Goal: Task Accomplishment & Management: Use online tool/utility

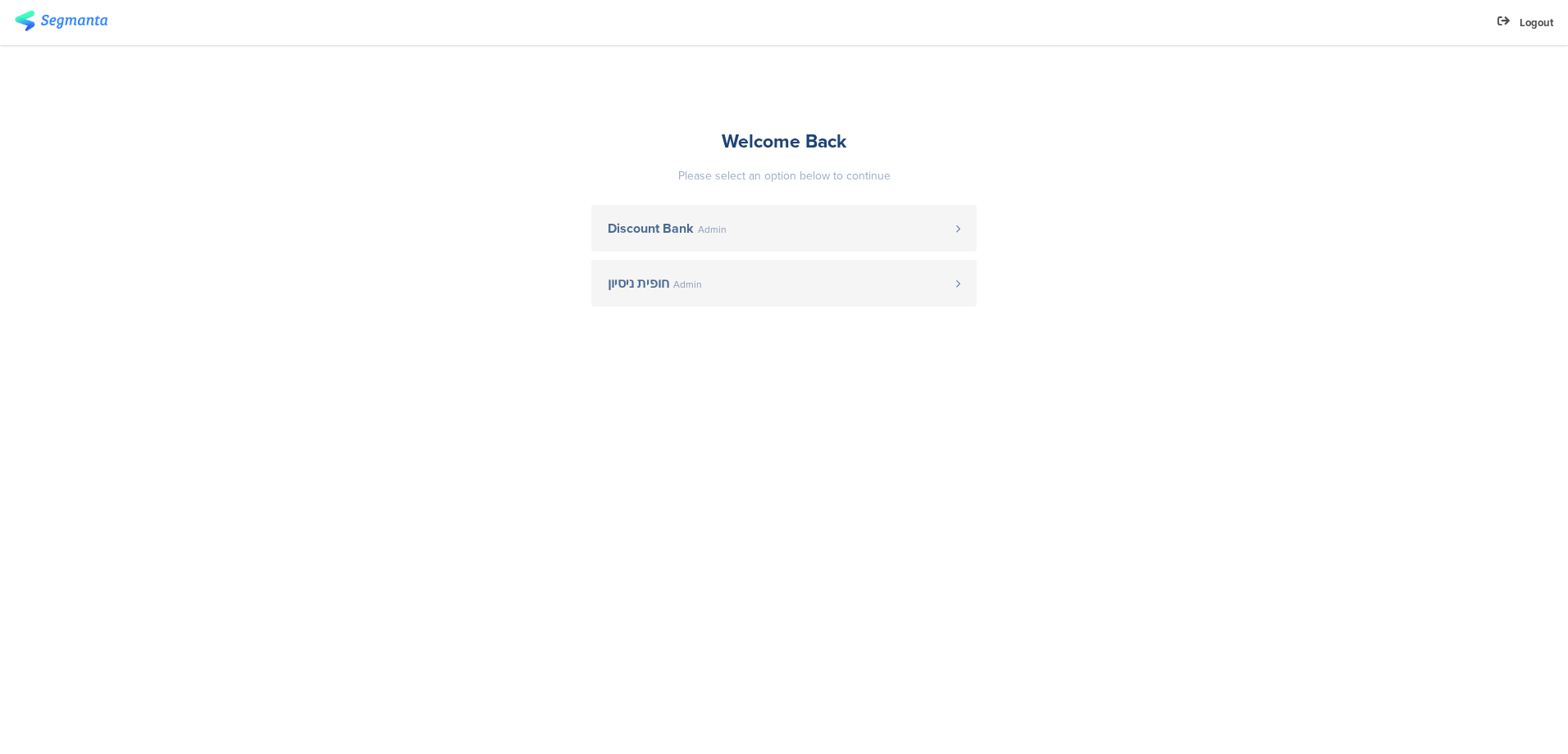
click at [625, 230] on span "Discount Bank" at bounding box center [650, 228] width 86 height 13
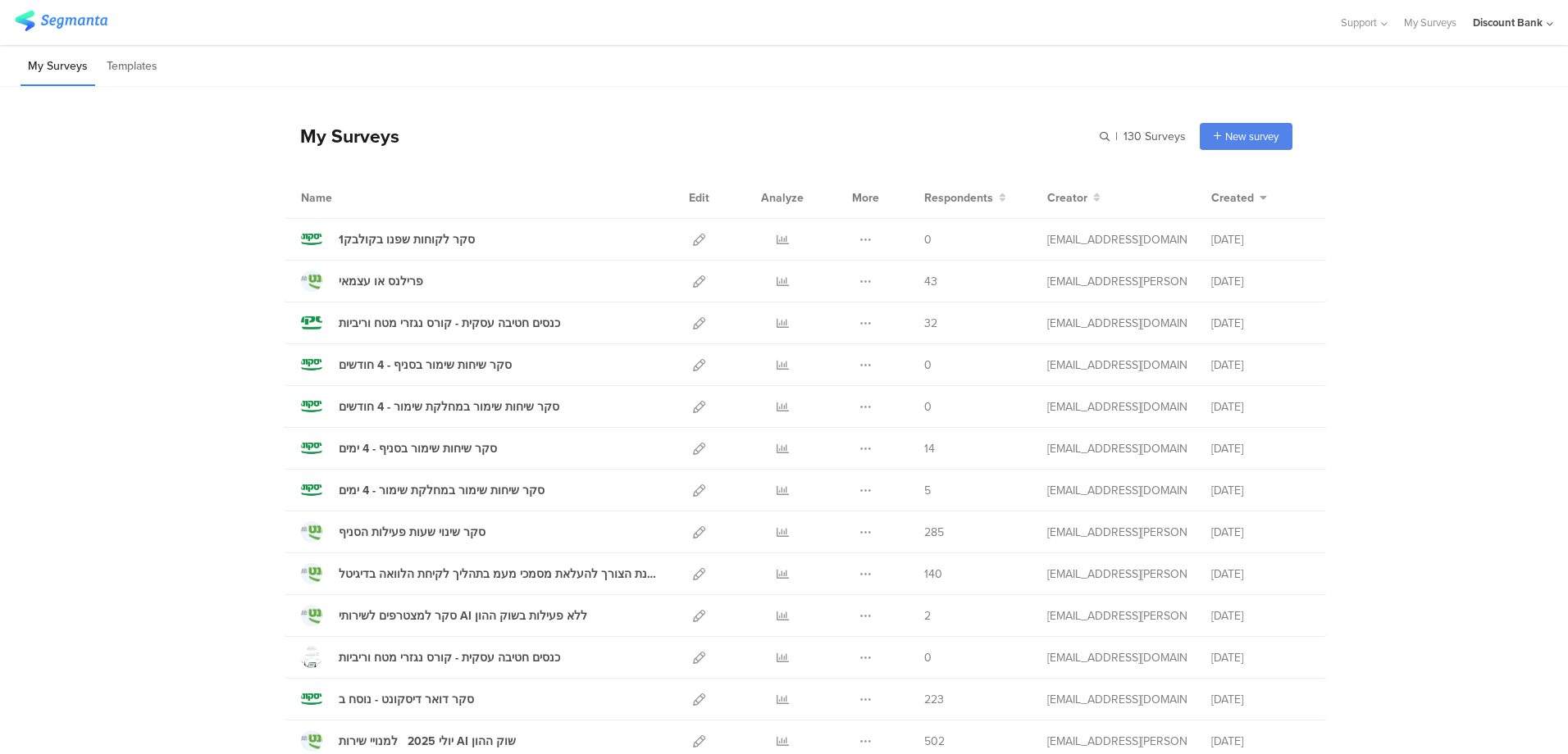
click at [779, 280] on icon at bounding box center [783, 282] width 13 height 13
click at [778, 570] on icon at bounding box center [783, 574] width 13 height 13
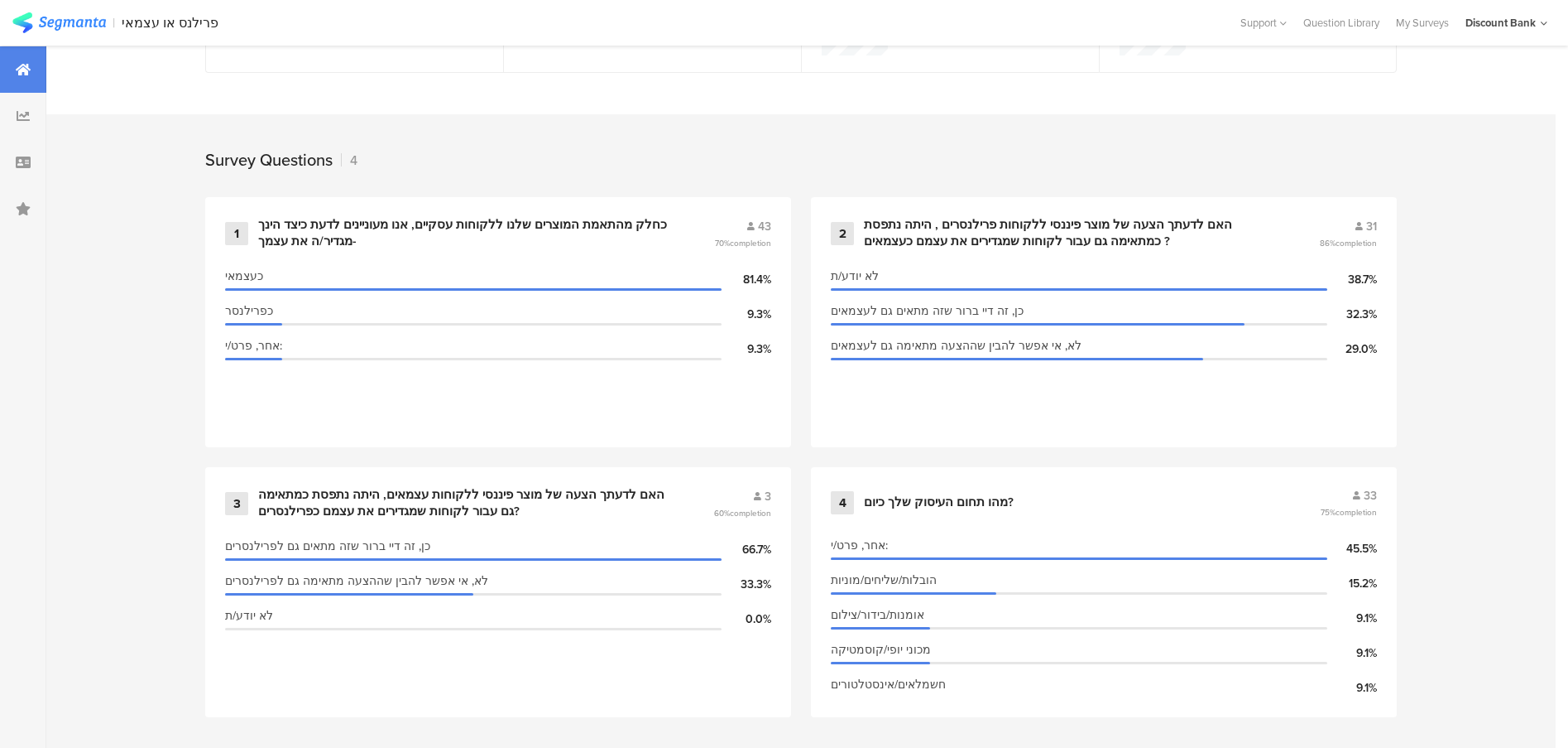
scroll to position [589, 0]
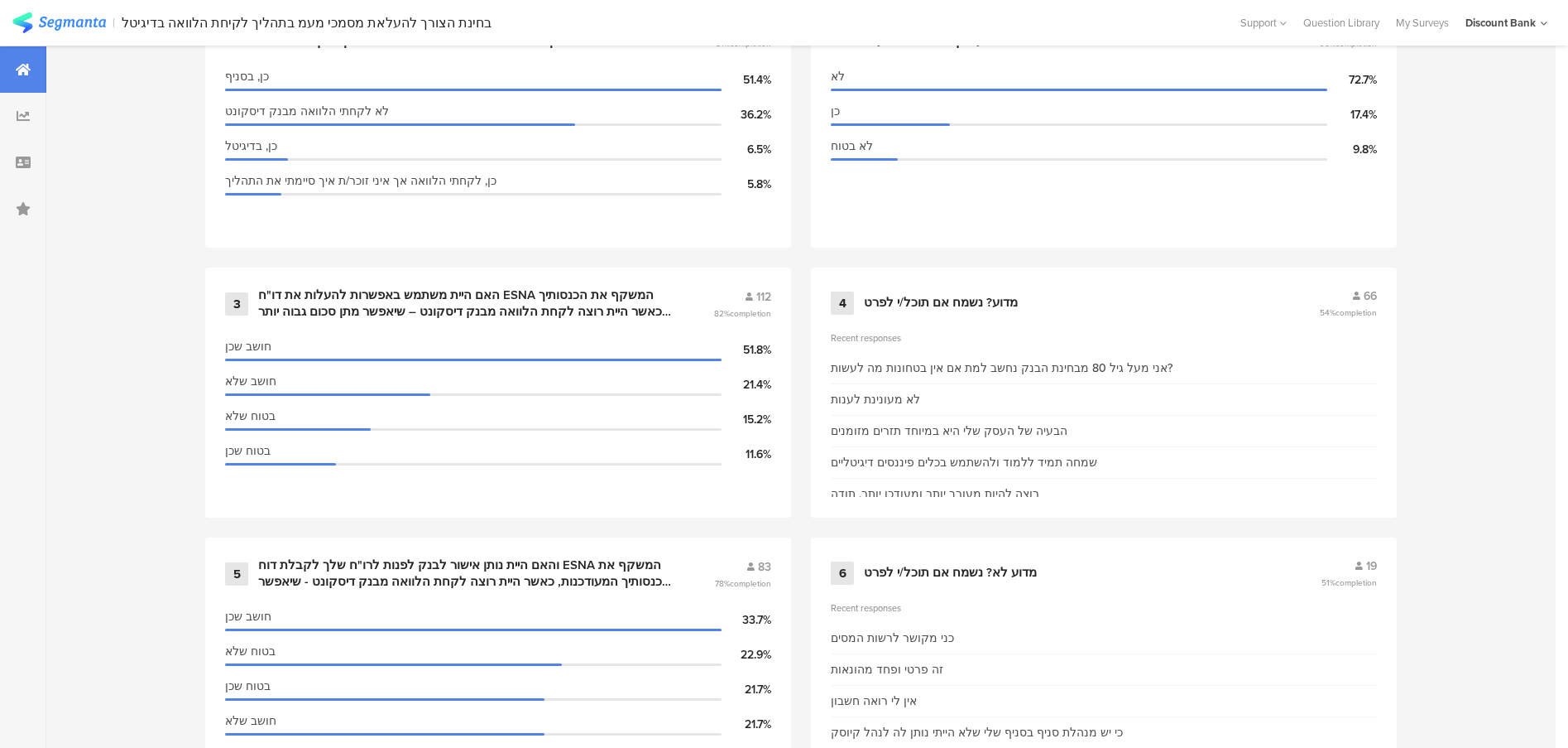
scroll to position [486, 0]
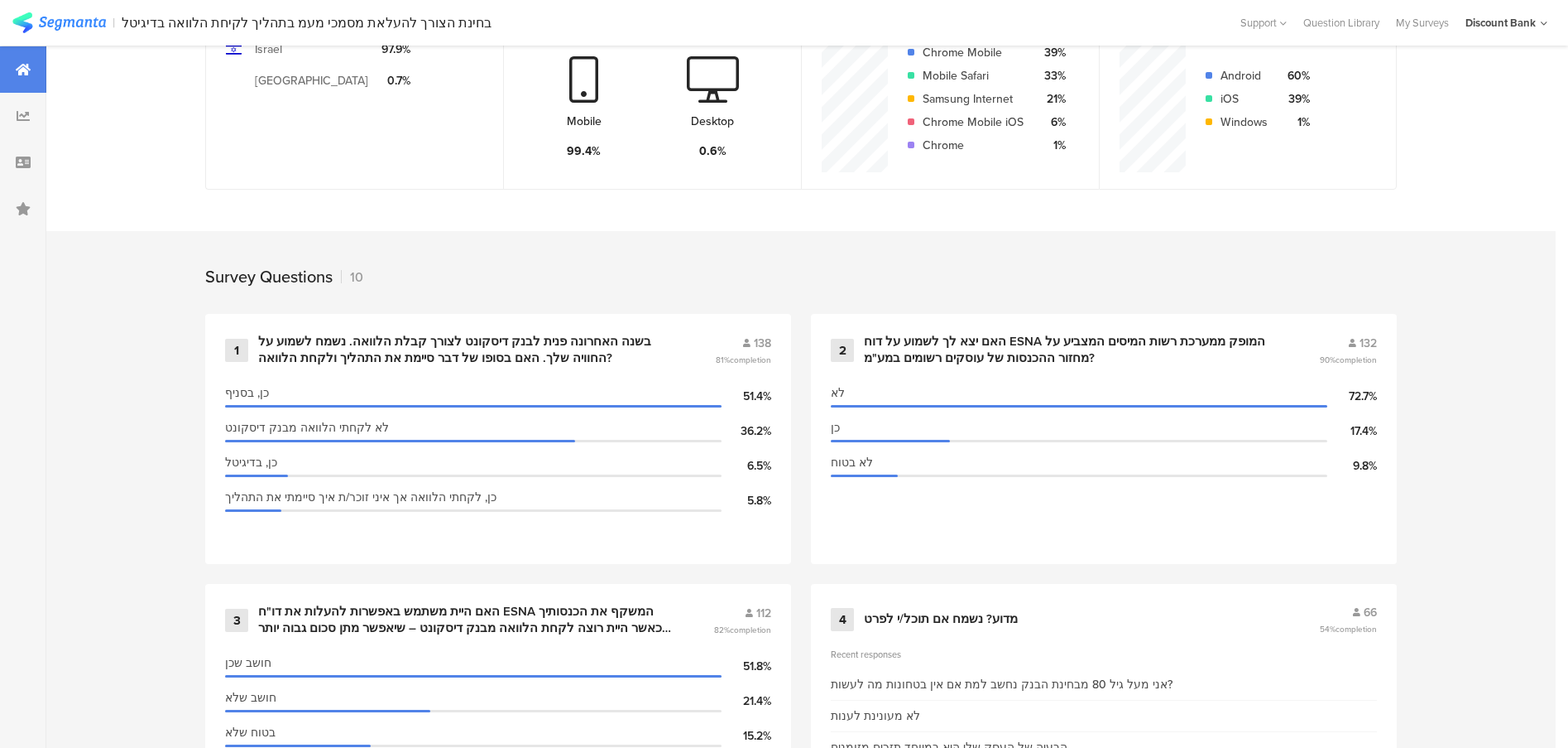
click at [929, 357] on div "האם יצא לך לשמוע על דוח ESNA המופק ממערכת רשות המיסים המצביע על מחזור ההכנסות ש…" at bounding box center [1072, 350] width 416 height 32
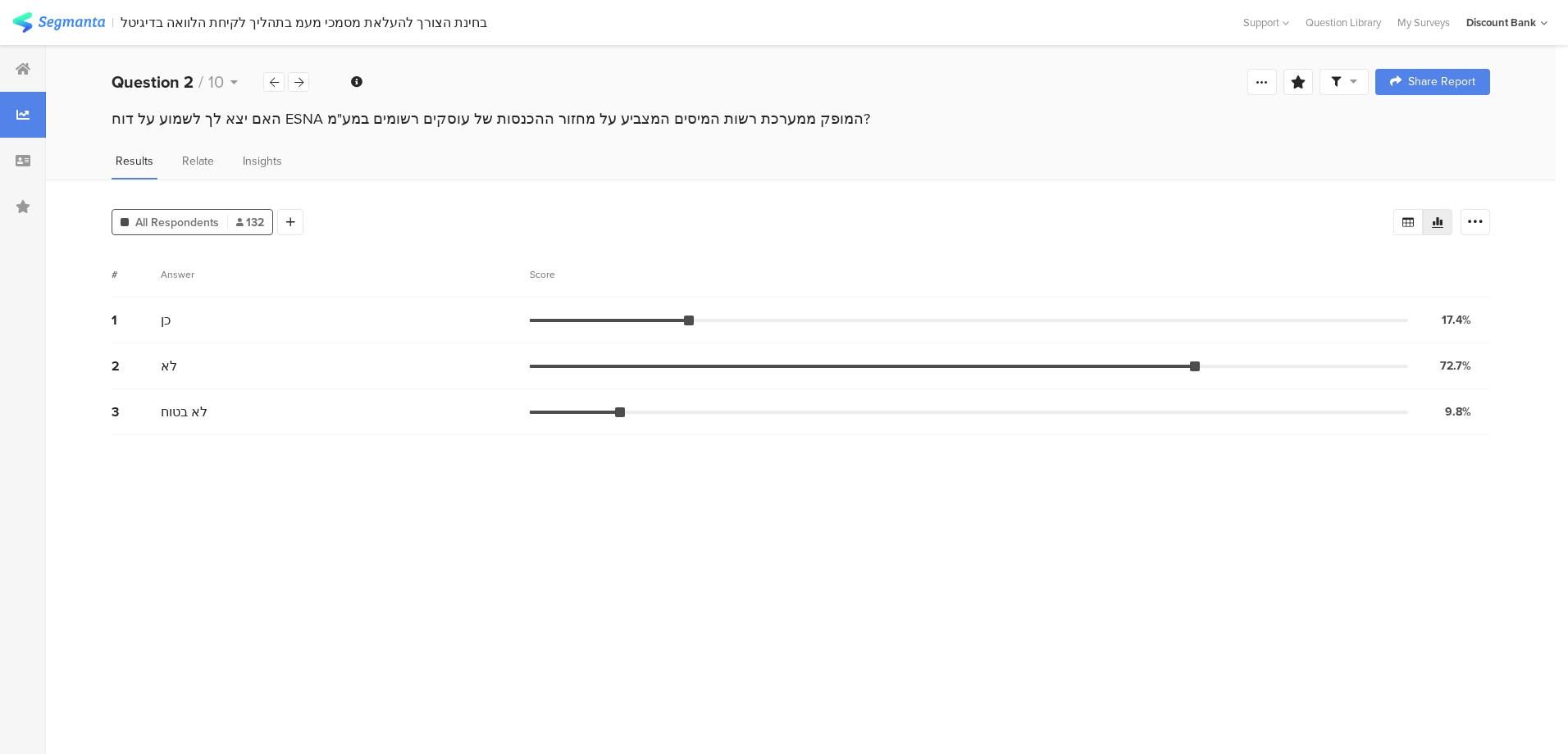
click at [1479, 228] on icon at bounding box center [1475, 222] width 16 height 16
click at [294, 221] on icon at bounding box center [291, 222] width 9 height 12
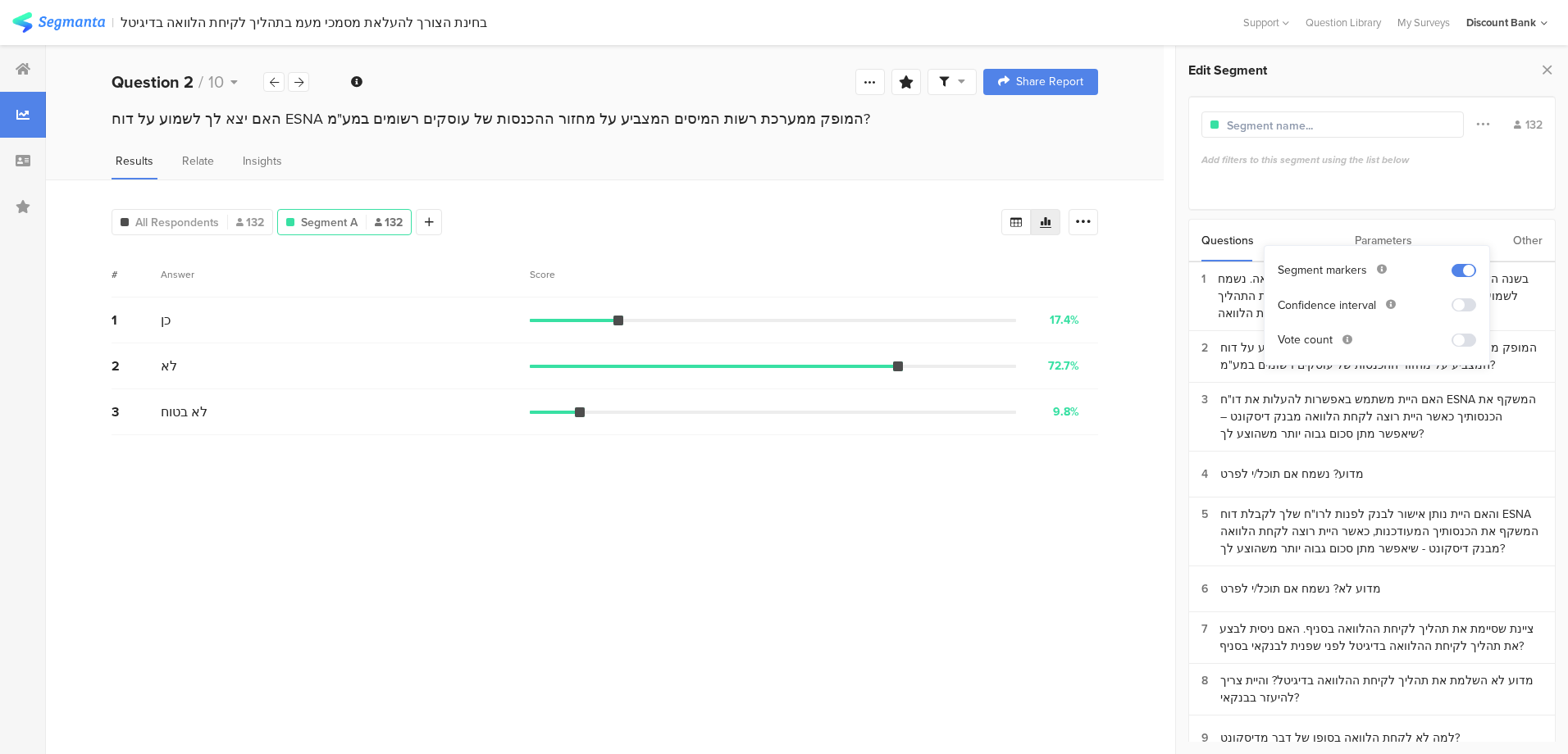
click at [1226, 292] on div "בשנה האחרונה פנית לבנק דיסקונט לצורך קבלת הלוואה. נשמח לשמוע על החוויה שלך. האם…" at bounding box center [1380, 296] width 325 height 52
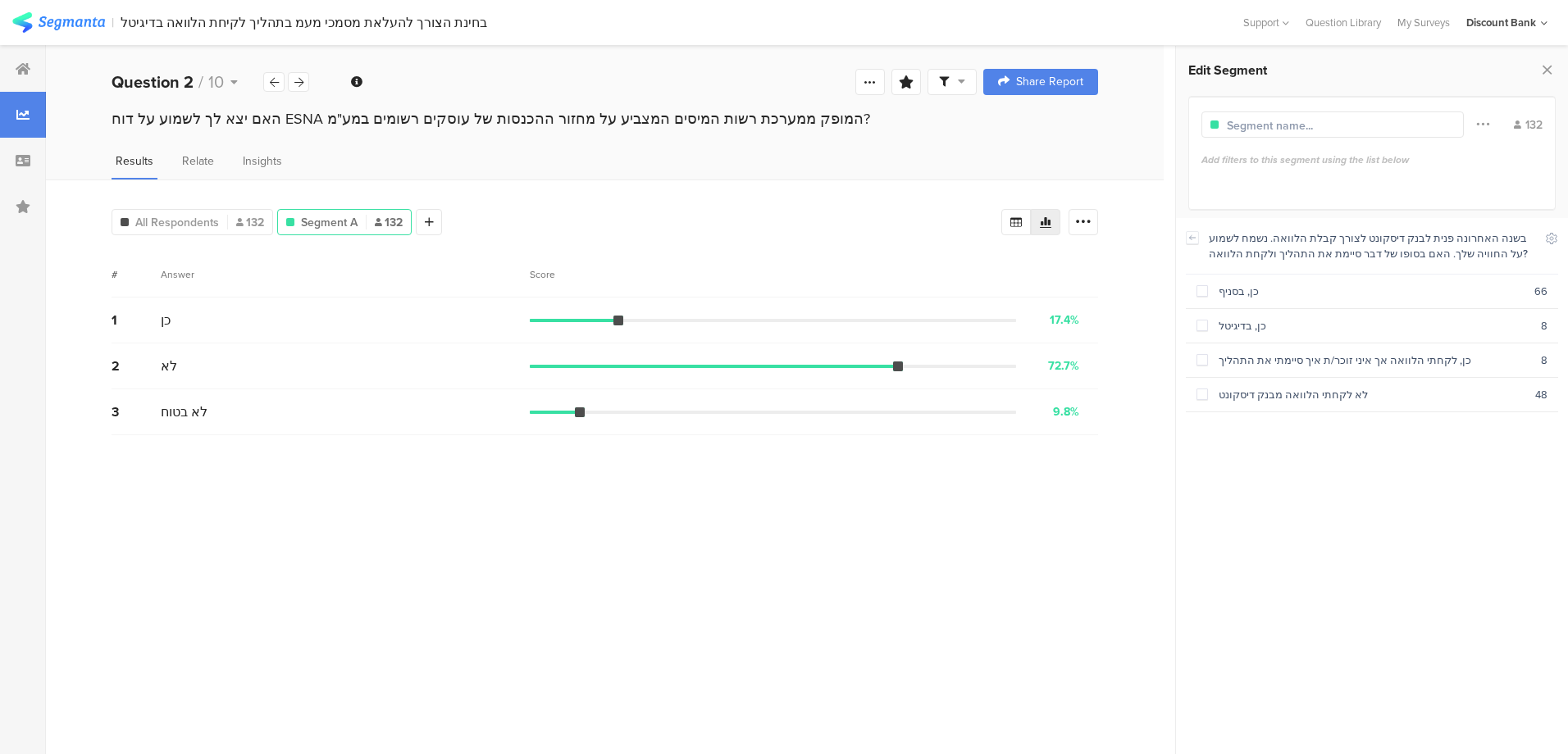
click at [1202, 293] on span at bounding box center [1202, 291] width 12 height 12
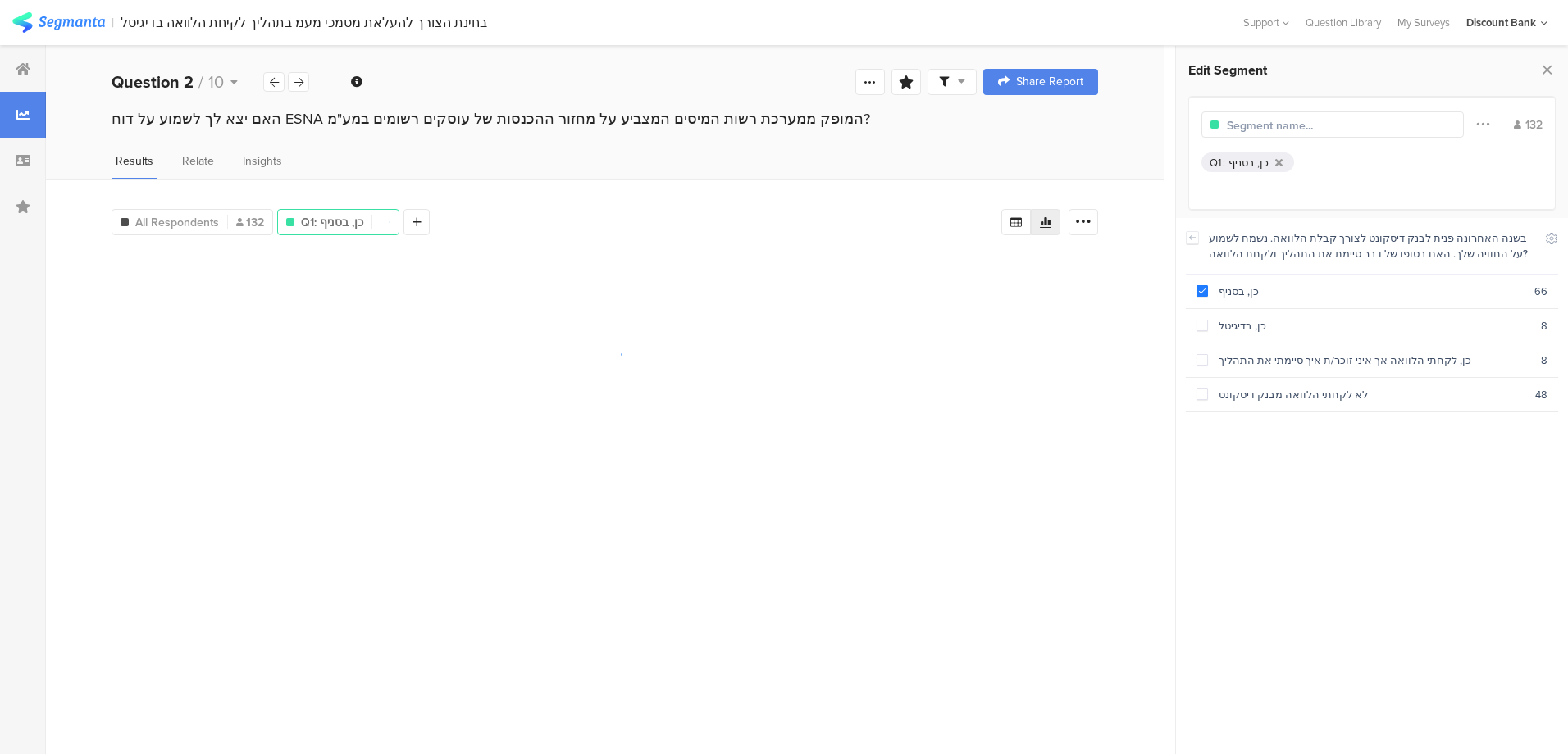
click at [1202, 325] on span at bounding box center [1202, 325] width 12 height 12
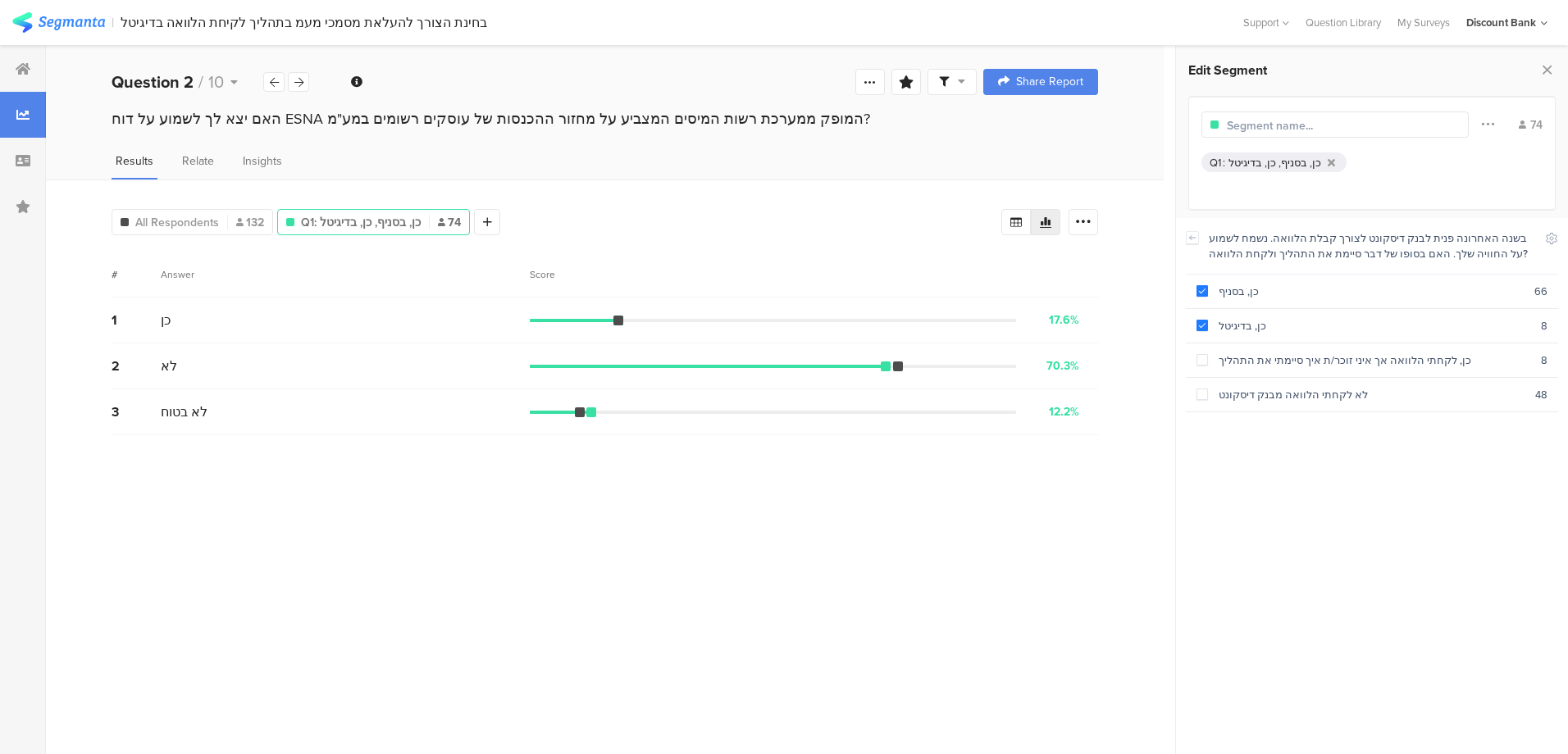
drag, startPoint x: 1372, startPoint y: 394, endPoint x: 1207, endPoint y: 394, distance: 165.0
click at [1207, 394] on span at bounding box center [1202, 394] width 12 height 12
click at [1200, 395] on span at bounding box center [1202, 394] width 12 height 12
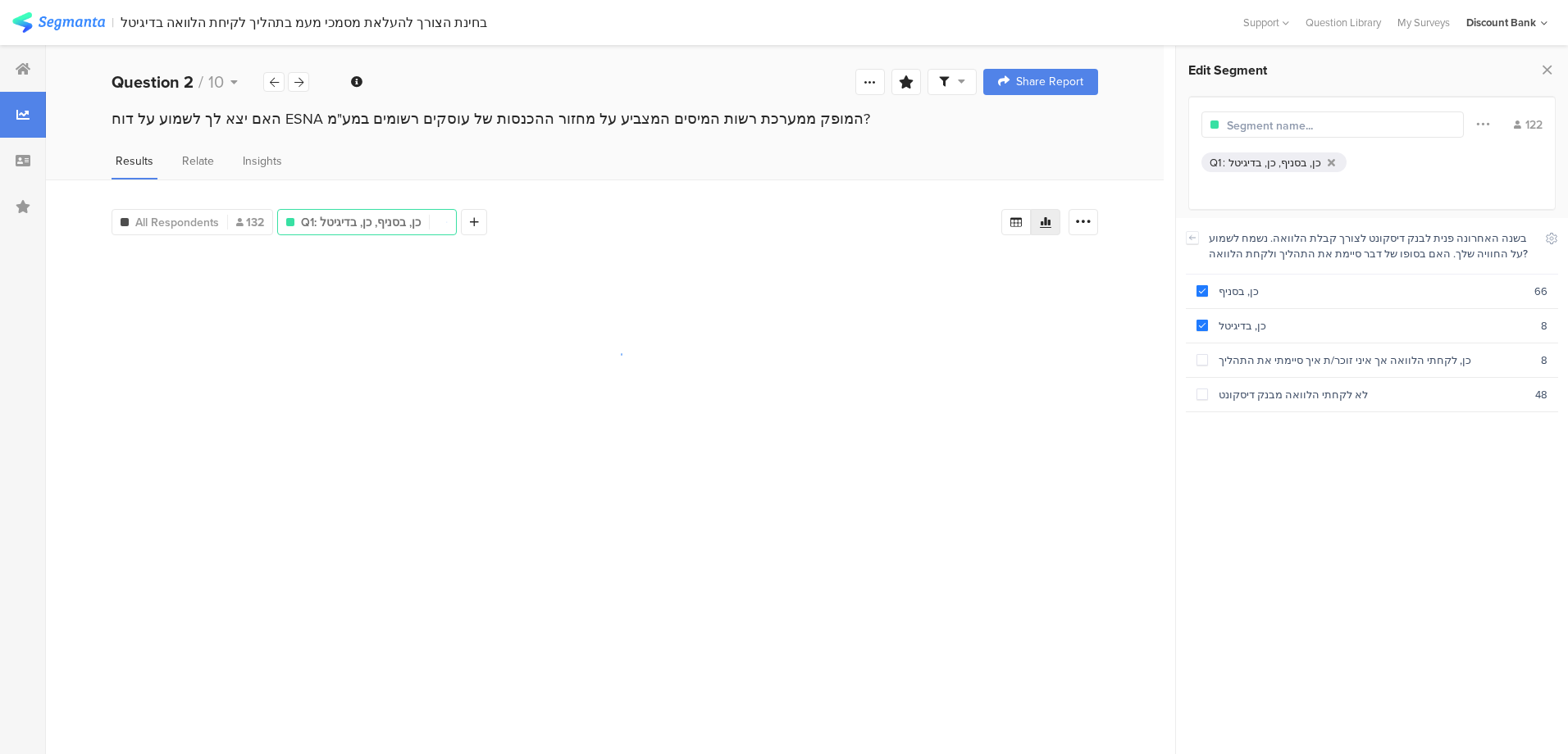
click at [1202, 320] on span at bounding box center [1202, 325] width 12 height 12
click at [1203, 290] on span at bounding box center [1202, 291] width 12 height 12
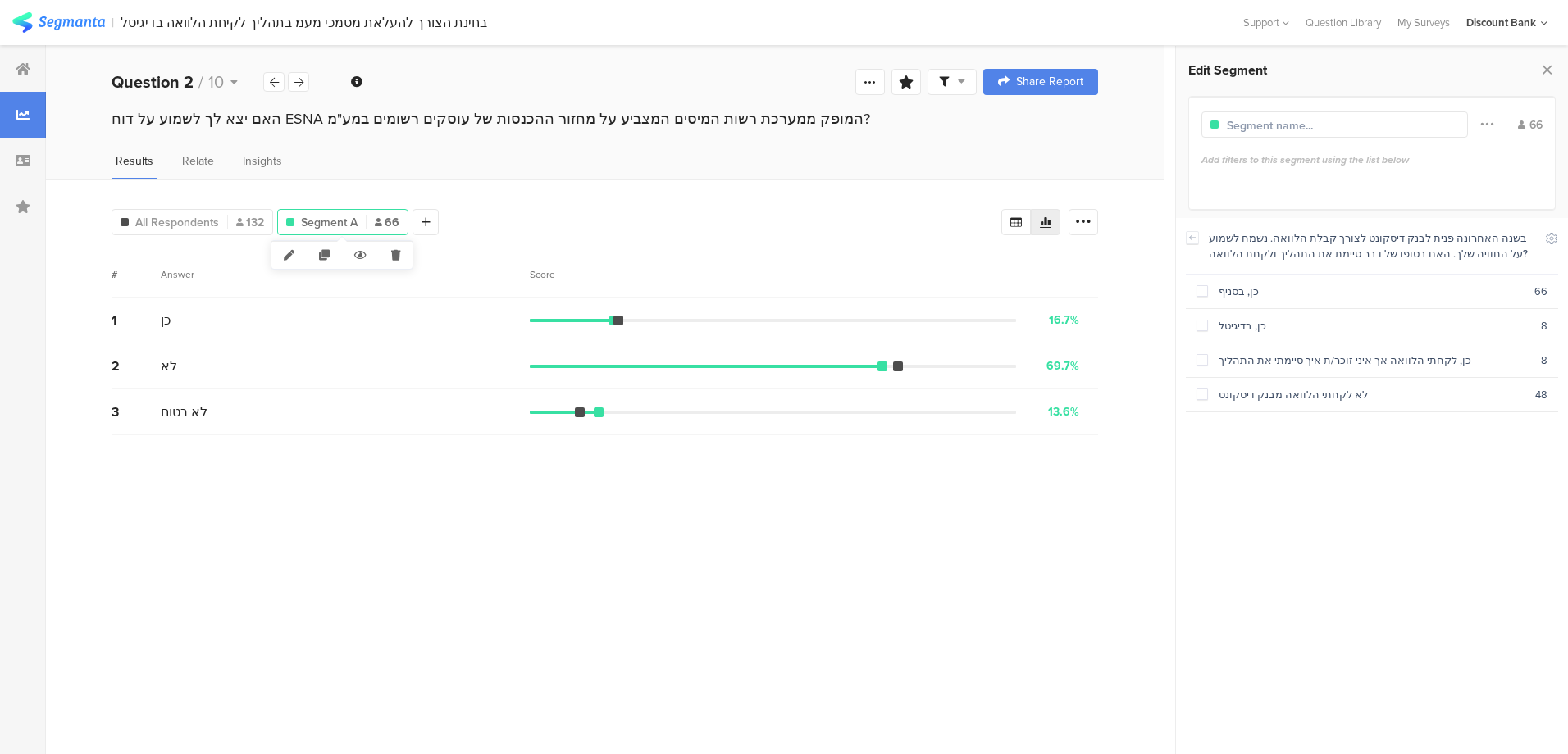
click at [397, 253] on icon at bounding box center [395, 255] width 34 height 27
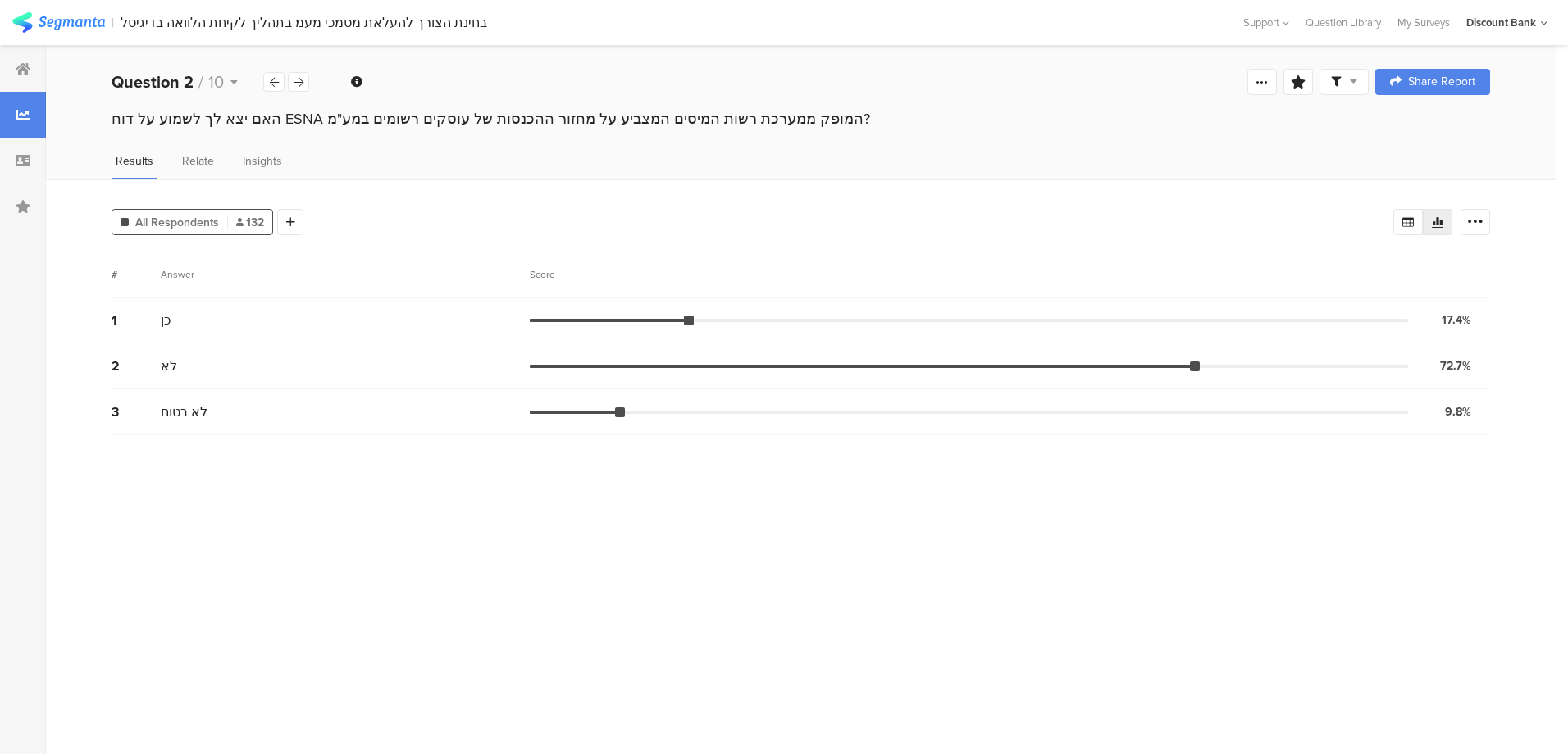
click at [295, 73] on div at bounding box center [298, 82] width 21 height 20
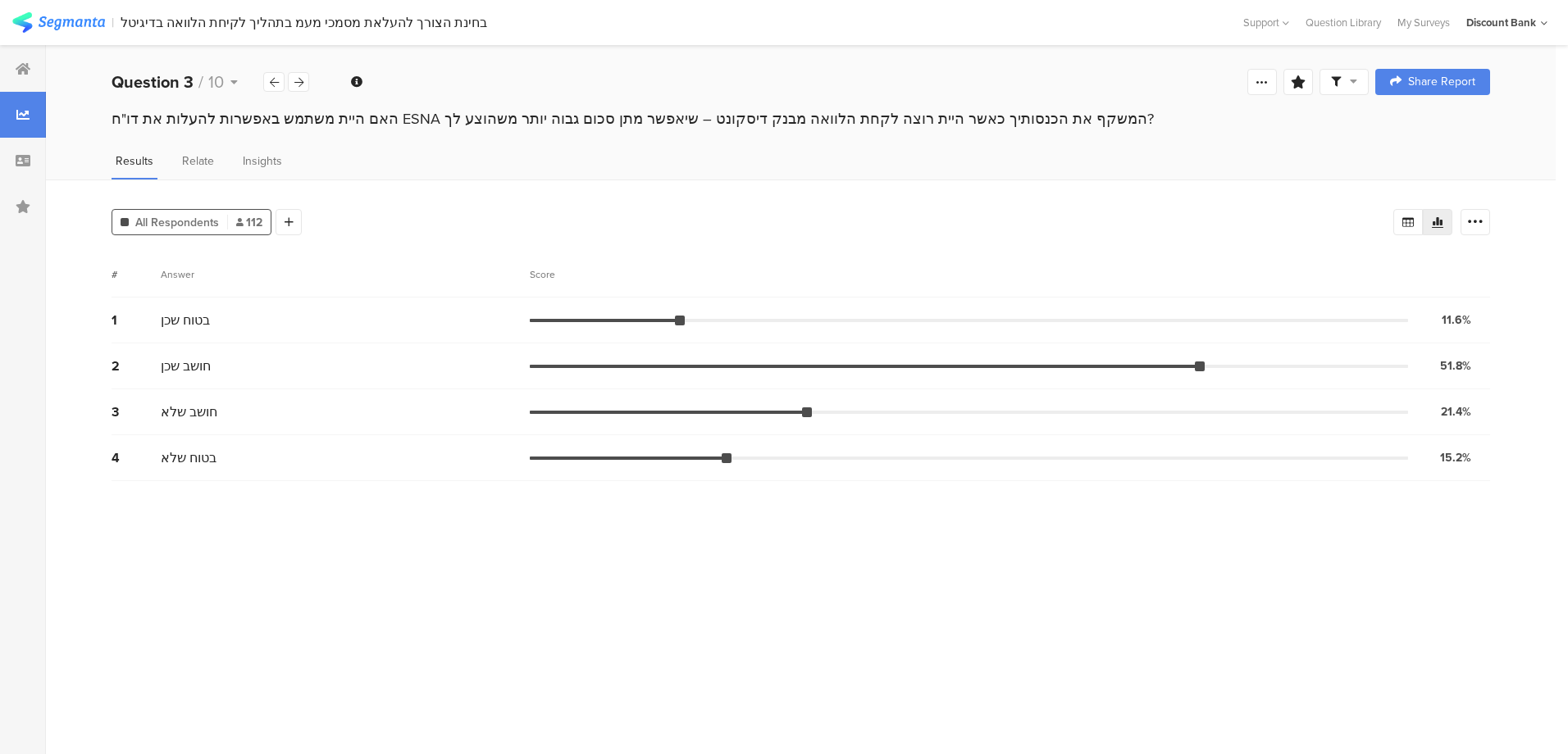
click at [298, 78] on icon at bounding box center [299, 83] width 9 height 11
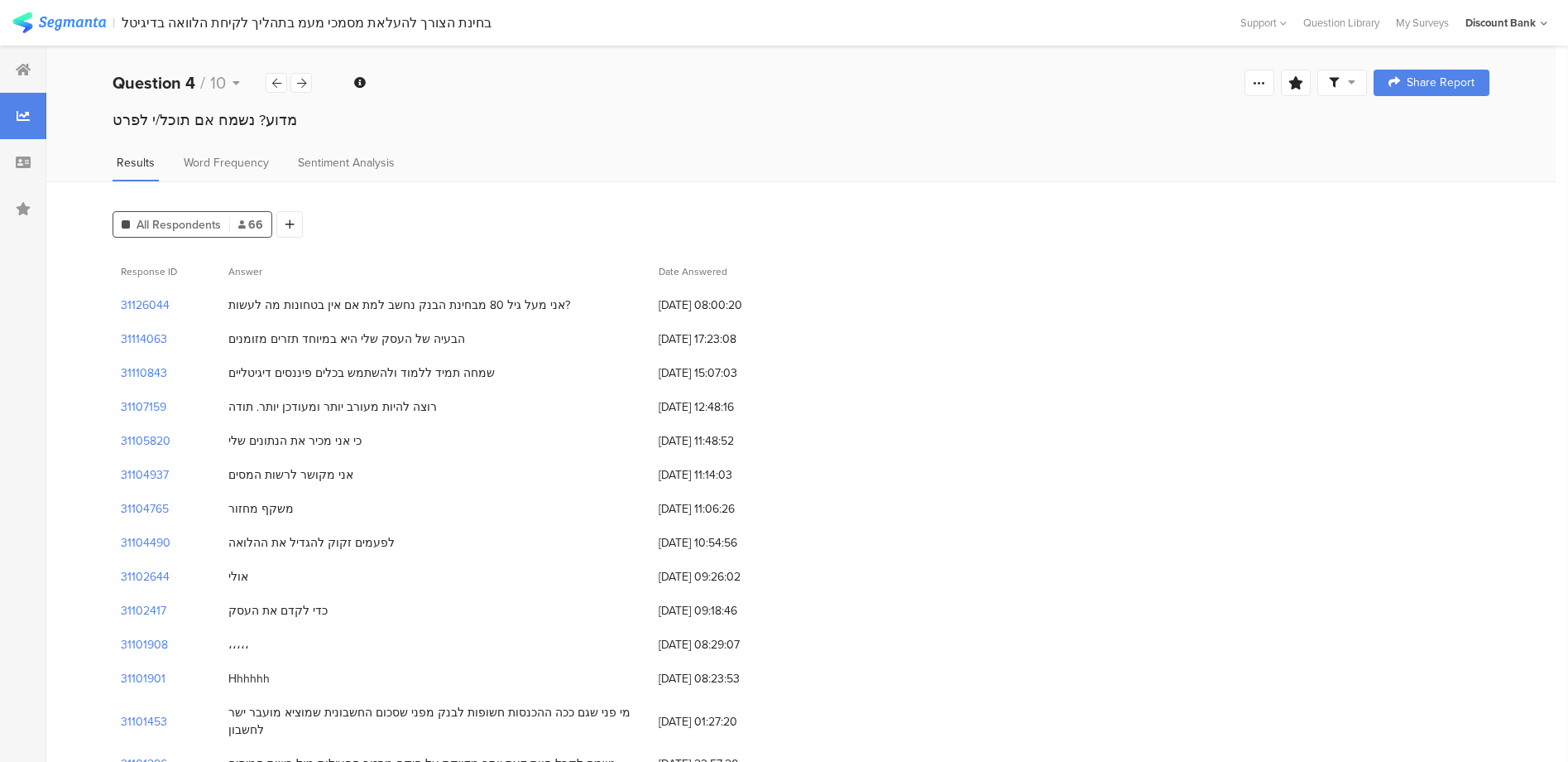
click at [286, 224] on icon at bounding box center [290, 224] width 9 height 12
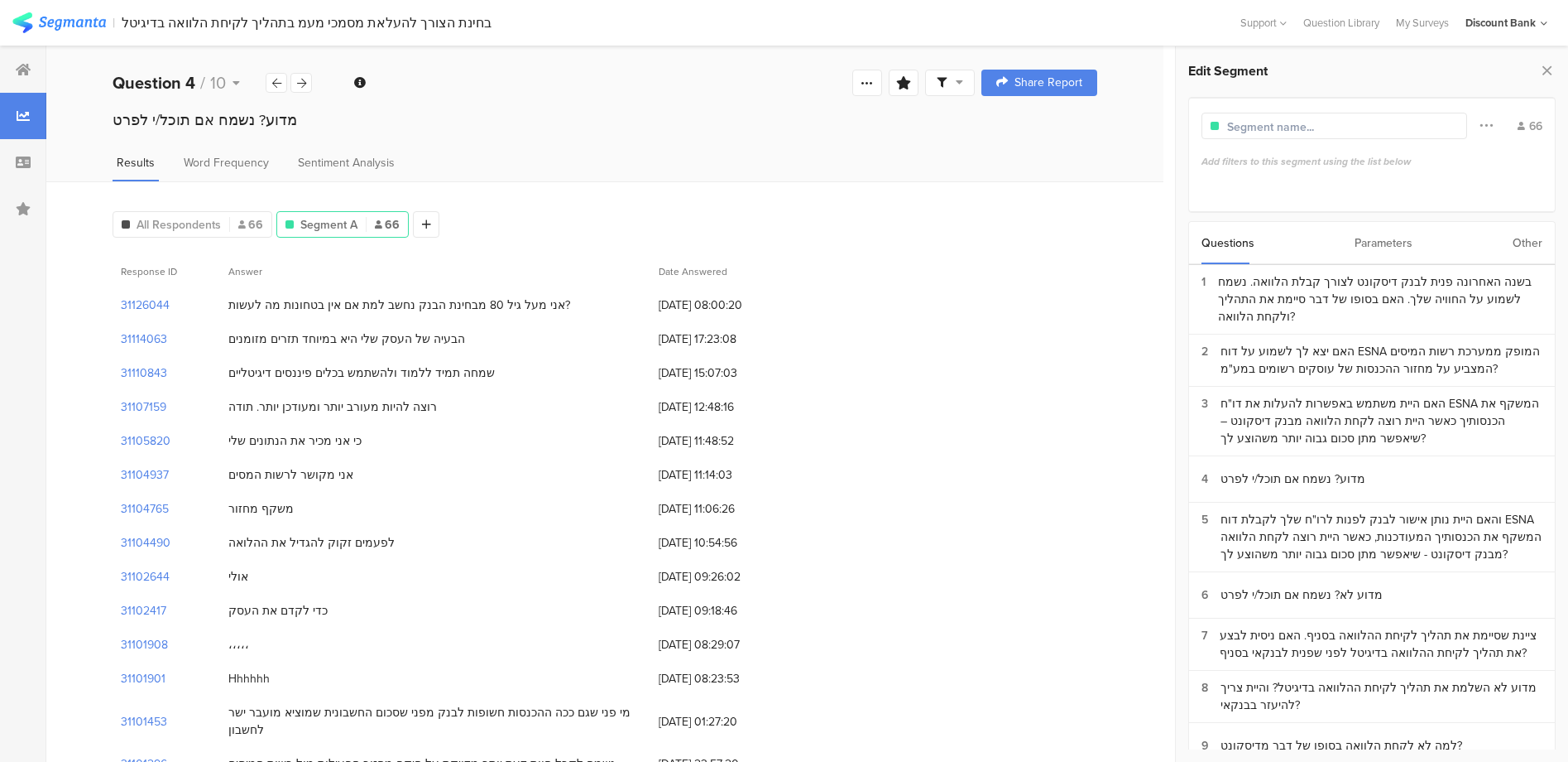
click at [1293, 401] on div "האם היית משתמש באפשרות להעלות את דו"ח ESNA המשקף את הכנסותיך כאשר היית רוצה לקח…" at bounding box center [1382, 420] width 322 height 52
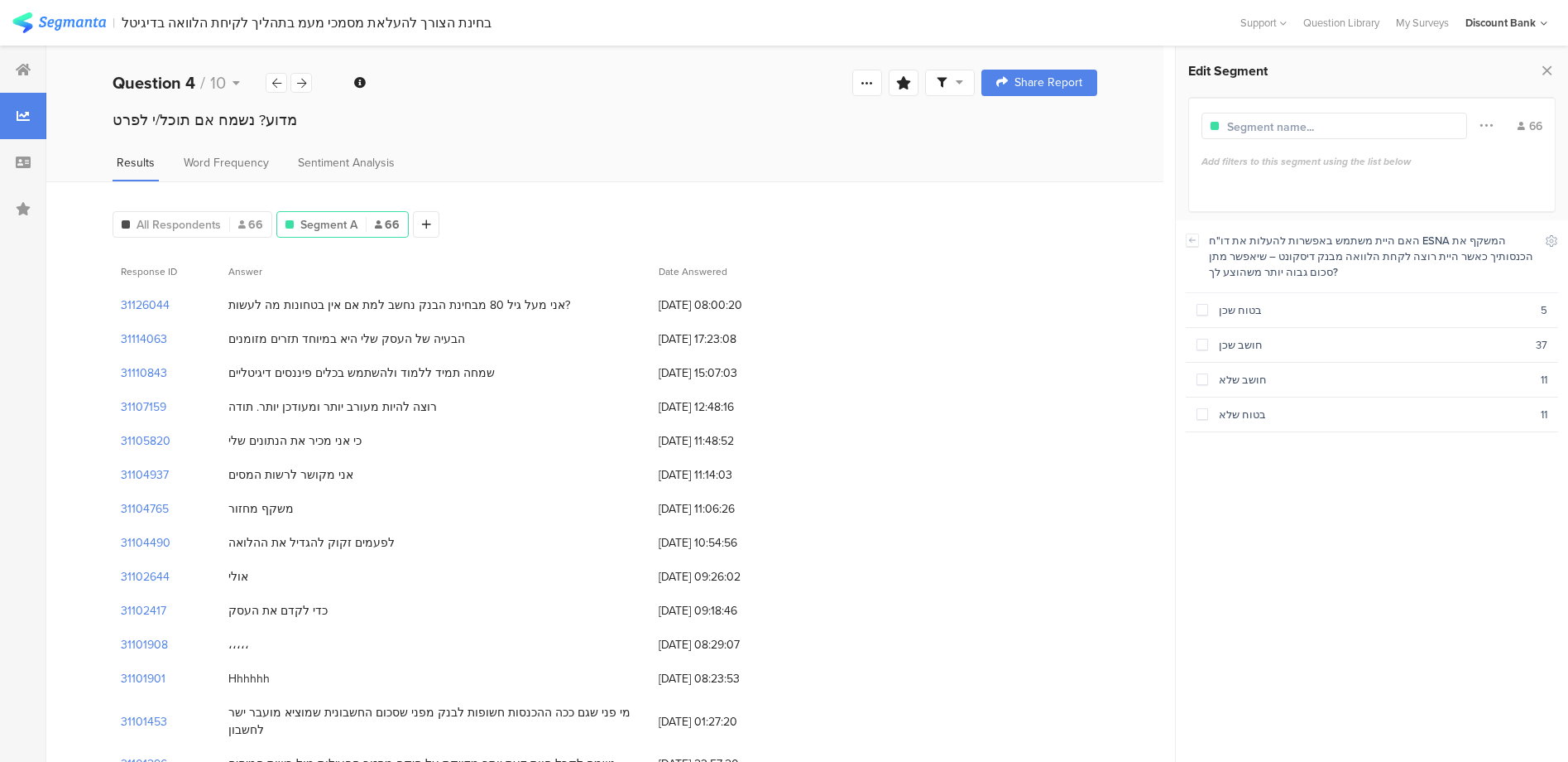
click at [1196, 307] on span at bounding box center [1202, 309] width 12 height 12
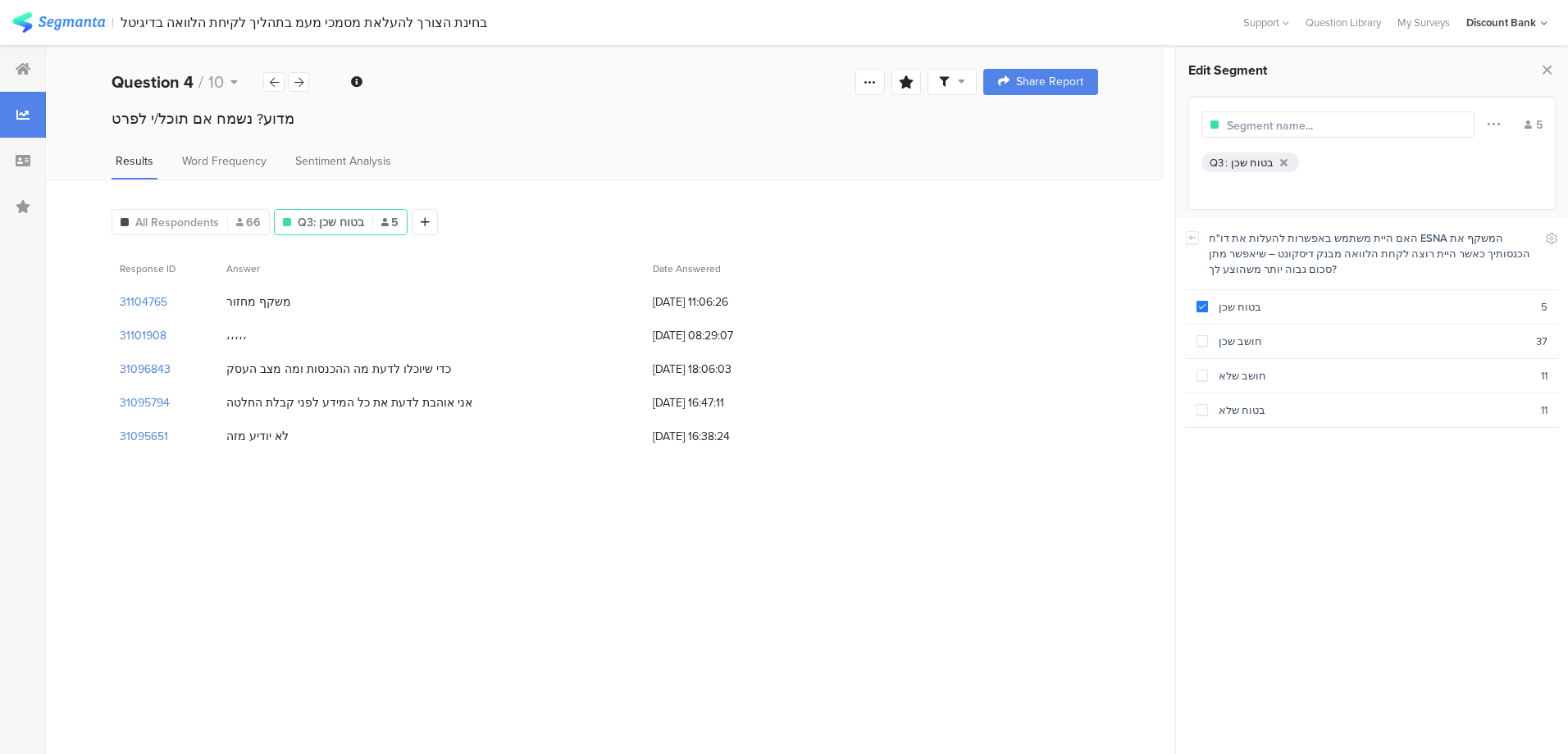
click at [1200, 341] on span at bounding box center [1202, 341] width 12 height 12
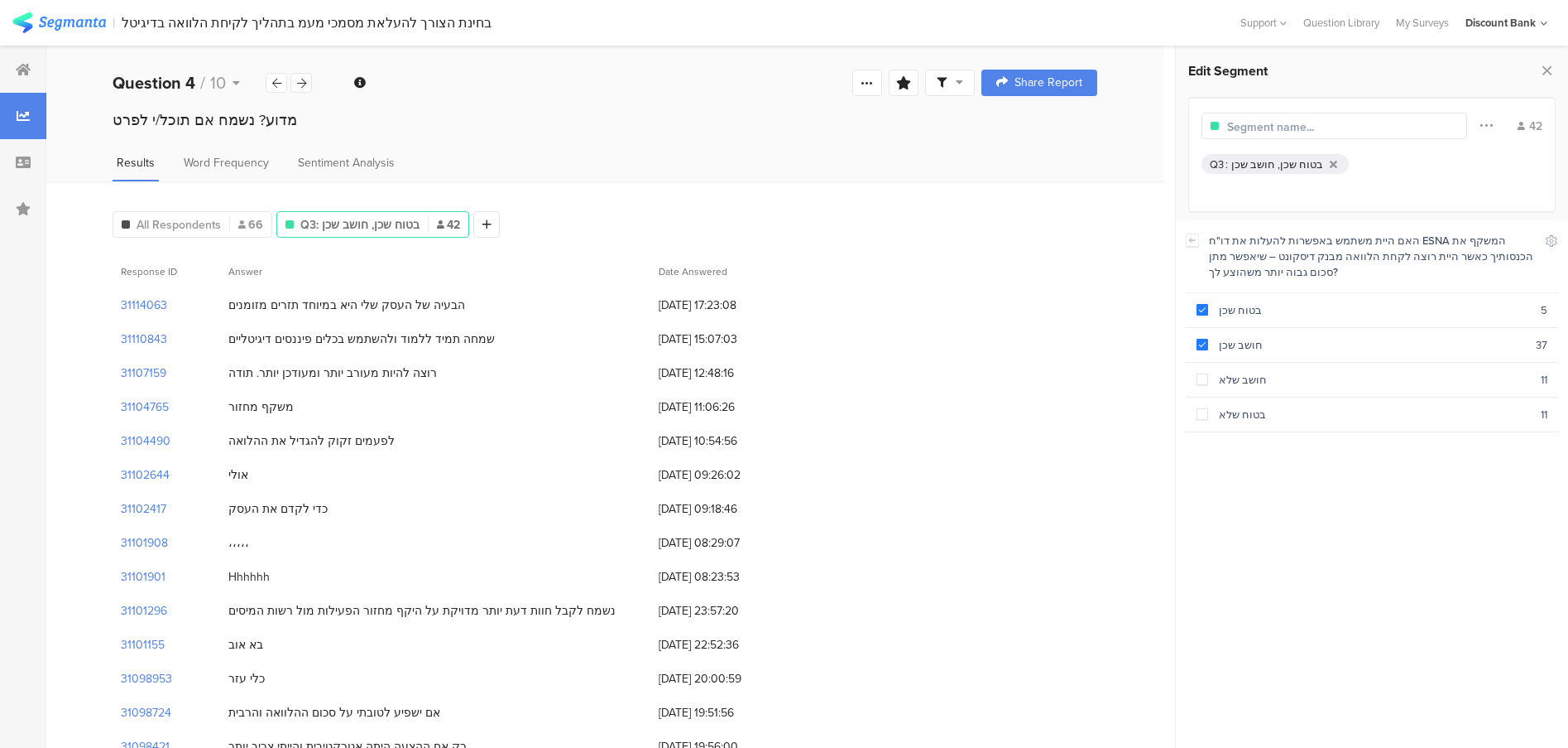
click at [231, 167] on span "Word Frequency" at bounding box center [226, 162] width 85 height 17
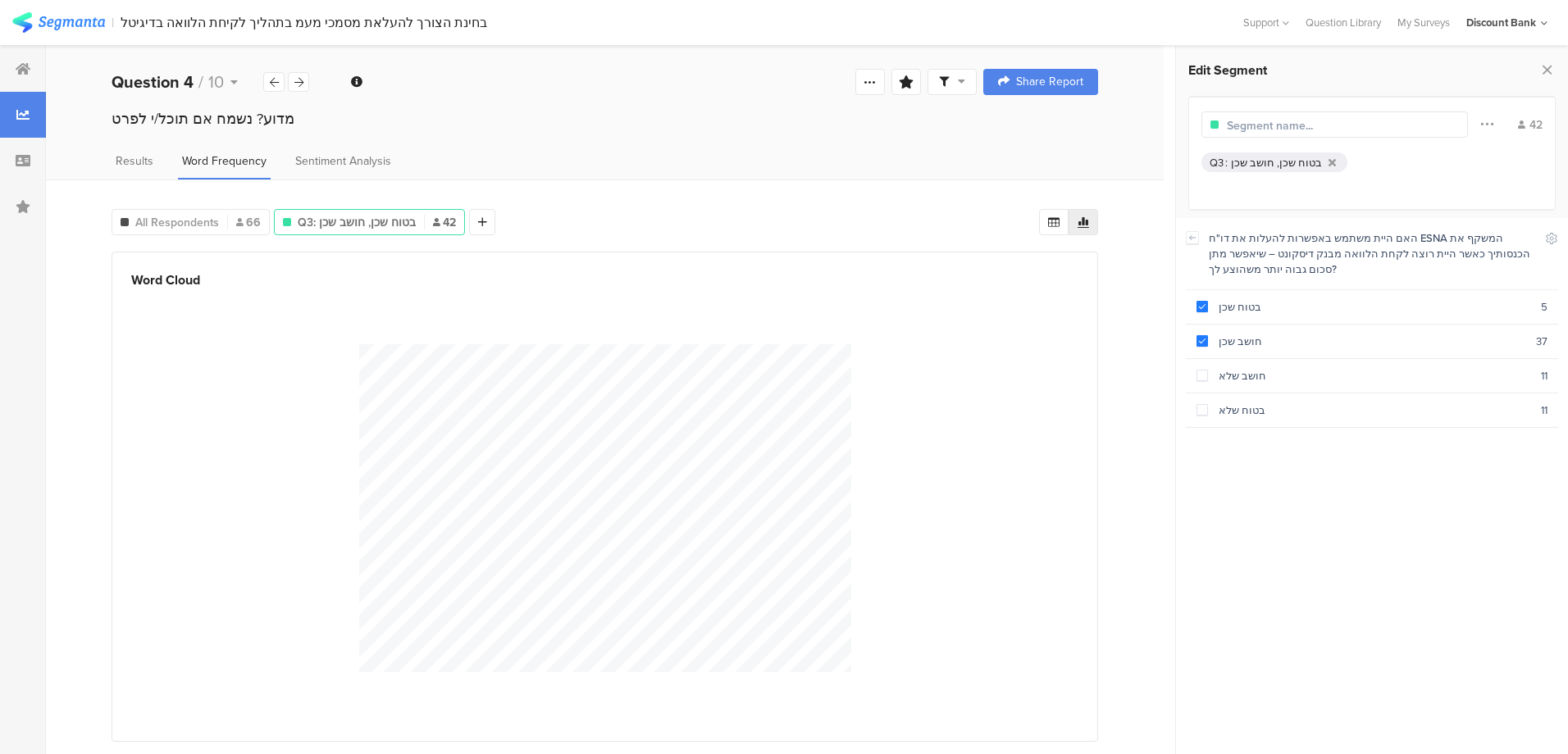
click at [1205, 313] on section "בטוח שכן 5" at bounding box center [1372, 307] width 373 height 35
click at [1197, 337] on span at bounding box center [1202, 341] width 12 height 12
click at [1203, 371] on span at bounding box center [1202, 375] width 12 height 12
click at [1201, 404] on span at bounding box center [1202, 410] width 12 height 12
click at [137, 160] on span "Results" at bounding box center [134, 161] width 37 height 17
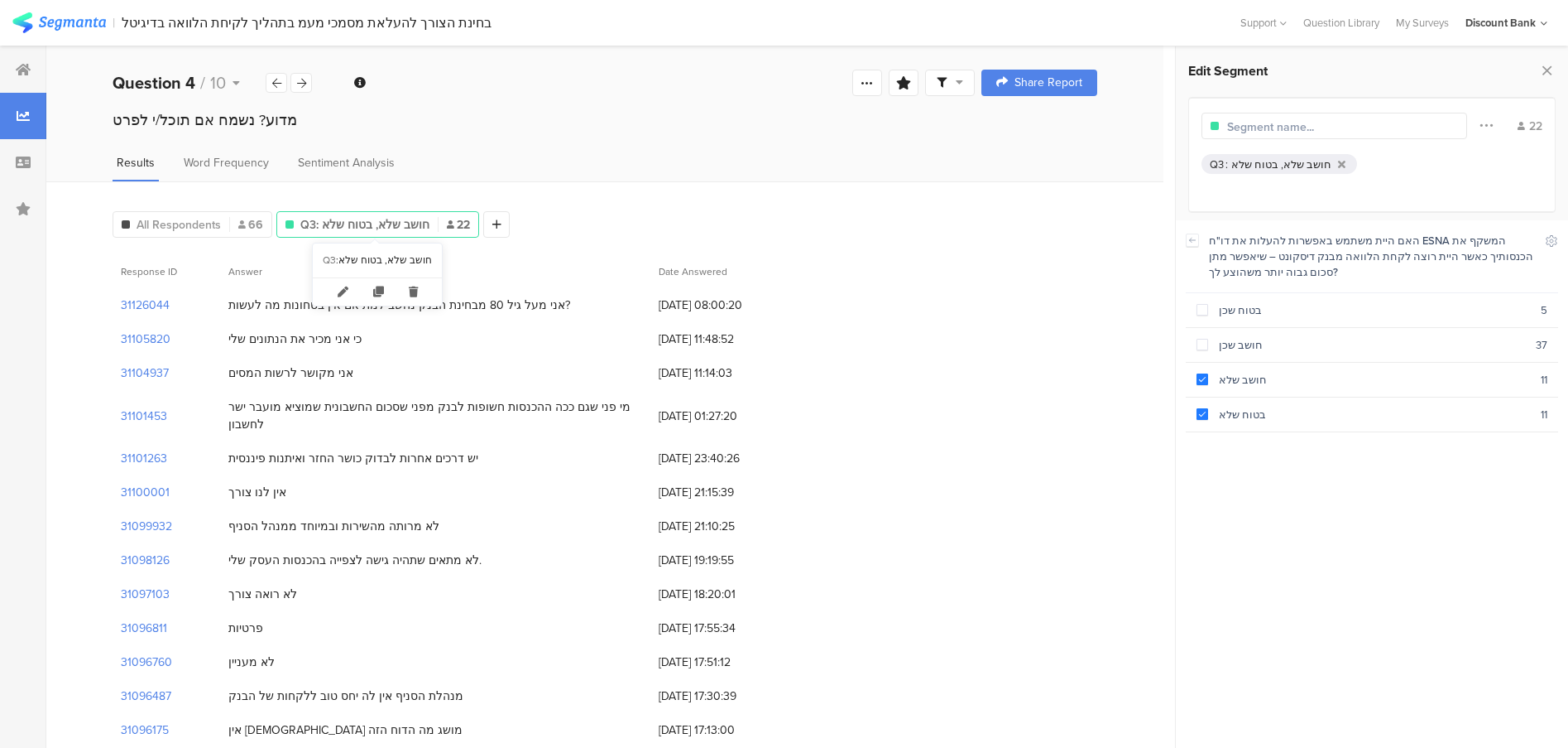
click at [412, 294] on icon at bounding box center [413, 292] width 34 height 28
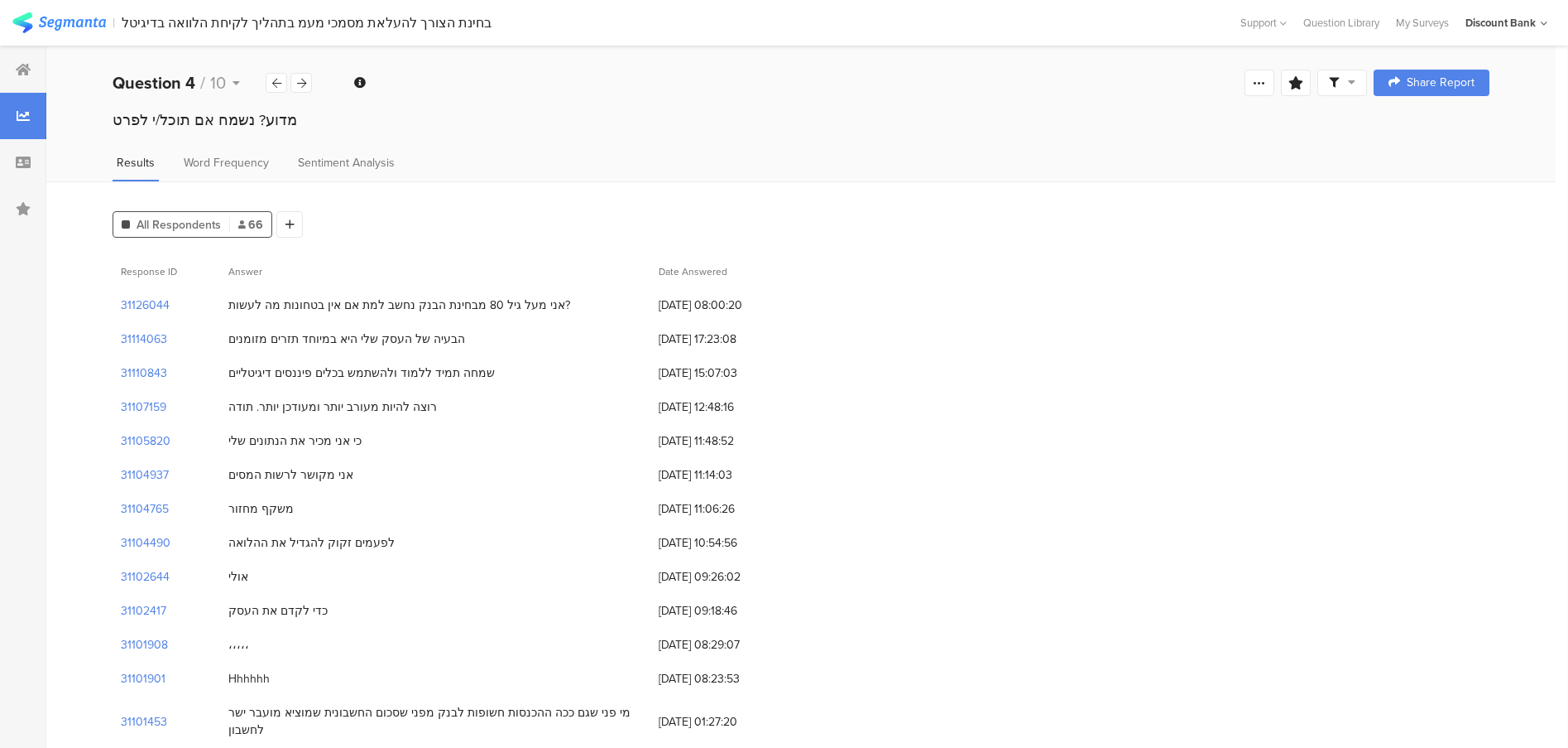
click at [308, 80] on div at bounding box center [301, 83] width 21 height 20
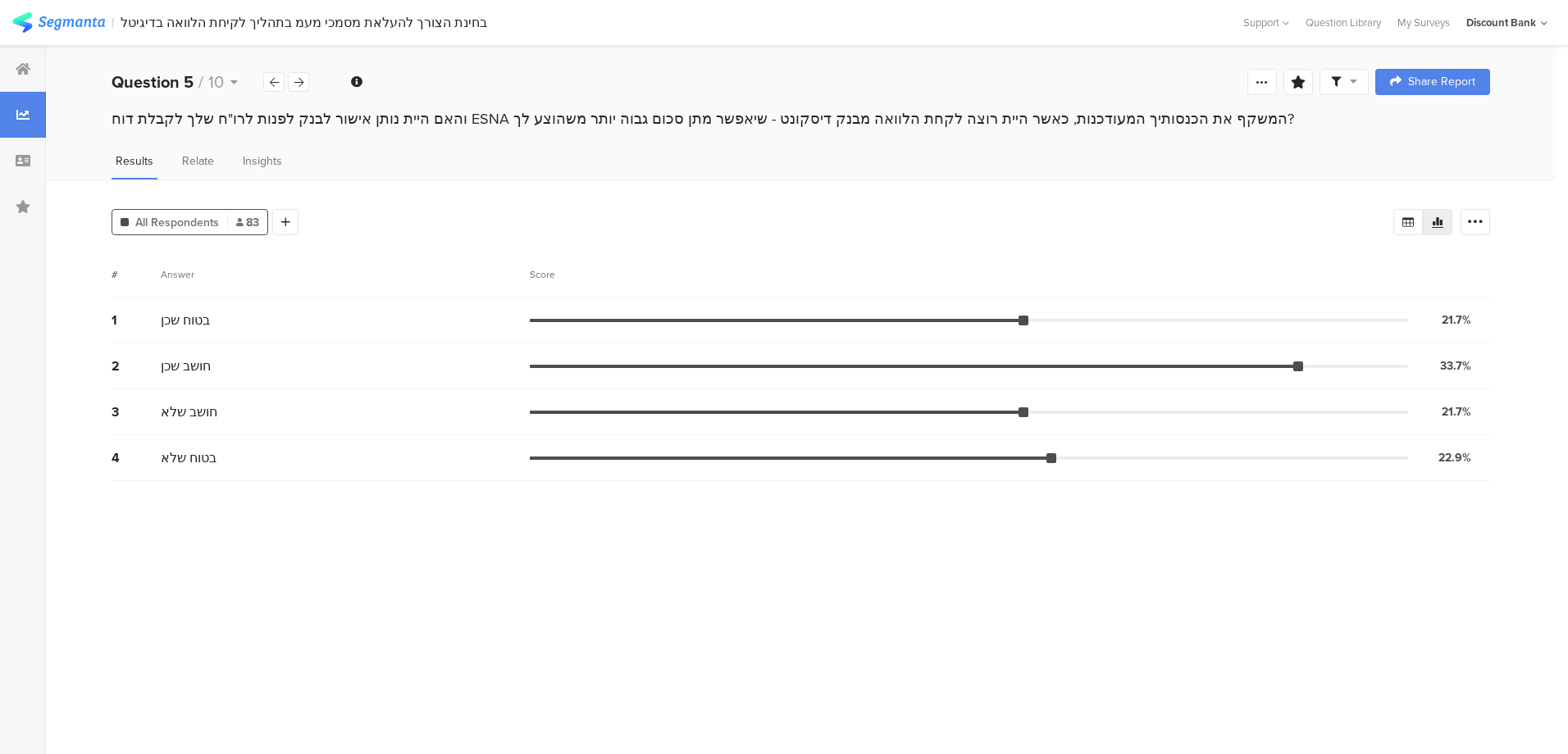
click at [305, 82] on div at bounding box center [298, 82] width 21 height 20
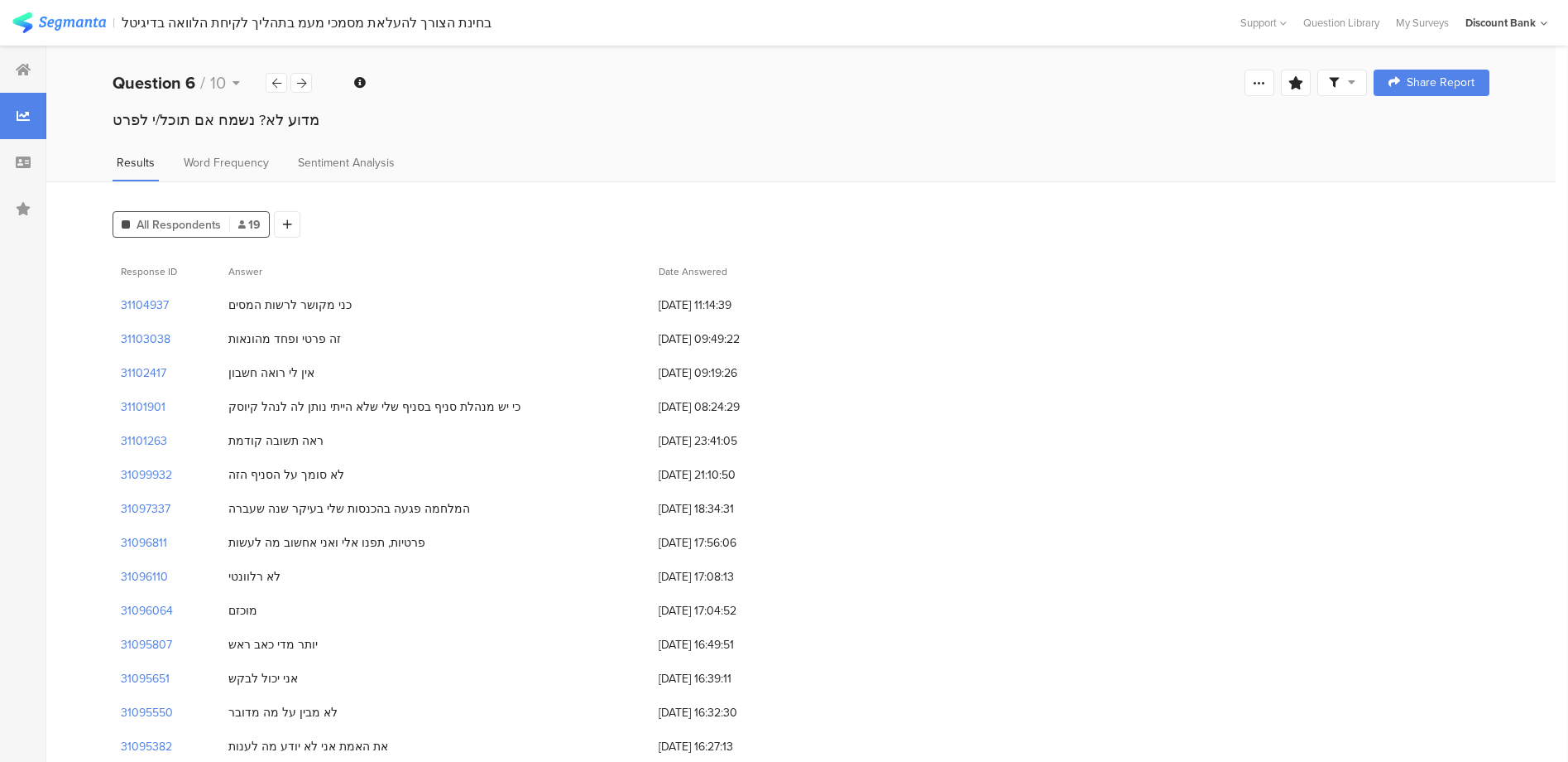
click at [272, 80] on icon at bounding box center [277, 84] width 9 height 11
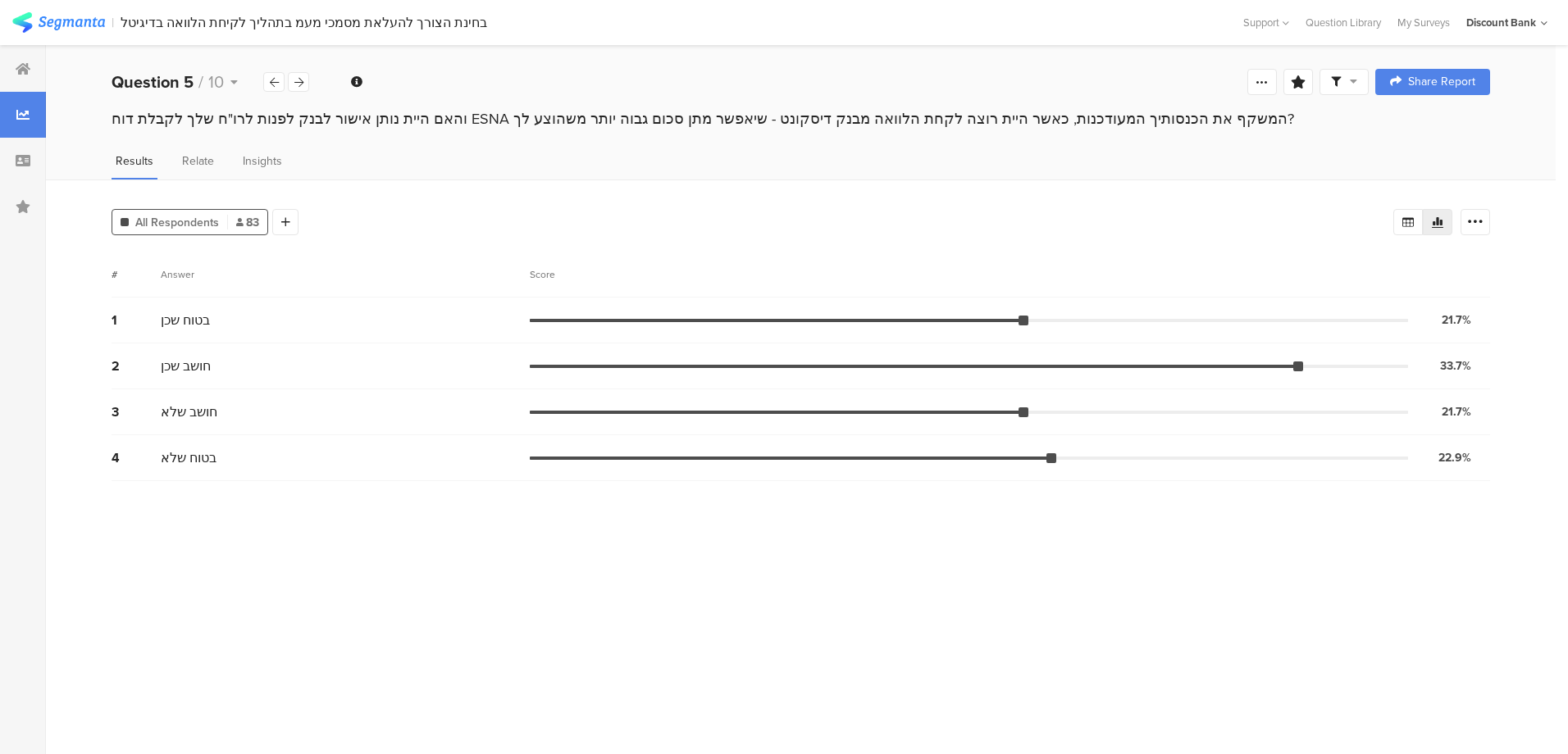
click at [296, 86] on icon at bounding box center [299, 83] width 9 height 11
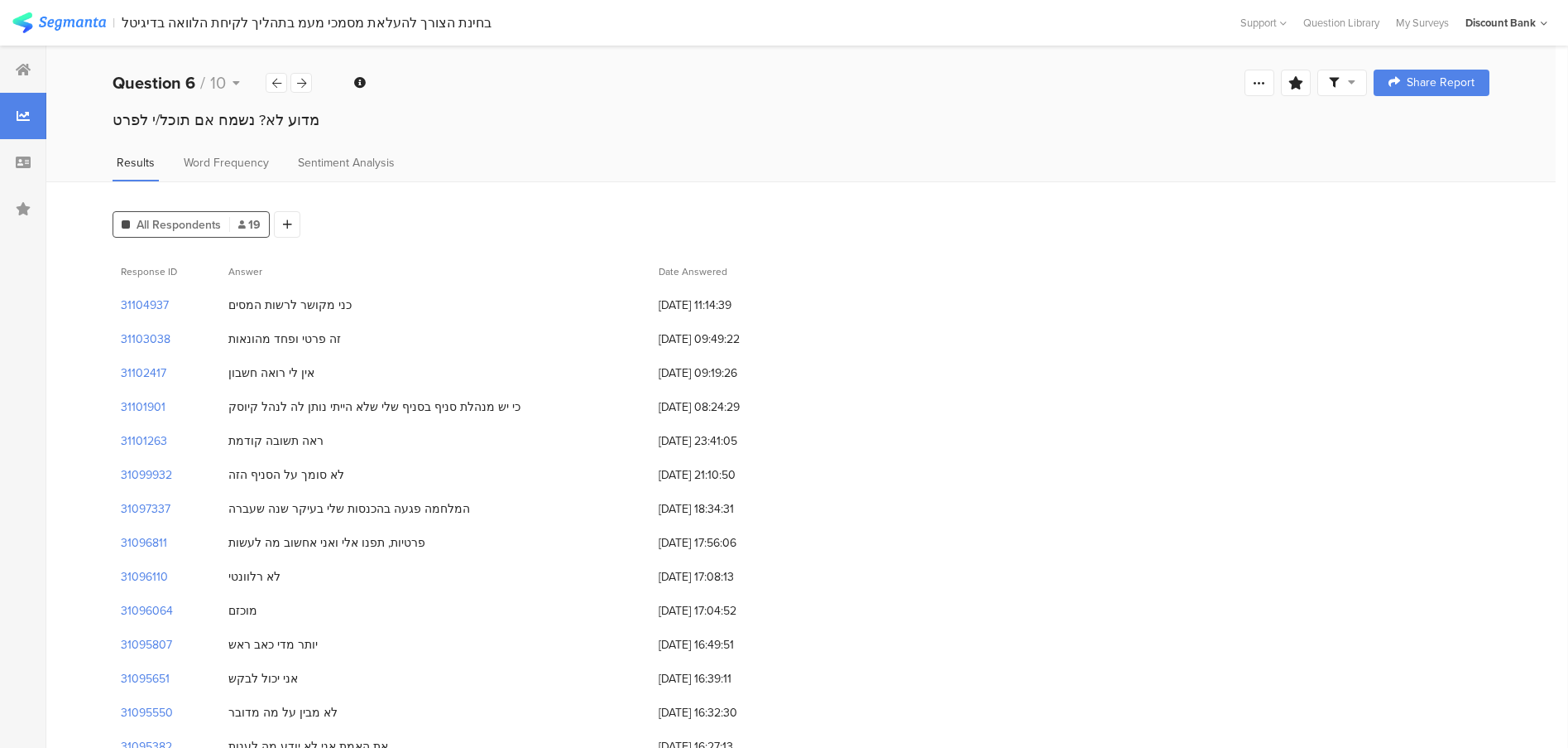
click at [299, 80] on icon at bounding box center [302, 84] width 9 height 11
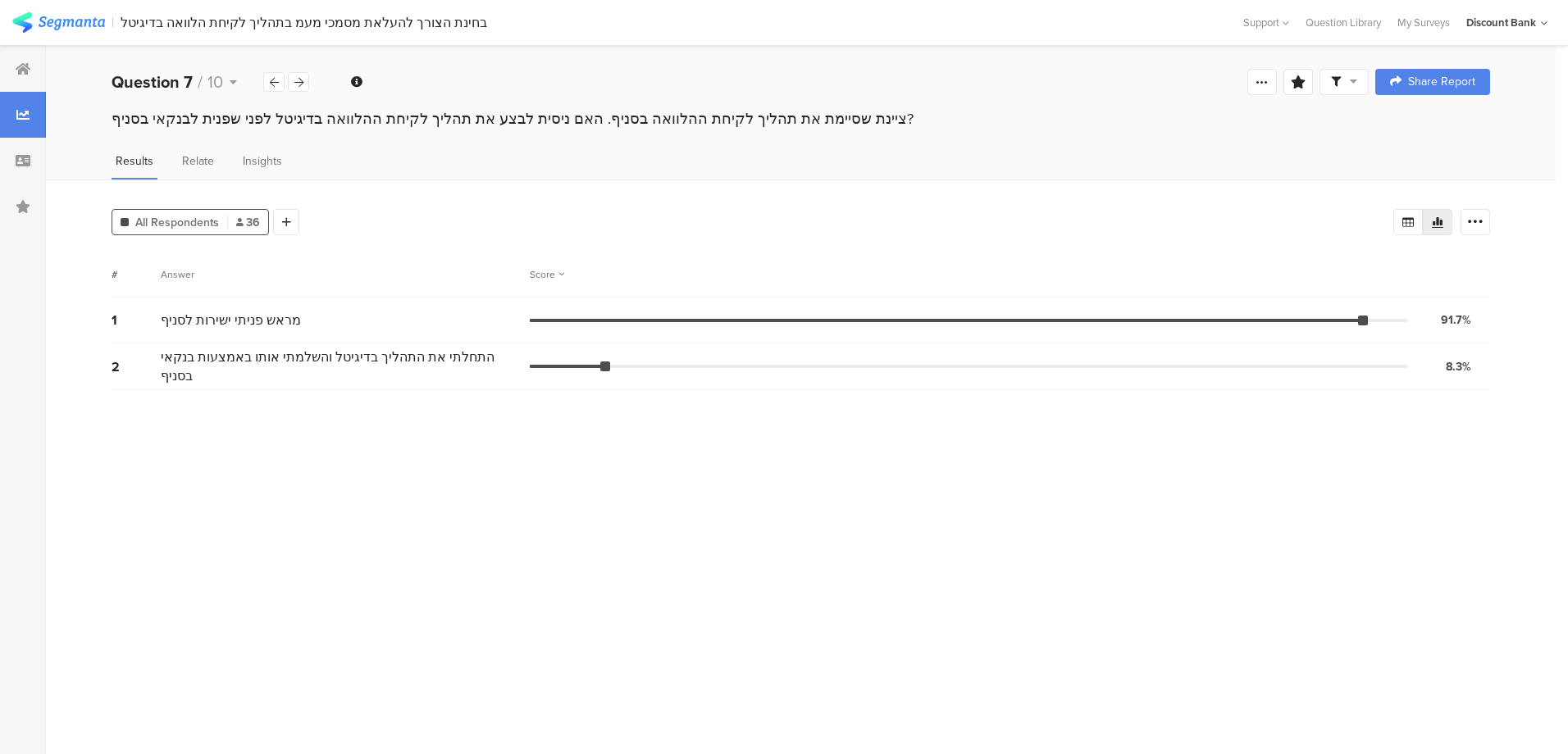
click at [296, 79] on icon at bounding box center [299, 83] width 9 height 11
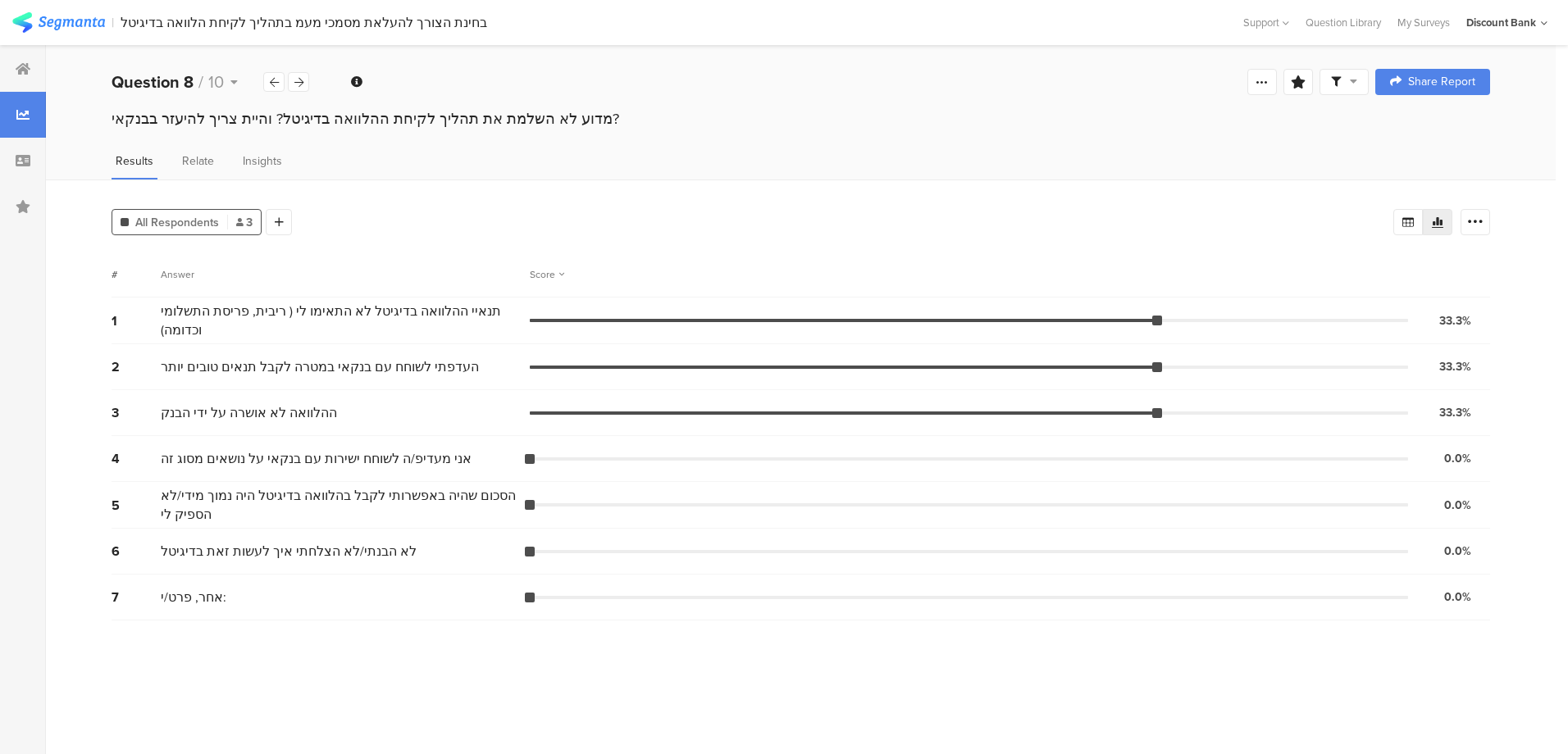
click at [296, 79] on icon at bounding box center [299, 83] width 9 height 11
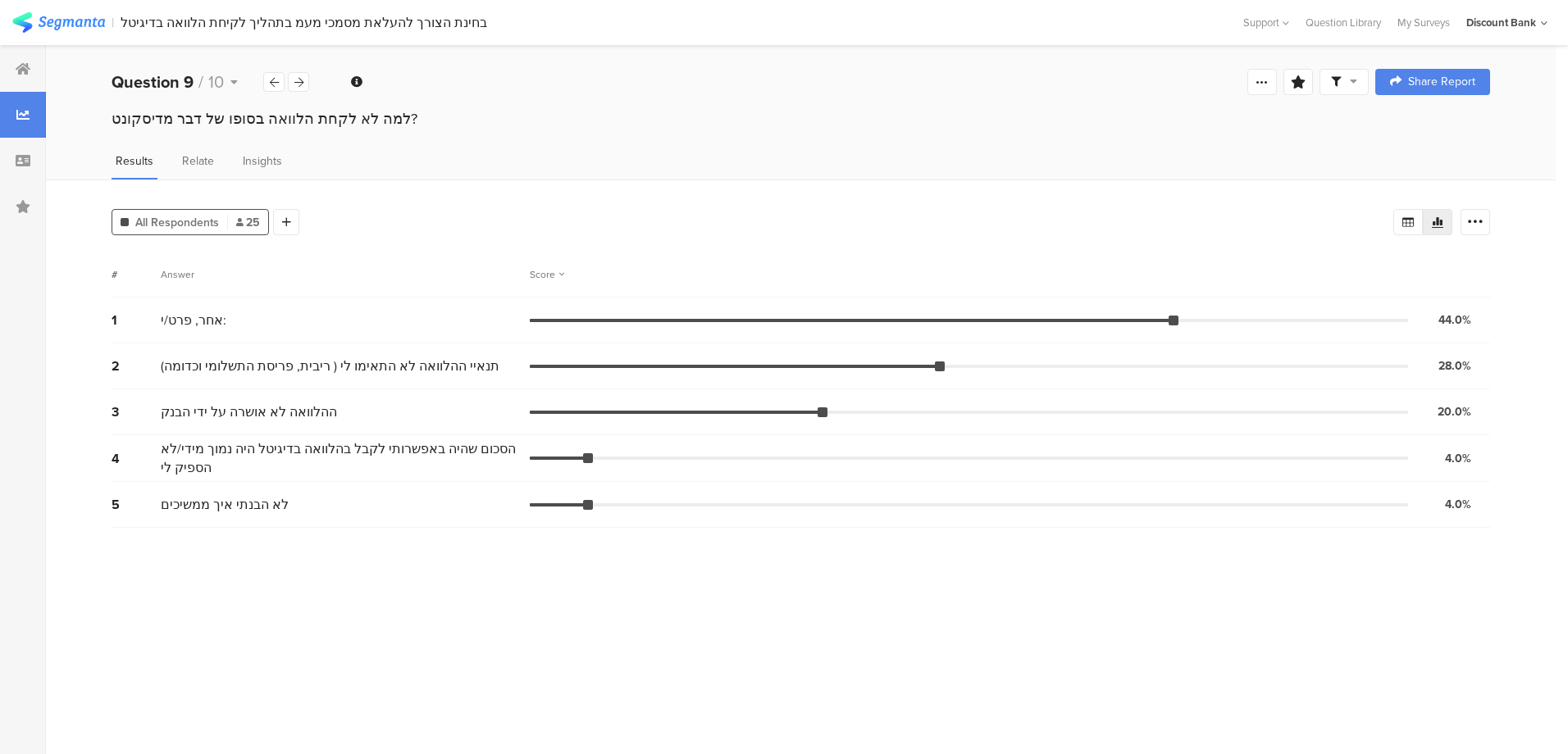
click at [300, 77] on icon at bounding box center [299, 83] width 9 height 11
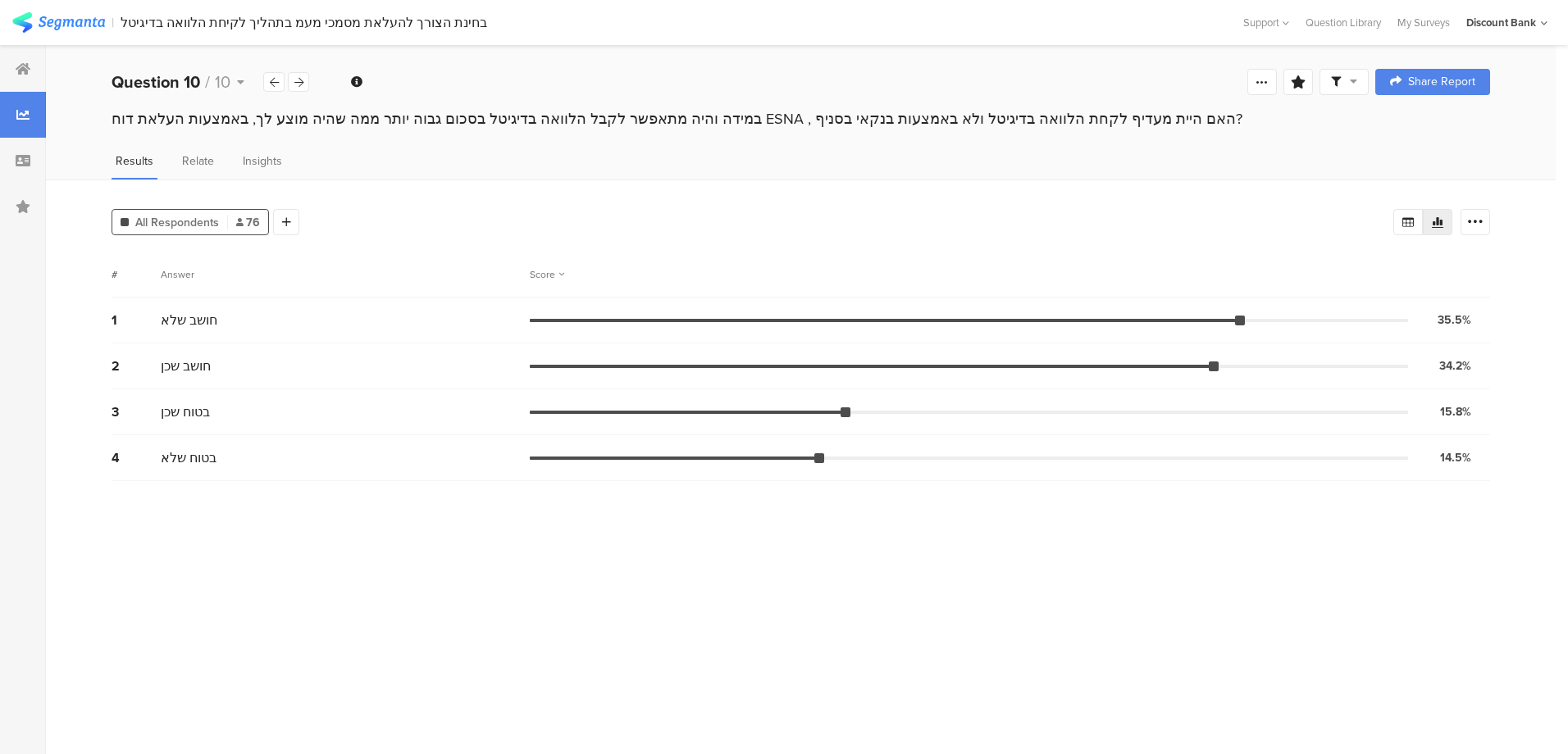
click at [270, 82] on icon at bounding box center [275, 83] width 9 height 11
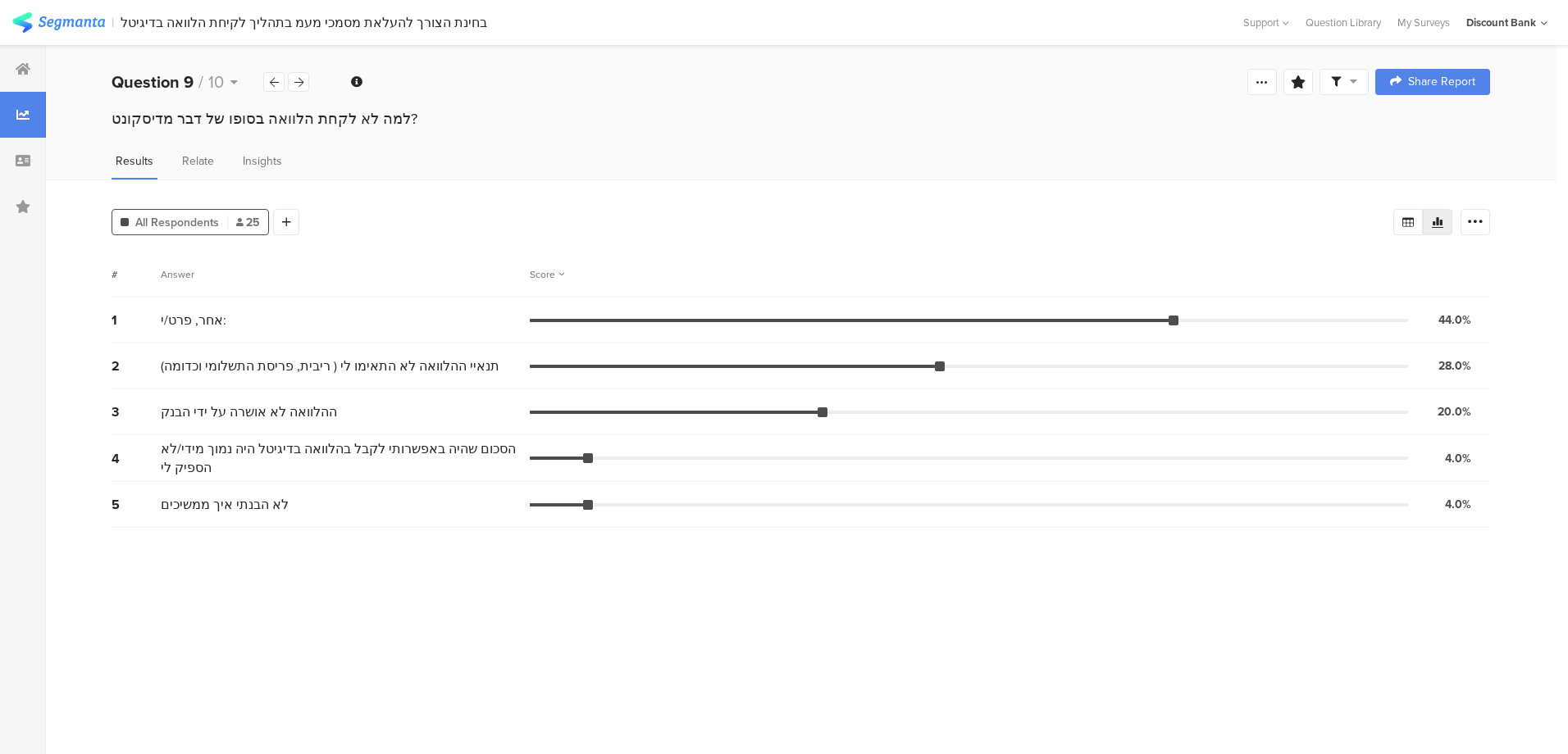
click at [272, 82] on icon at bounding box center [275, 83] width 9 height 11
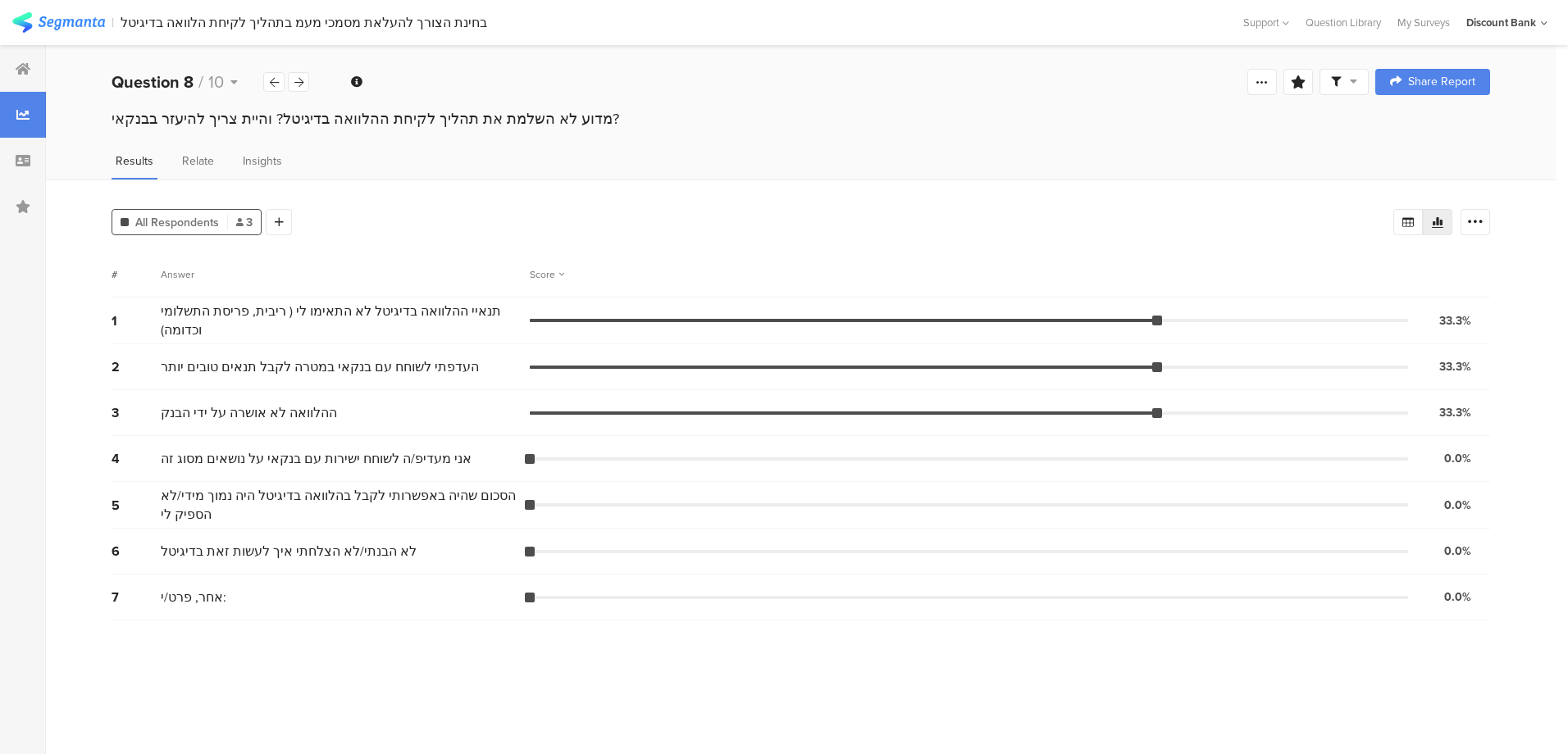
click at [272, 83] on icon at bounding box center [275, 83] width 9 height 11
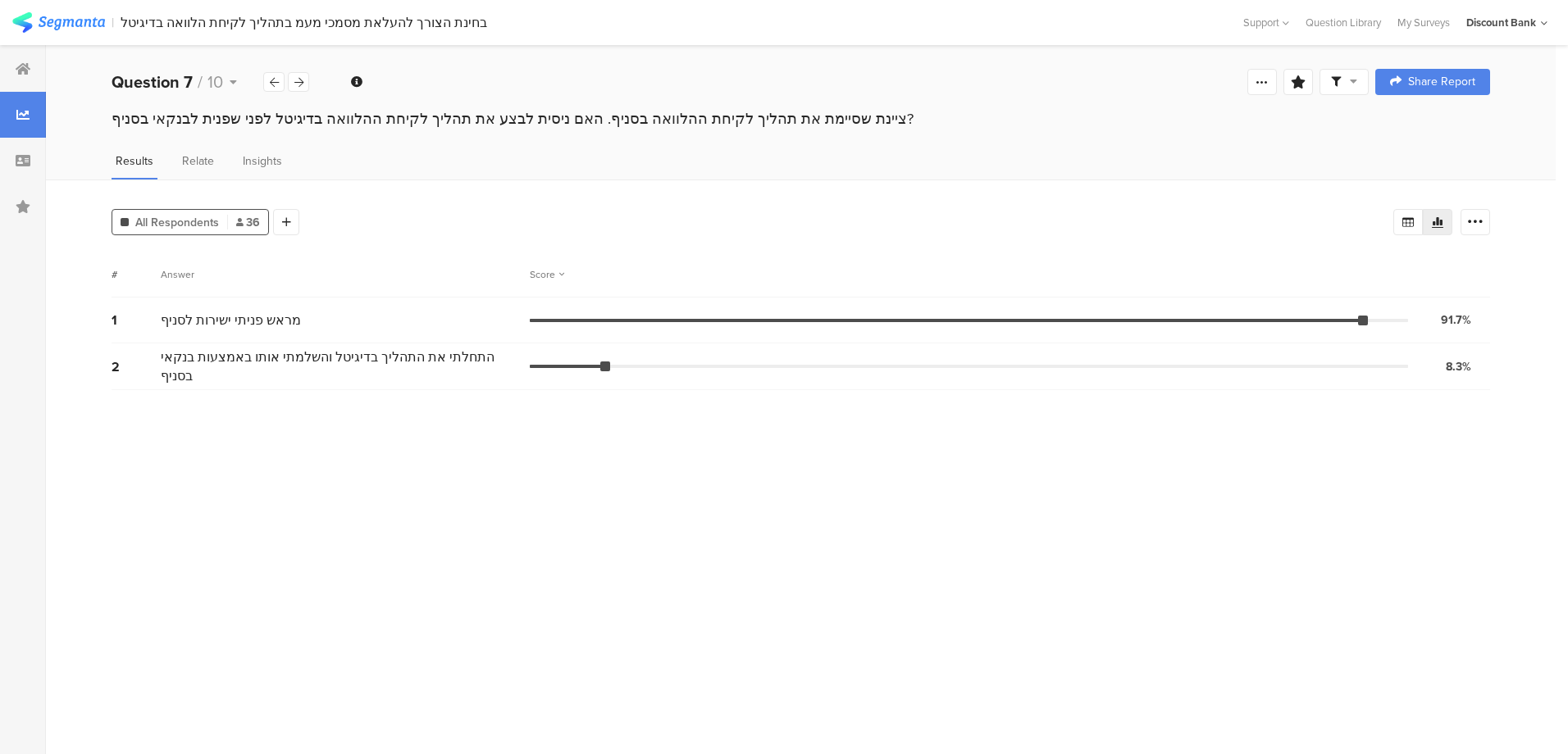
click at [451, 125] on div "ציינת שסיימת את תהליך לקיחת ההלוואה בסניף. האם ניסית לבצע את תהליך לקיחת ההלווא…" at bounding box center [801, 118] width 1378 height 21
drag, startPoint x: 552, startPoint y: 119, endPoint x: 77, endPoint y: 117, distance: 475.0
click at [77, 117] on div "ציינת שסיימת את תהליך לקיחת ההלוואה בסניף. האם ניסית לבצע את תהליך לקיחת ההלווא…" at bounding box center [801, 121] width 1510 height 26
click at [558, 122] on div "ציינת שסיימת את תהליך לקיחת ההלוואה בסניף. האם ניסית לבצע את תהליך לקיחת ההלווא…" at bounding box center [801, 118] width 1378 height 21
drag, startPoint x: 558, startPoint y: 122, endPoint x: 111, endPoint y: 123, distance: 447.0
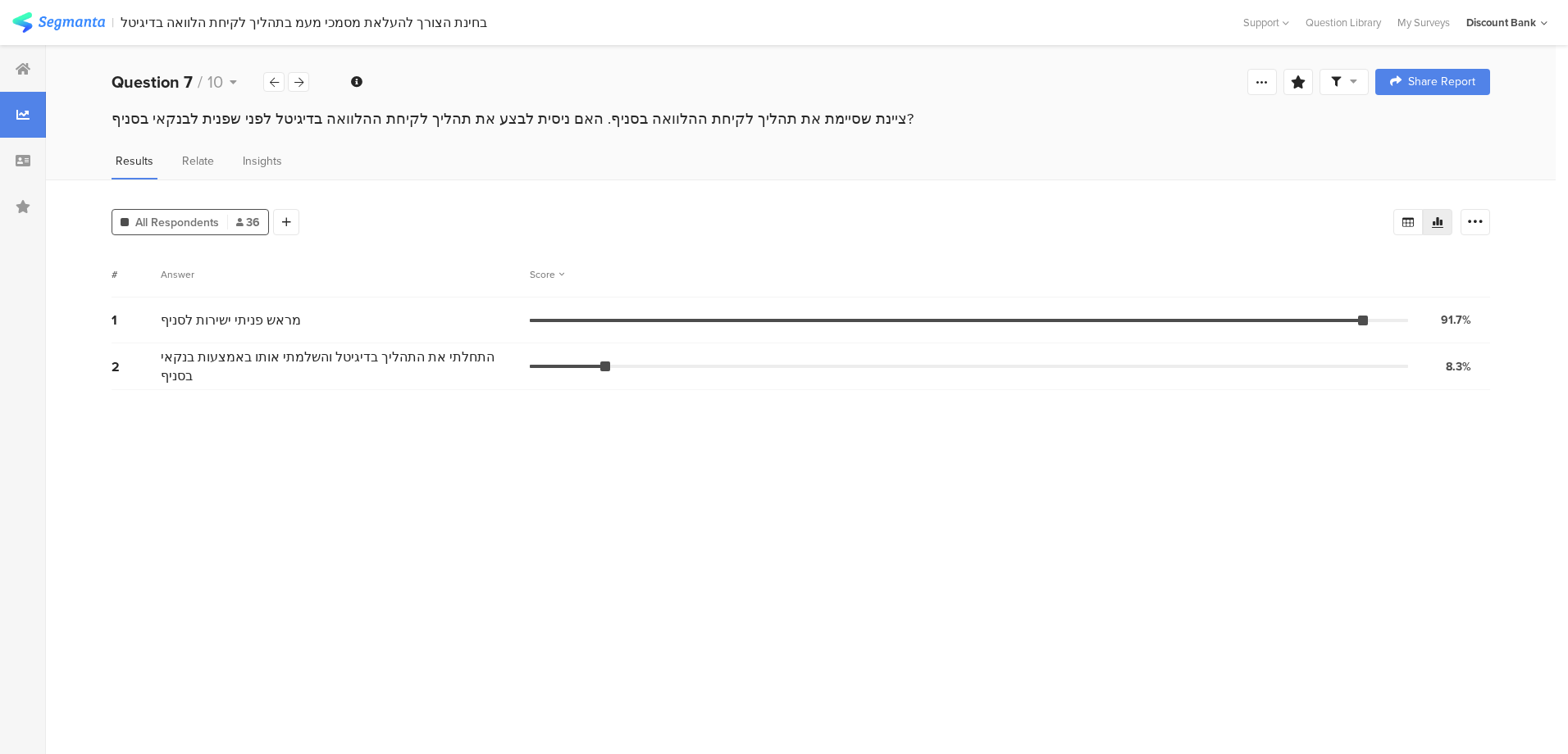
click at [111, 123] on div "ציינת שסיימת את תהליך לקיחת ההלוואה בסניף. האם ניסית לבצע את תהליך לקיחת ההלווא…" at bounding box center [801, 121] width 1510 height 26
drag, startPoint x: 111, startPoint y: 123, endPoint x: 268, endPoint y: 122, distance: 157.0
click at [456, 84] on div "Welcome page 1 בשנה האחרונה פנית לבנק דיסקונט לצורך קבלת הלוואה. נשמח לשמוע על …" at bounding box center [801, 82] width 1510 height 53
drag, startPoint x: 556, startPoint y: 121, endPoint x: 98, endPoint y: 128, distance: 458.1
click at [98, 128] on div "ציינת שסיימת את תהליך לקיחת ההלוואה בסניף. האם ניסית לבצע את תהליך לקיחת ההלווא…" at bounding box center [801, 121] width 1510 height 26
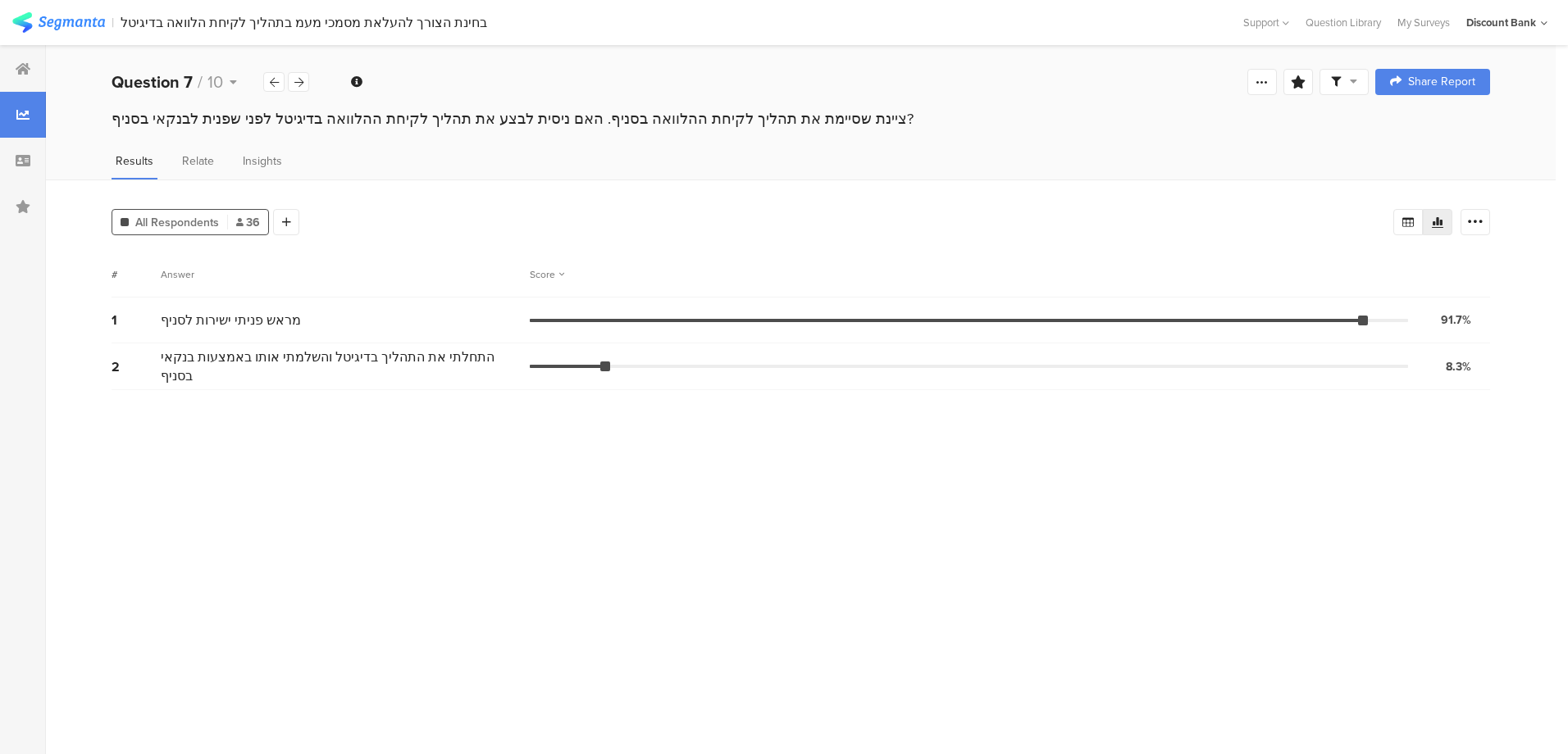
copy div "האם ניסית לבצע את תהליך לקיחת ההלוואה בדיגיטל לפני שפנית לבנקאי בסניף"
click at [303, 83] on icon at bounding box center [299, 83] width 9 height 11
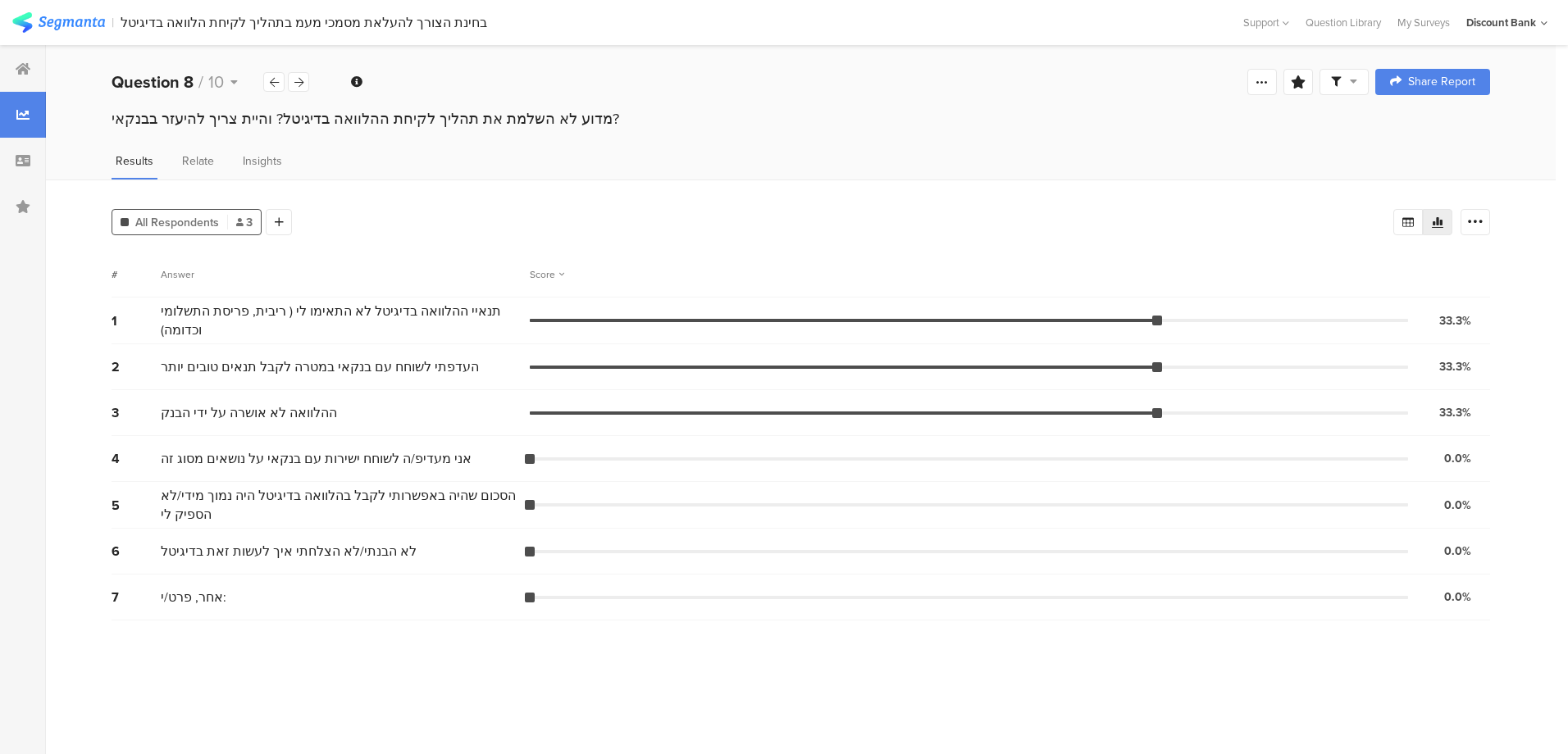
click at [298, 79] on icon at bounding box center [299, 83] width 9 height 11
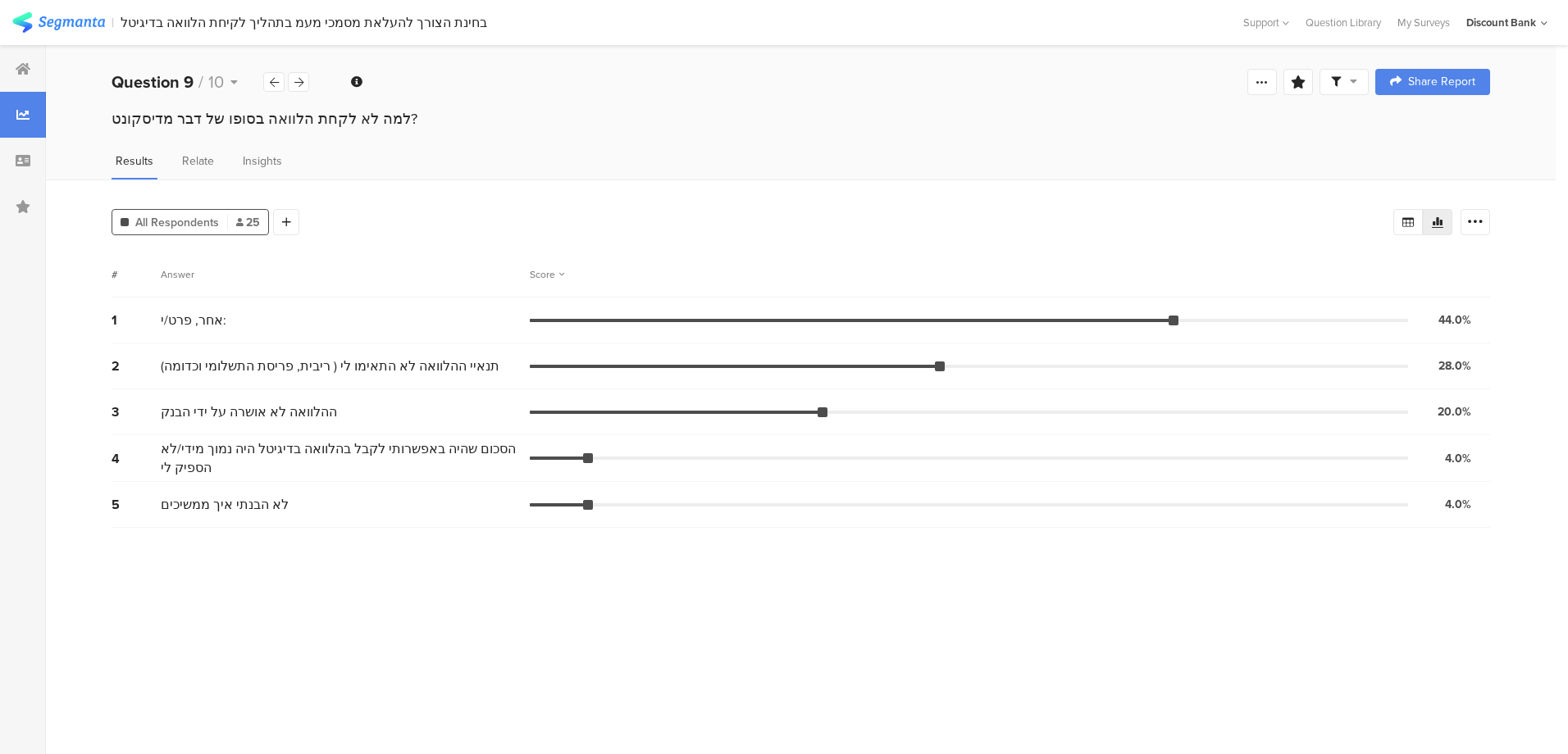
click at [266, 87] on div at bounding box center [274, 82] width 21 height 20
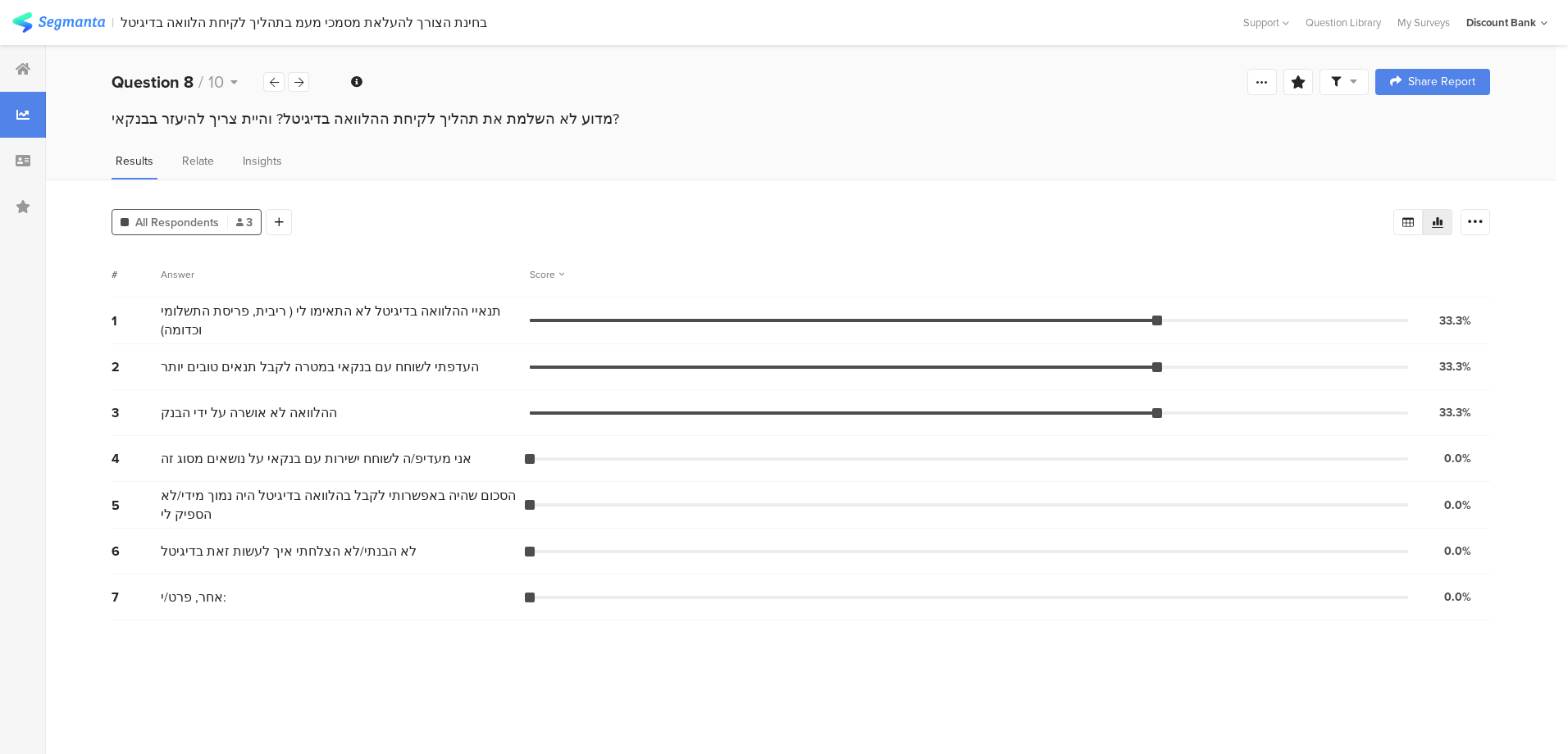
click at [311, 79] on div "Welcome page 1 בשנה האחרונה פנית לבנק דיסקונט לצורך קבלת הלוואה. נשמח לשמוע על …" at bounding box center [801, 82] width 1510 height 53
click at [297, 78] on icon at bounding box center [299, 83] width 9 height 11
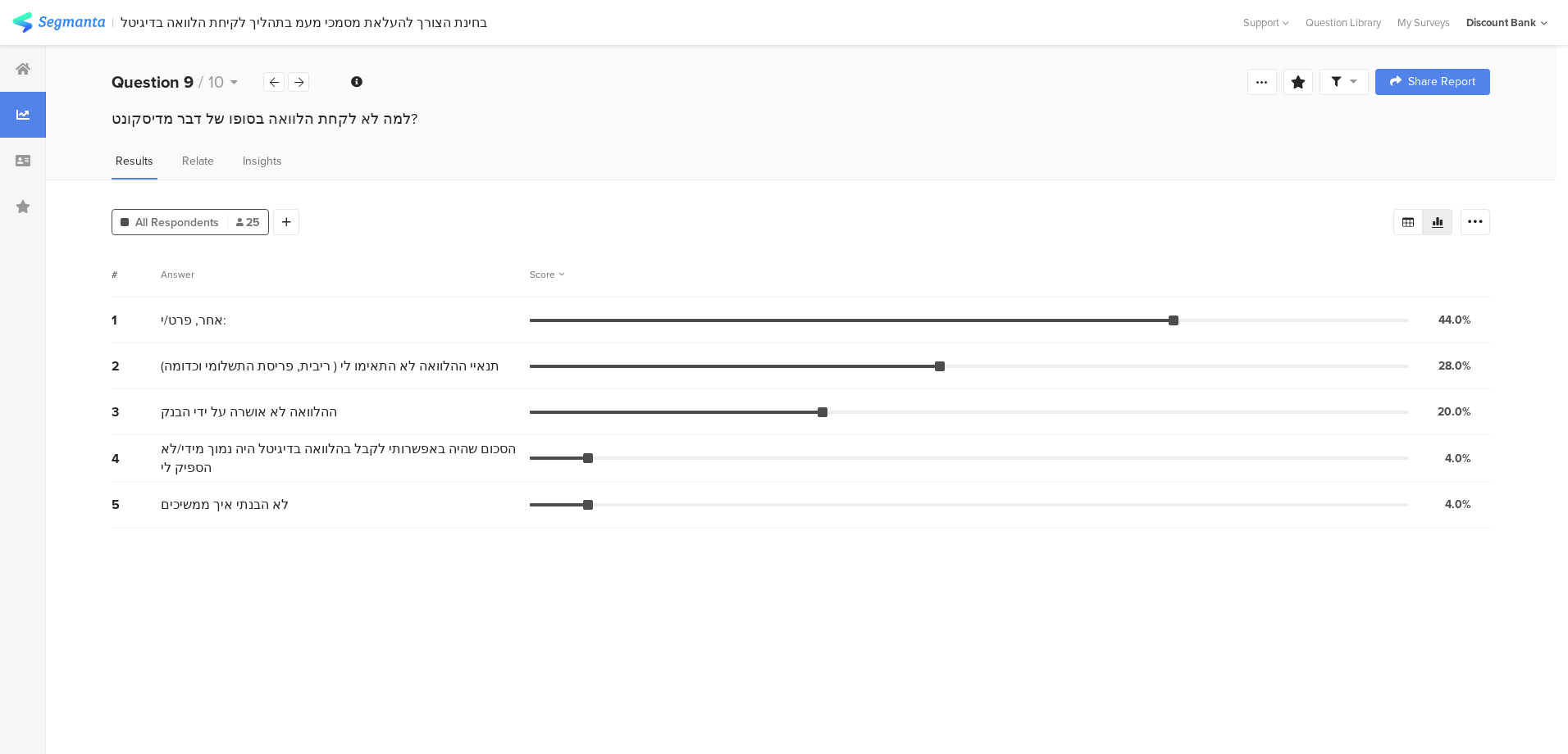
click at [297, 78] on icon at bounding box center [299, 83] width 9 height 11
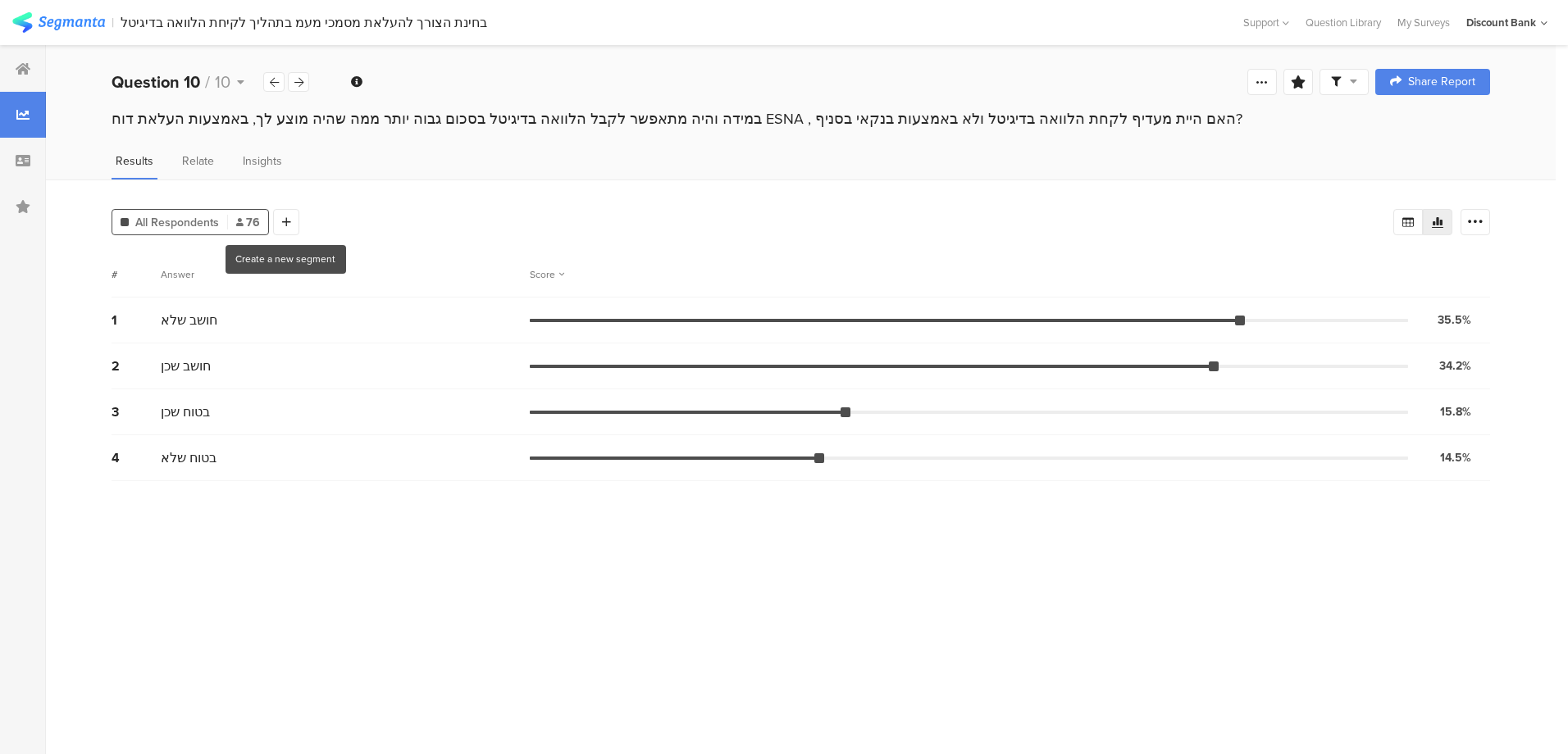
click at [282, 224] on icon at bounding box center [286, 222] width 9 height 12
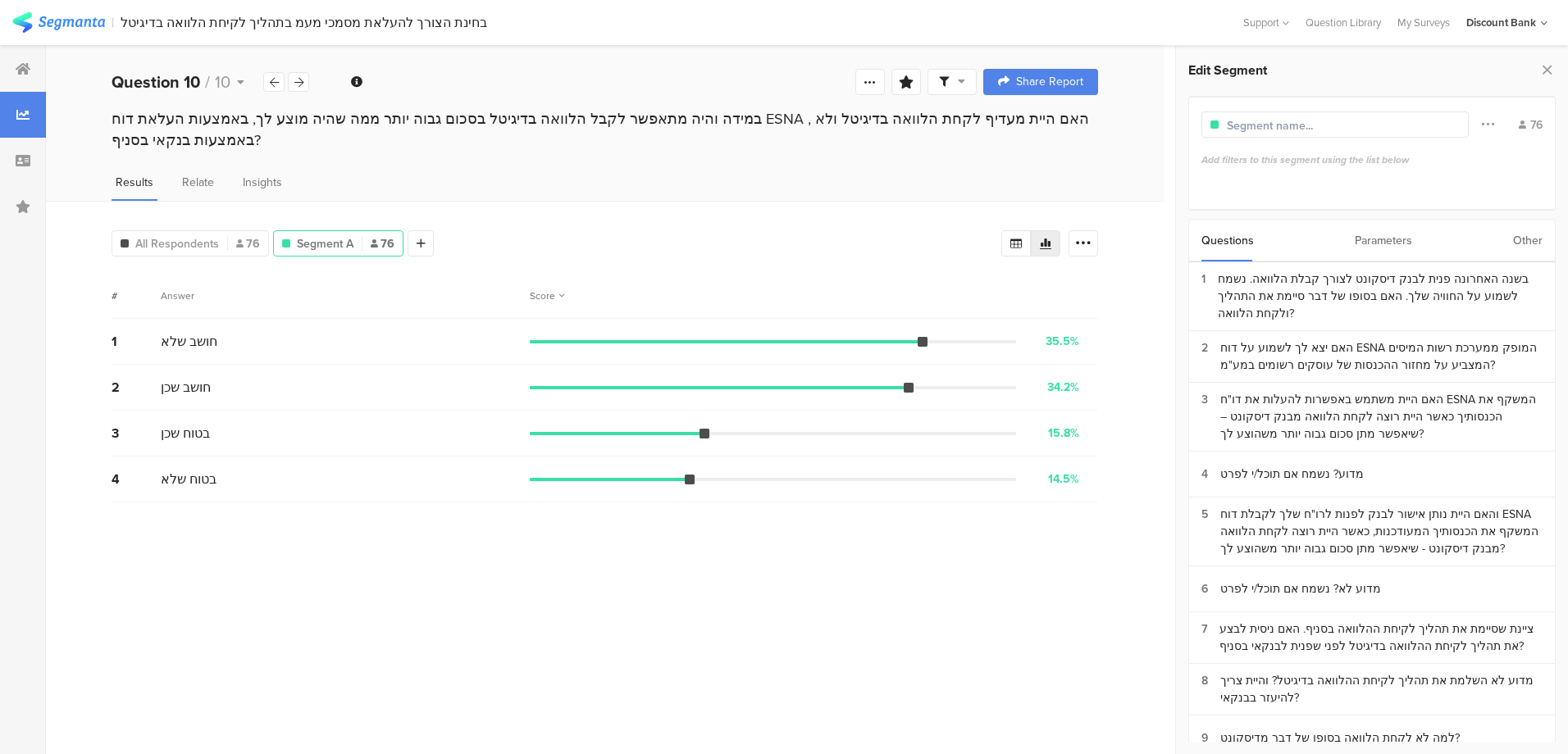
click at [1400, 238] on div "Parameters" at bounding box center [1383, 241] width 57 height 42
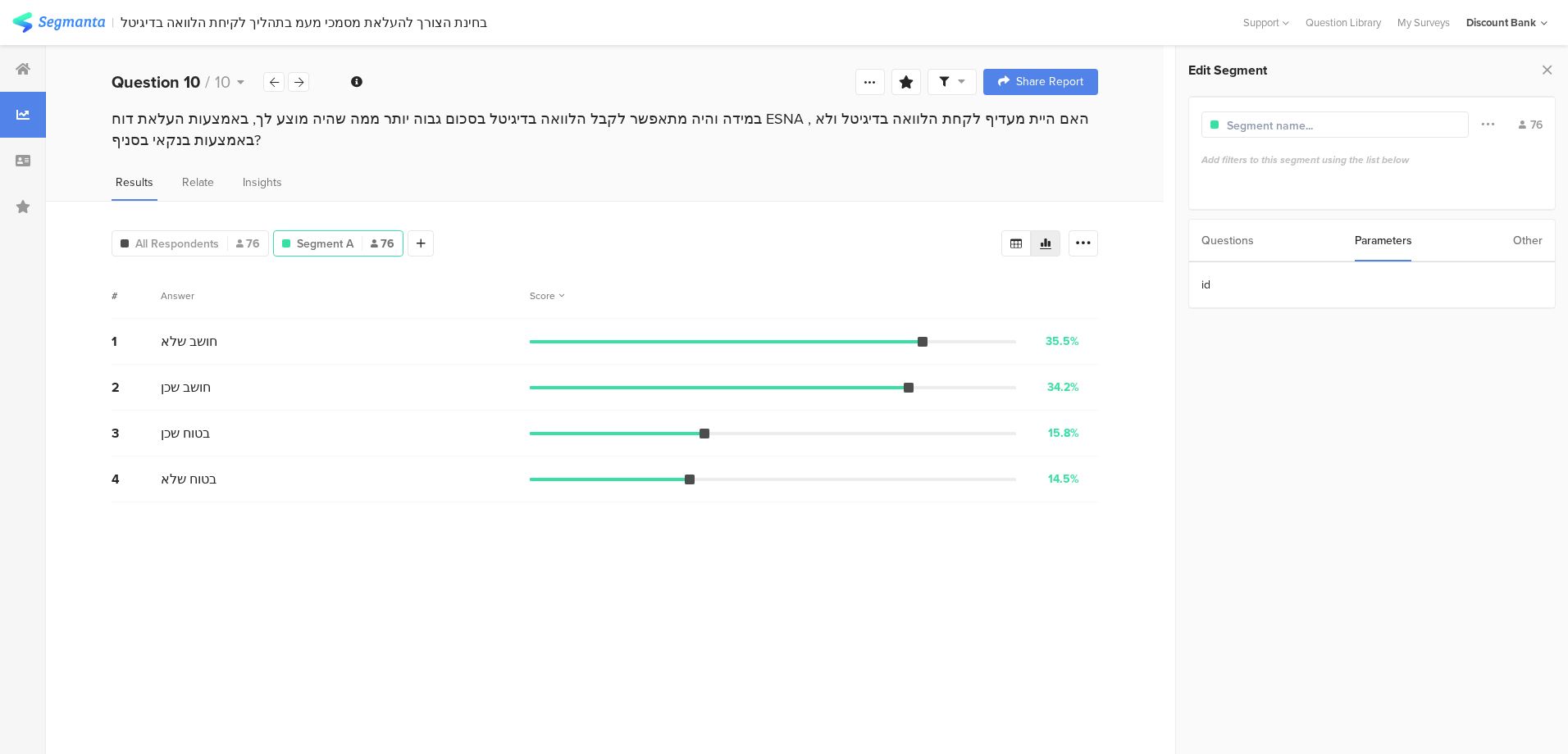
click at [1536, 243] on div "Other" at bounding box center [1527, 241] width 29 height 42
click at [1323, 289] on section "Time Range" at bounding box center [1372, 285] width 365 height 46
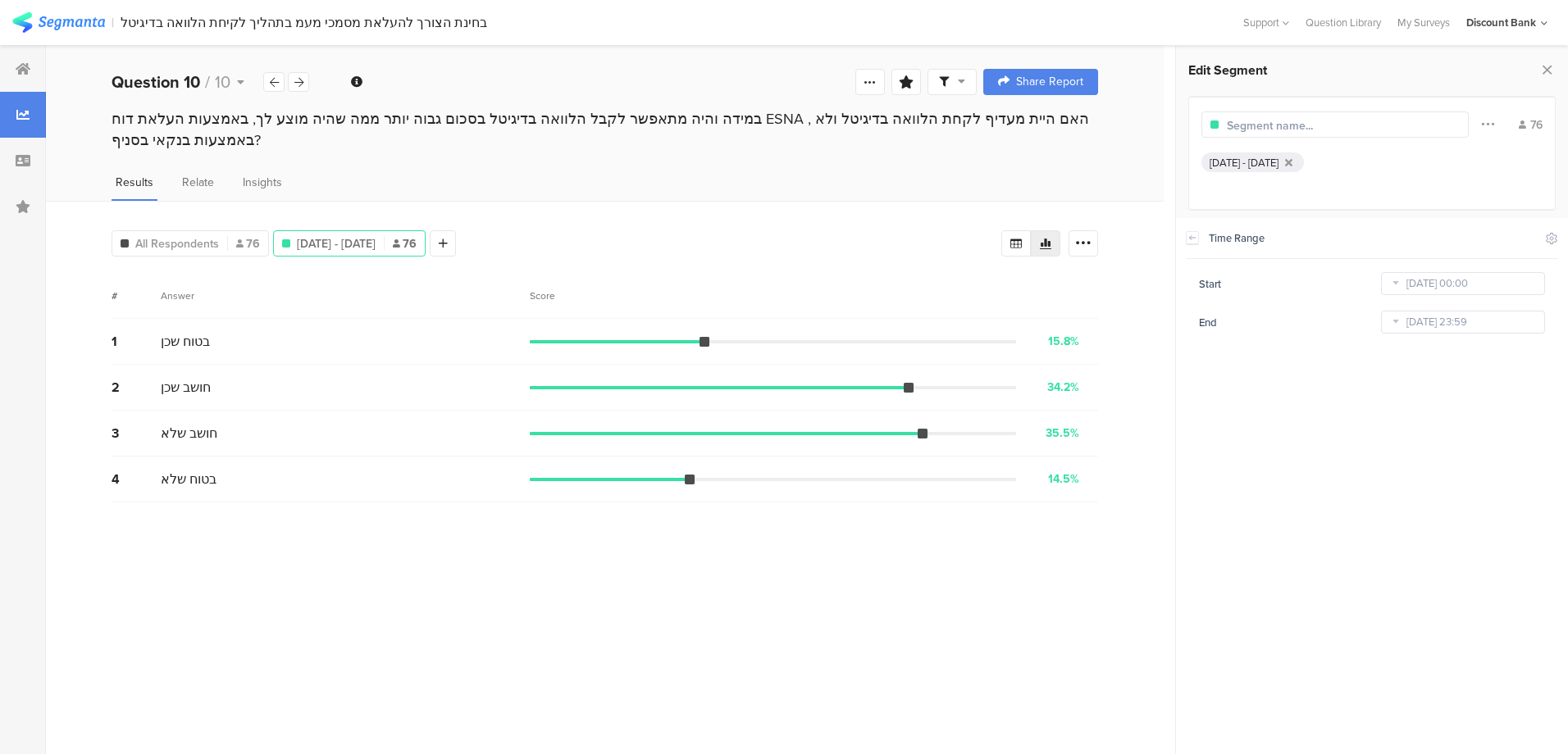
click at [1494, 286] on input "Aug 25 2025 00:00" at bounding box center [1463, 283] width 164 height 23
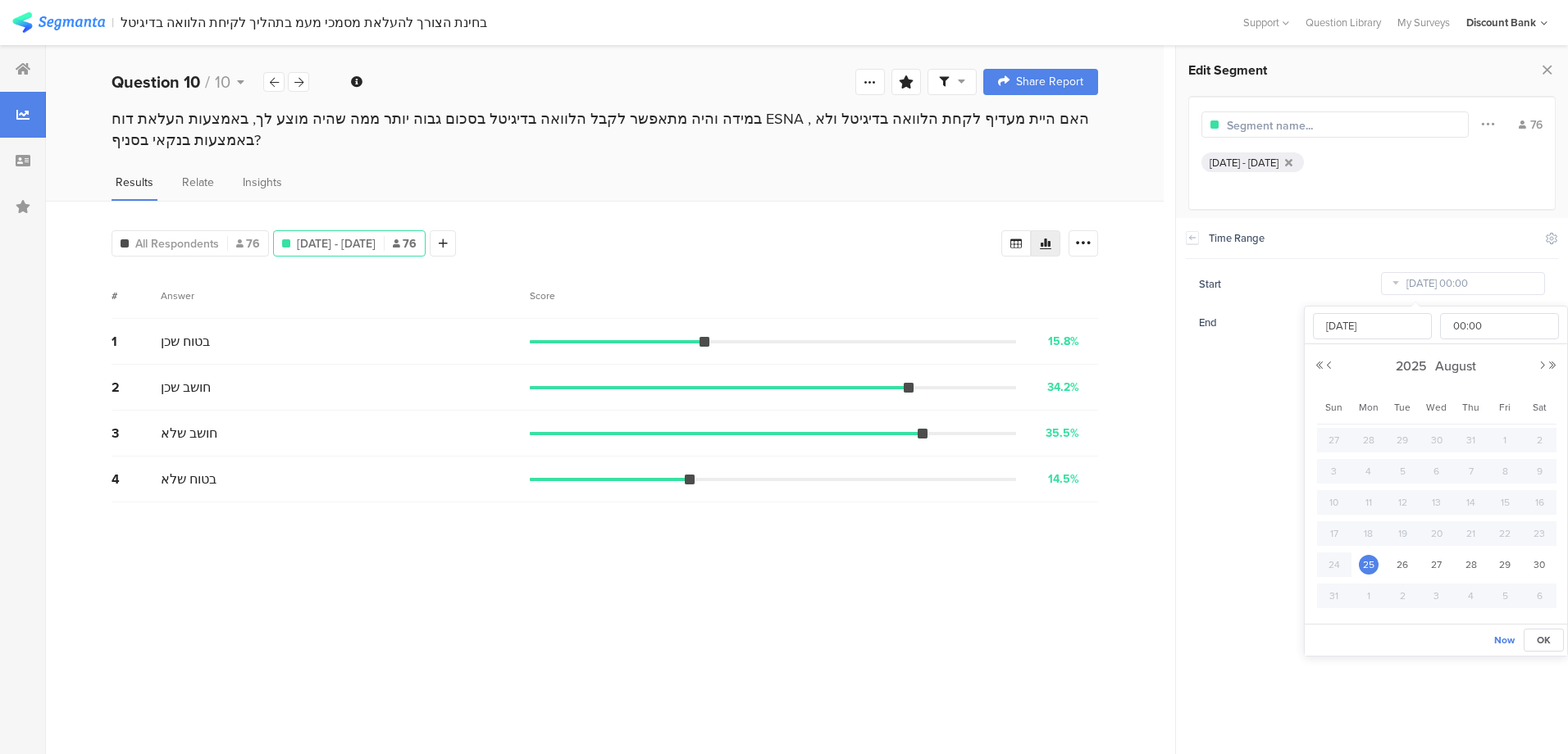
click at [1431, 562] on span "27" at bounding box center [1437, 565] width 20 height 20
type input "Aug 27 2025 00:00"
type input "Aug 27 2025"
click at [1463, 565] on span "28" at bounding box center [1471, 565] width 20 height 20
type input "Aug 28 2025 00:00"
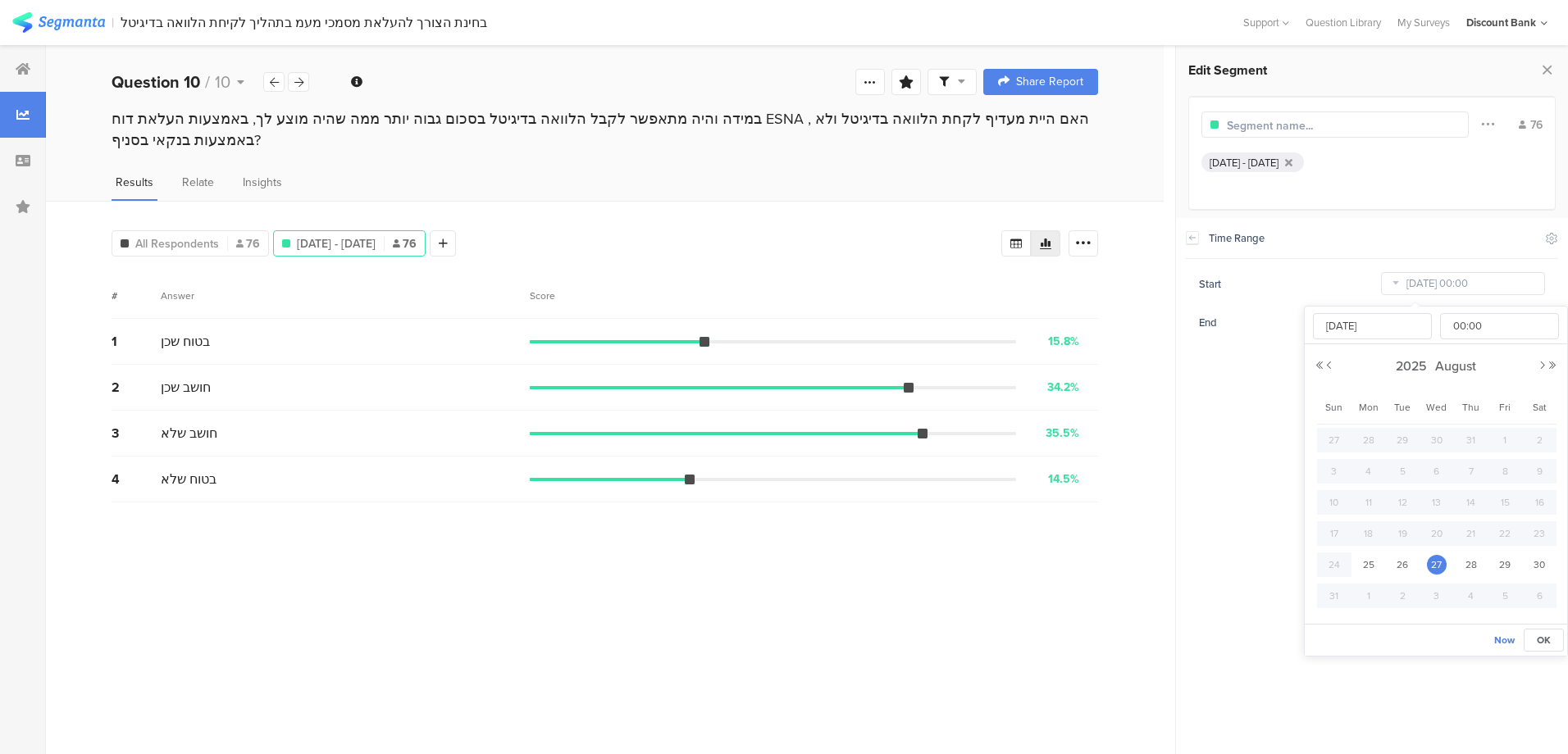
type input "Aug 28 2025"
click at [1466, 566] on span "28" at bounding box center [1471, 565] width 20 height 20
click at [1439, 563] on span "27" at bounding box center [1437, 565] width 20 height 20
type input "Aug 27 2025 00:00"
type input "Aug 27 2025"
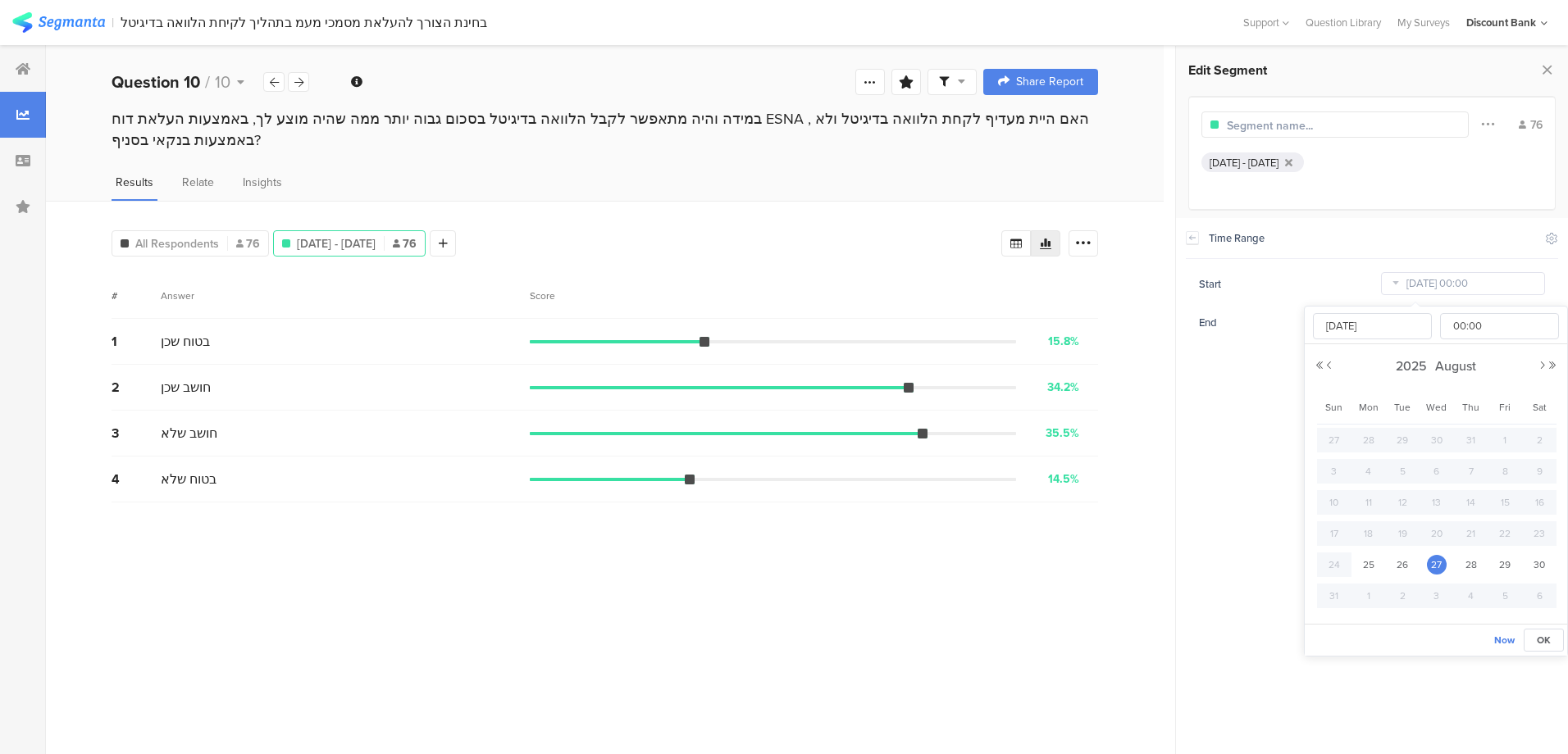
click at [1469, 564] on span "28" at bounding box center [1471, 565] width 20 height 20
type input "Aug 28 2025 00:00"
type input "Aug 28 2025"
click at [1436, 560] on span "27" at bounding box center [1437, 565] width 20 height 20
type input "Aug 27 2025 00:00"
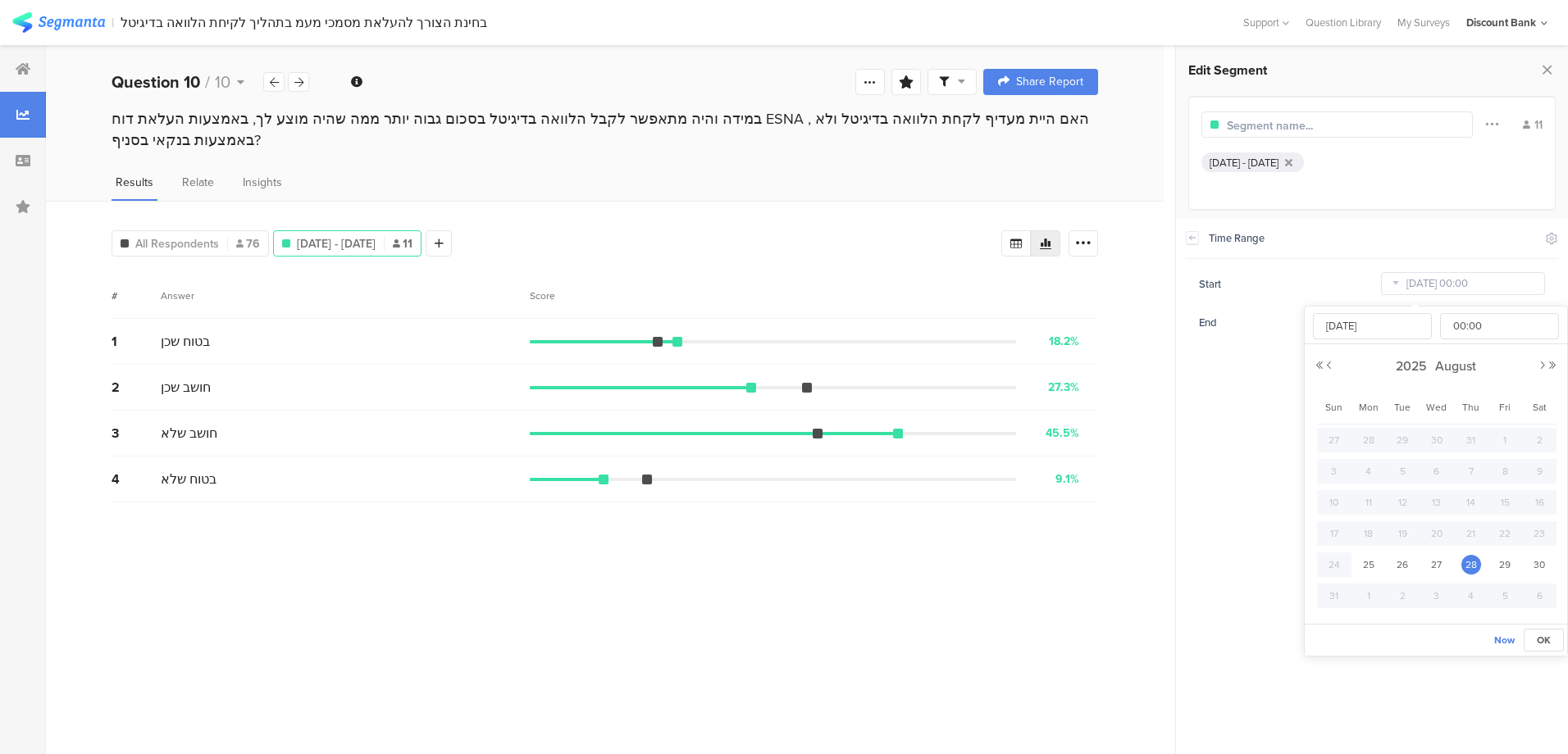
type input "Aug 27 2025"
click at [1249, 407] on section "Time Range Include Respondents Start Aug 27 2025 00:00 End Aug 30 2025 23:59" at bounding box center [1372, 486] width 392 height 536
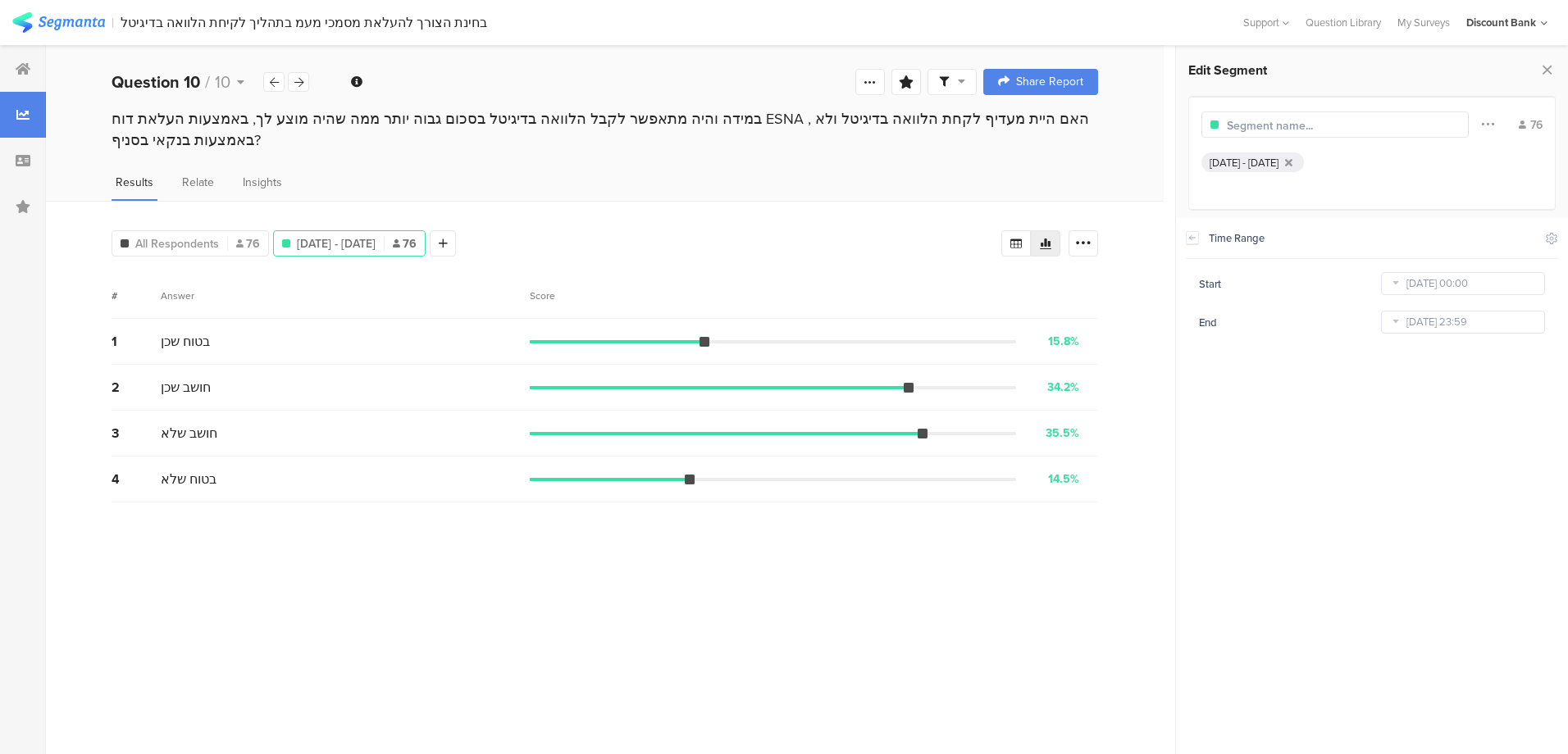
click at [1293, 160] on icon at bounding box center [1288, 163] width 7 height 11
click at [1378, 242] on div "Parameters" at bounding box center [1383, 241] width 57 height 42
click at [1527, 238] on div "Other" at bounding box center [1527, 241] width 29 height 42
click at [1275, 287] on section "Time Range" at bounding box center [1372, 285] width 365 height 46
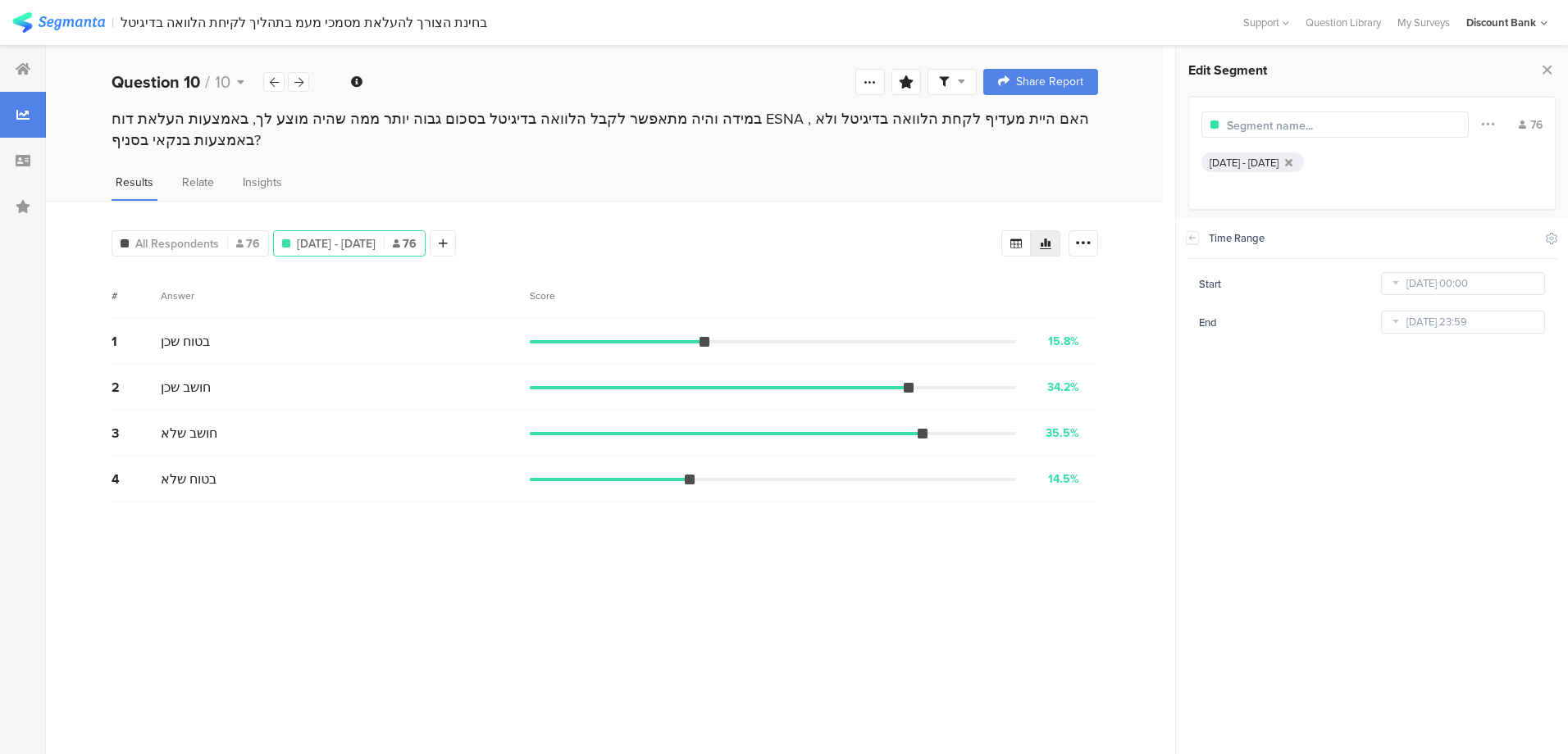
click at [1462, 286] on input "Aug 25 2025 00:00" at bounding box center [1463, 283] width 164 height 23
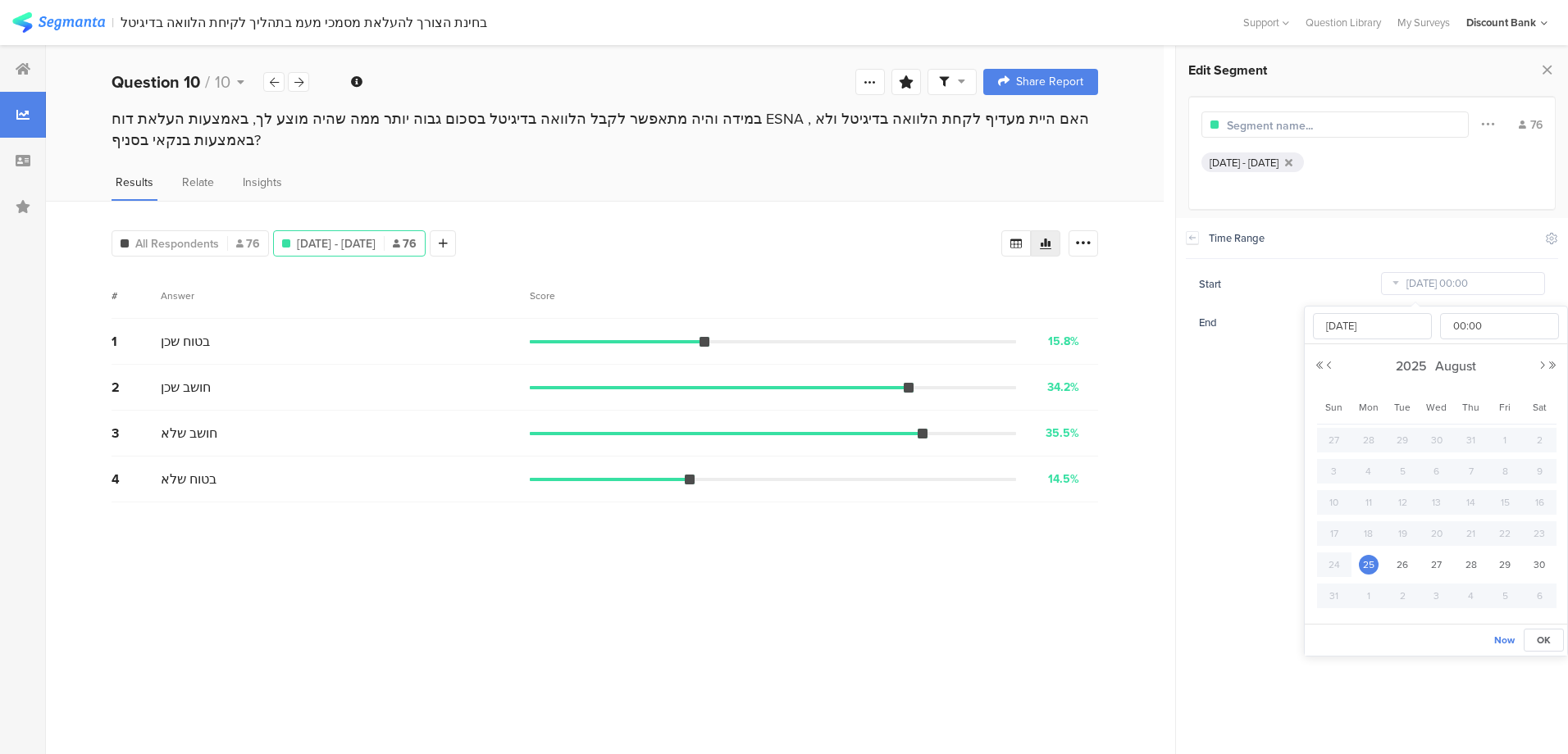
click at [1475, 563] on span "28" at bounding box center [1471, 565] width 20 height 20
type input "Aug 28 2025 00:00"
type input "Aug 28 2025"
click at [1225, 389] on section "Time Range Include Respondents Start Aug 28 2025 00:00 End Aug 30 2025 23:59" at bounding box center [1372, 486] width 392 height 536
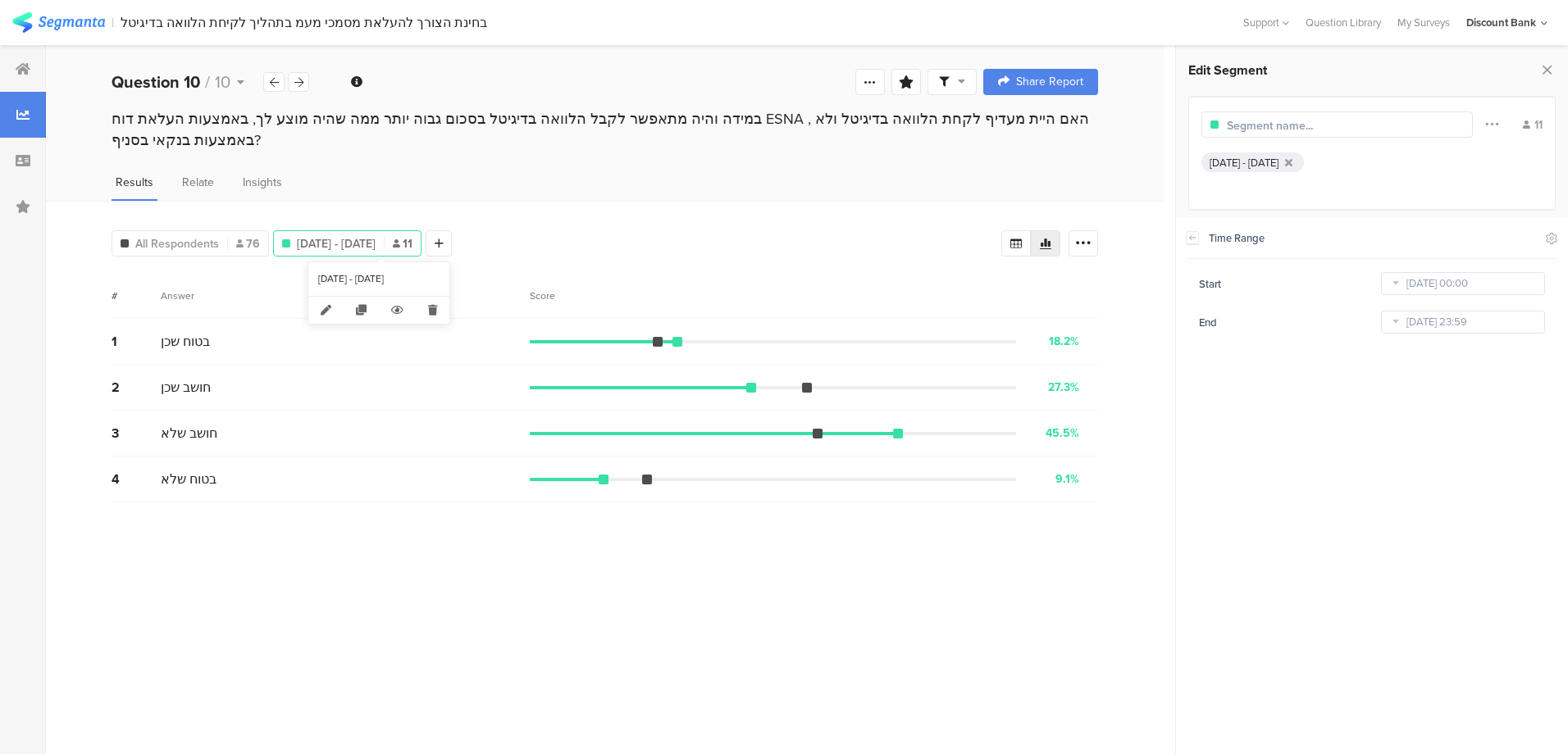
click at [433, 305] on icon at bounding box center [432, 311] width 34 height 27
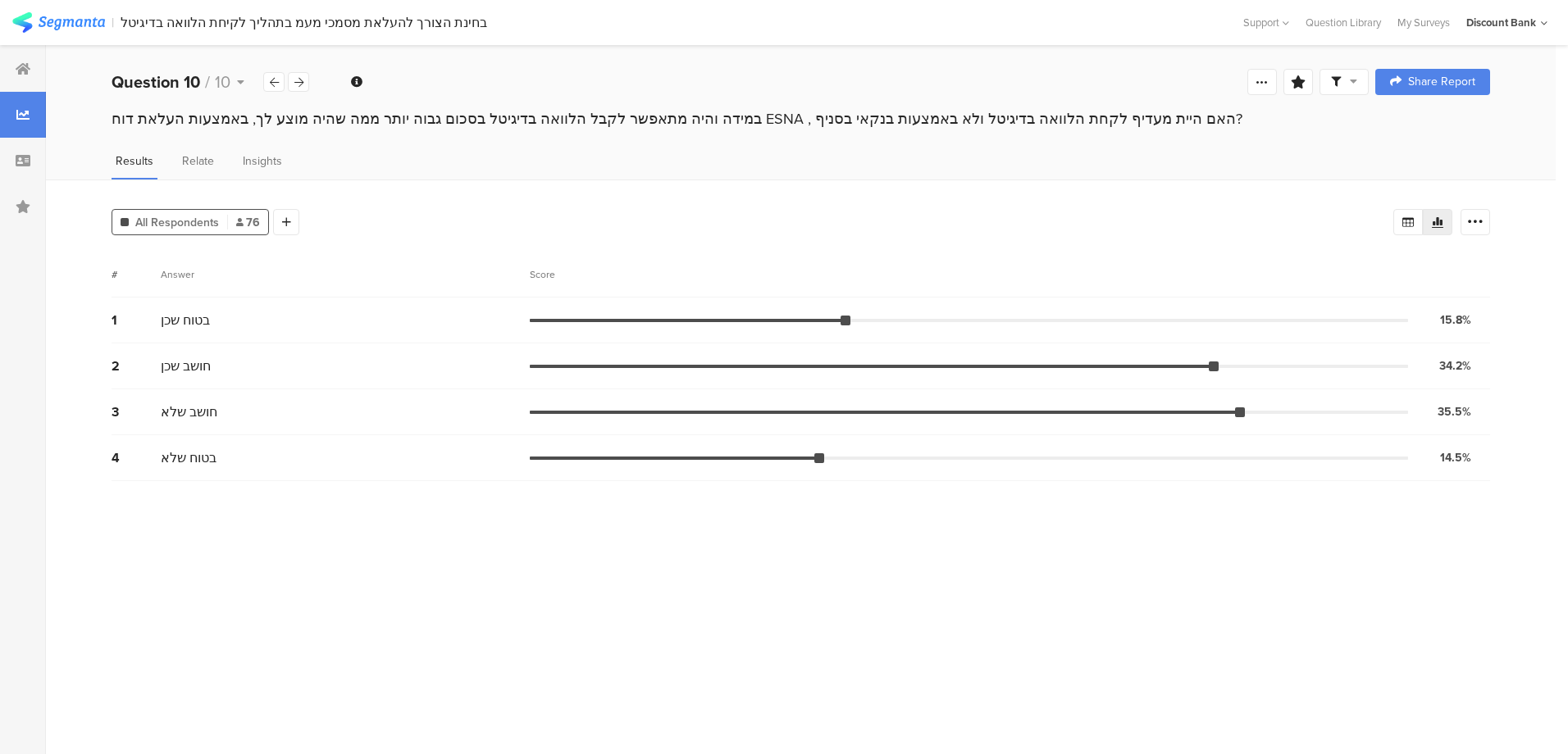
click at [842, 115] on div "במידה והיה מתאפשר לקבל הלוואה בדיגיטל בסכום גבוה יותר ממה שהיה מוצע לך, באמצעות…" at bounding box center [801, 118] width 1378 height 21
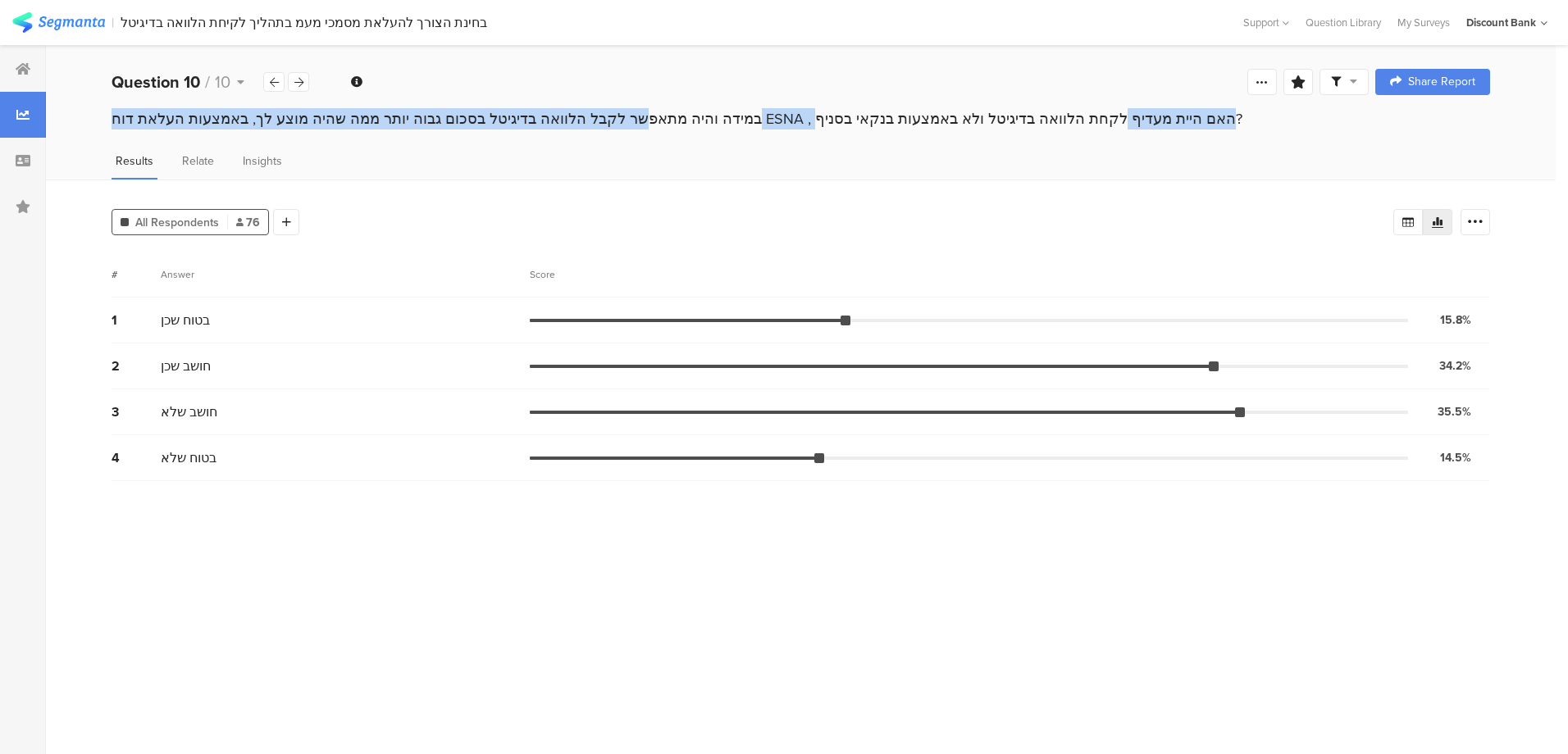
drag, startPoint x: 113, startPoint y: 119, endPoint x: 754, endPoint y: 121, distance: 641.0
click at [754, 121] on div "במידה והיה מתאפשר לקבל הלוואה בדיגיטל בסכום גבוה יותר ממה שהיה מוצע לך, באמצעות…" at bounding box center [801, 118] width 1378 height 21
click at [734, 122] on div "במידה והיה מתאפשר לקבל הלוואה בדיגיטל בסכום גבוה יותר ממה שהיה מוצע לך, באמצעות…" at bounding box center [801, 118] width 1378 height 21
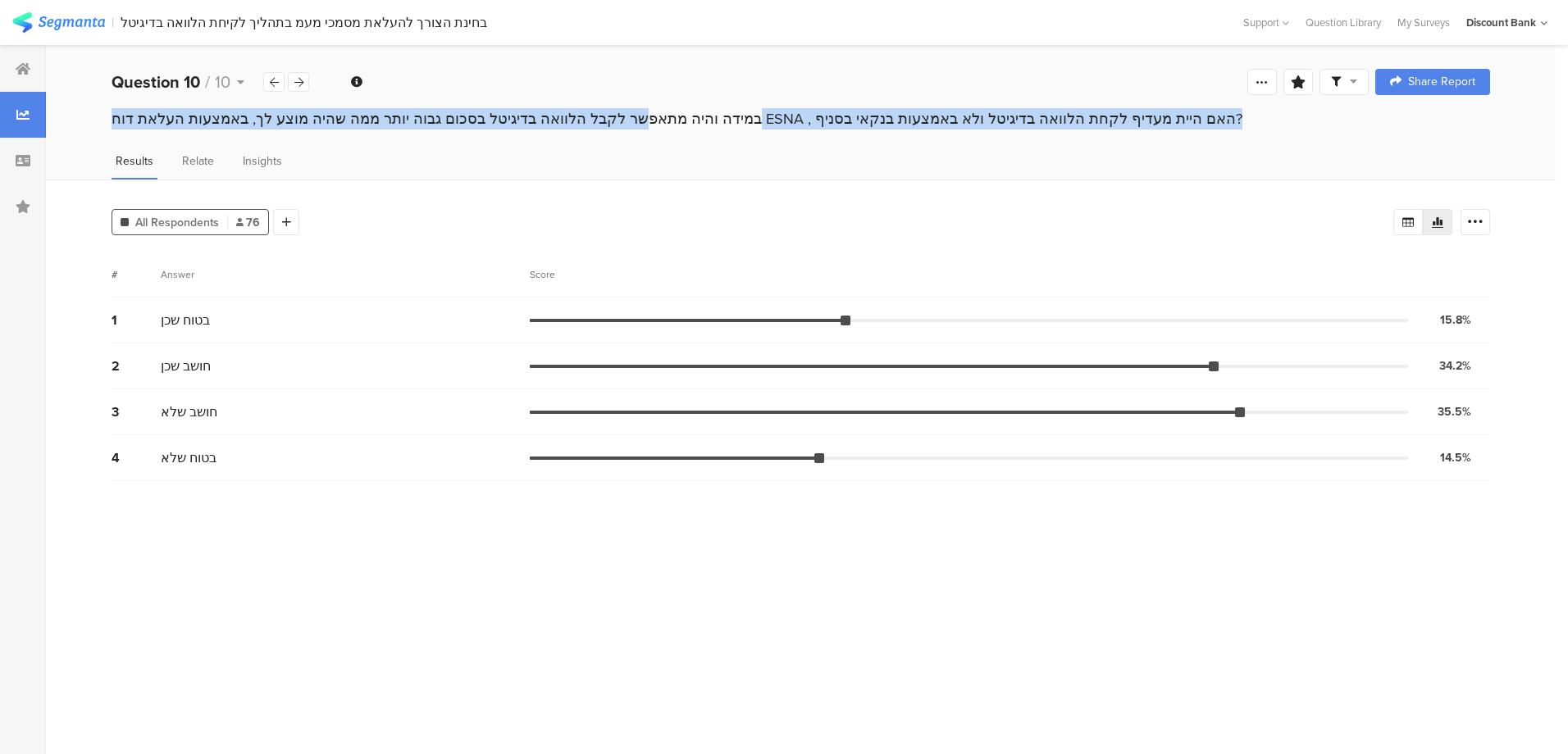
drag, startPoint x: 732, startPoint y: 119, endPoint x: 722, endPoint y: 119, distance: 10.0
copy section "במידה והיה מתאפשר לקבל הלוואה בדיגיטל בסכום גבוה יותר ממה שהיה מוצע לך, באמצעות…"
click at [891, 110] on div "במידה והיה מתאפשר לקבל הלוואה בדיגיטל בסכום גבוה יותר ממה שהיה מוצע לך, באמצעות…" at bounding box center [801, 118] width 1378 height 21
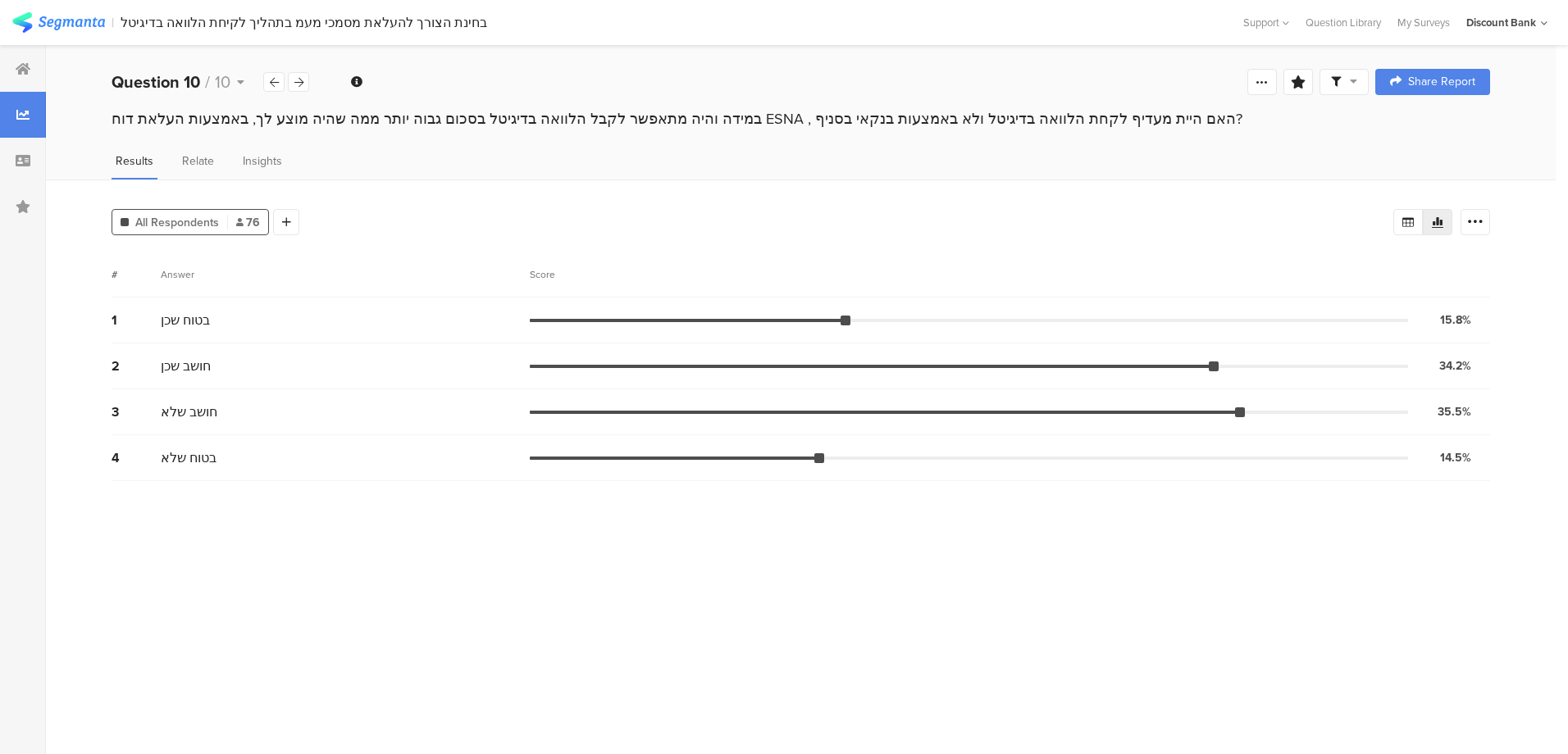
drag, startPoint x: 754, startPoint y: 116, endPoint x: 1131, endPoint y: 115, distance: 377.0
click at [1131, 115] on div "במידה והיה מתאפשר לקבל הלוואה בדיגיטל בסכום גבוה יותר ממה שהיה מוצע לך, באמצעות…" at bounding box center [801, 118] width 1378 height 21
click at [676, 114] on div "במידה והיה מתאפשר לקבל הלוואה בדיגיטל בסכום גבוה יותר ממה שהיה מוצע לך, באמצעות…" at bounding box center [801, 118] width 1378 height 21
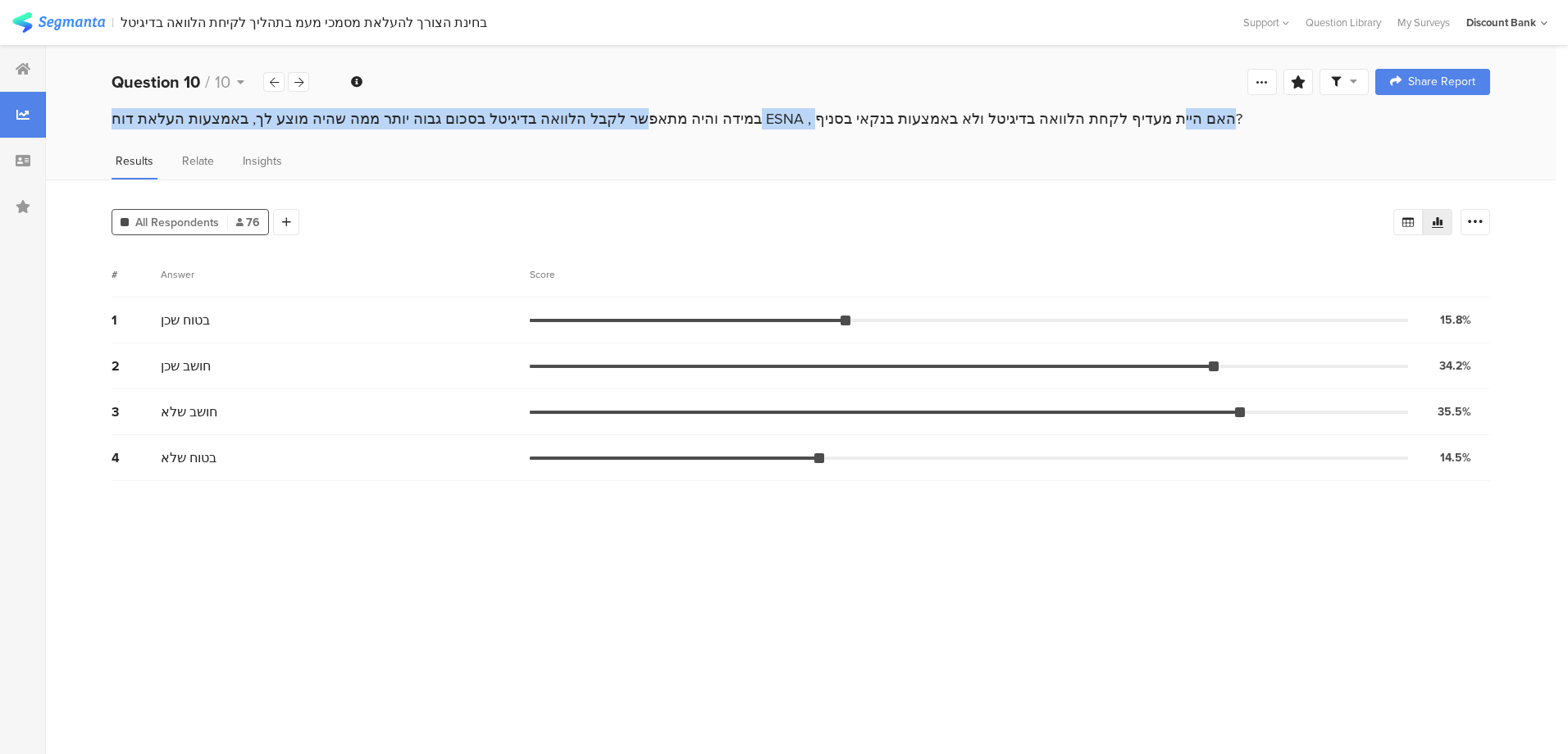
drag, startPoint x: 701, startPoint y: 115, endPoint x: 112, endPoint y: 112, distance: 589.0
click at [800, 112] on div "במידה והיה מתאפשר לקבל הלוואה בדיגיטל בסכום גבוה יותר ממה שהיה מוצע לך, באמצעות…" at bounding box center [801, 118] width 1378 height 21
drag, startPoint x: 112, startPoint y: 112, endPoint x: 265, endPoint y: 123, distance: 153.4
copy div "במידה והיה מתאפשר לקבל הלוואה בדיגיטל בסכום גבוה יותר ממה שהיה מוצע לך, באמצעות…"
click at [263, 74] on div "Question 10 / 10" at bounding box center [187, 82] width 152 height 25
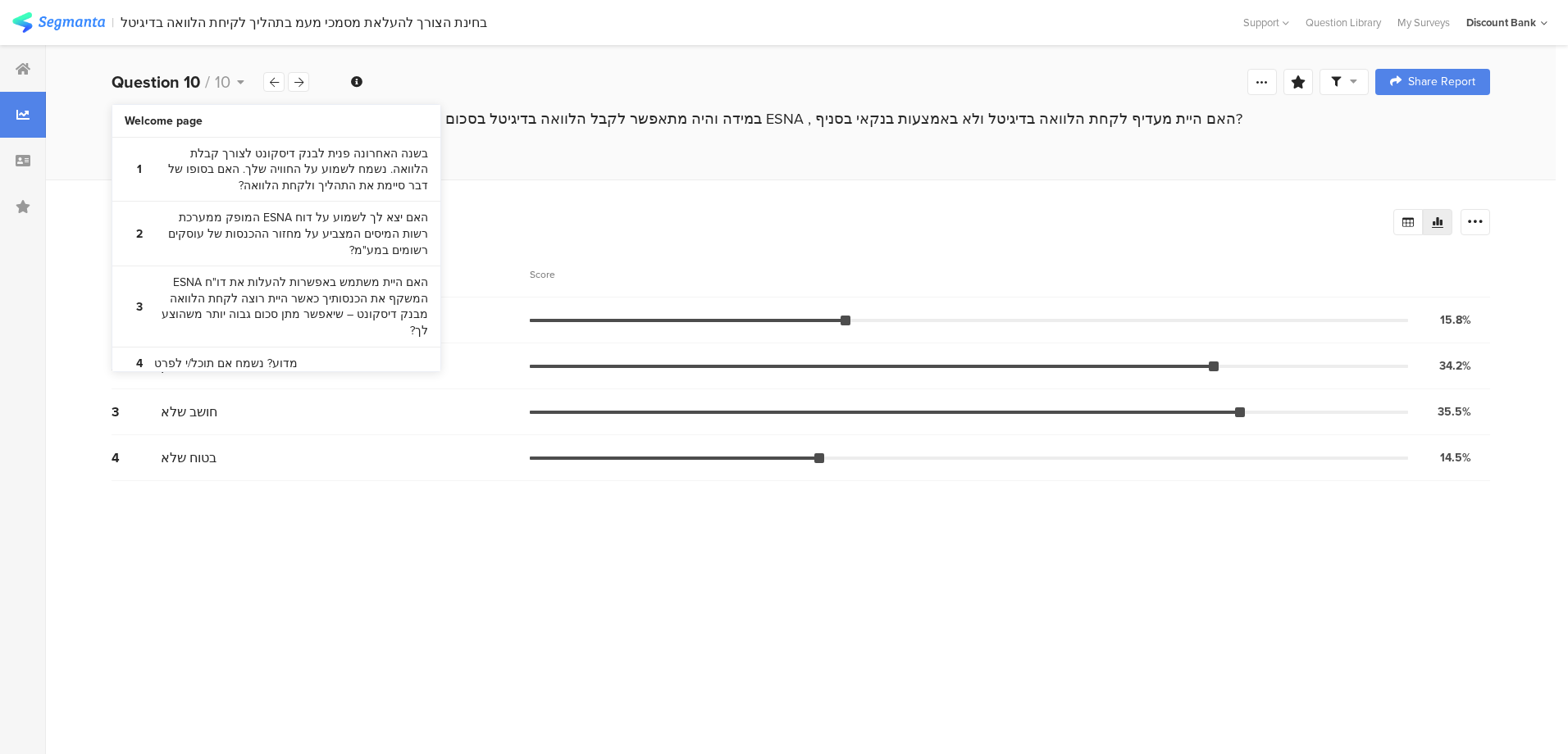
click at [270, 80] on icon at bounding box center [275, 83] width 9 height 11
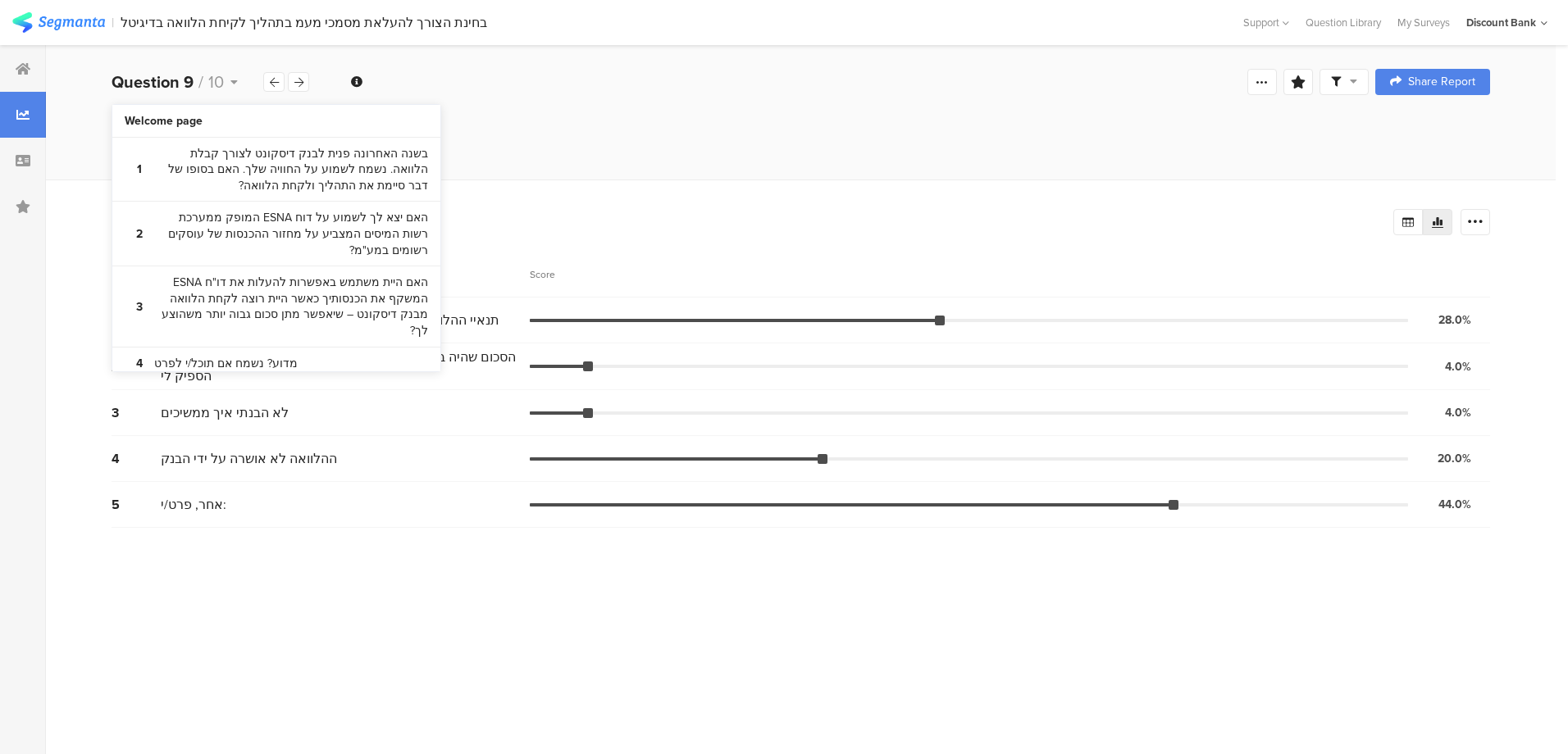
click at [270, 84] on icon at bounding box center [275, 83] width 9 height 11
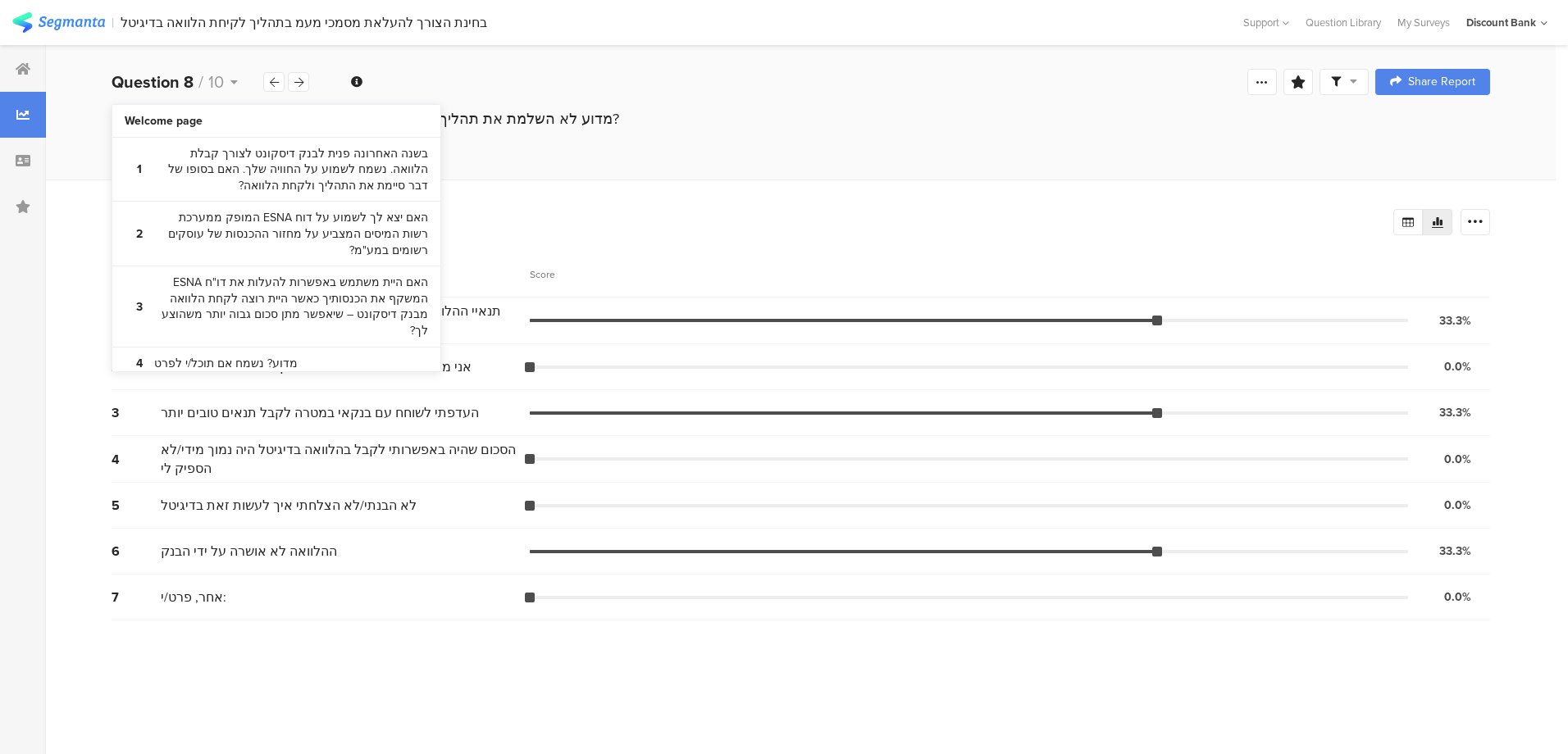
click at [270, 87] on icon at bounding box center [275, 83] width 9 height 11
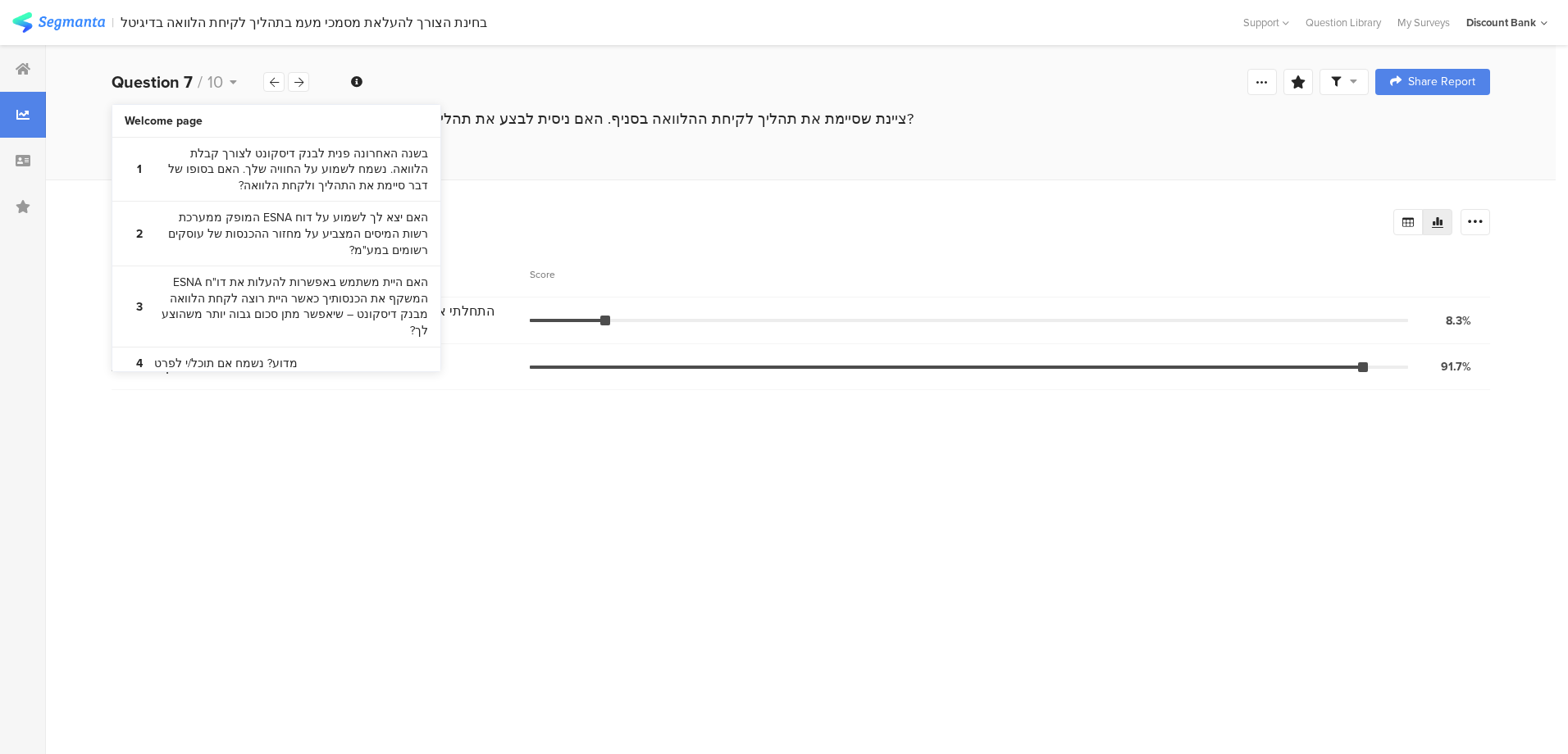
click at [268, 87] on div at bounding box center [274, 82] width 21 height 20
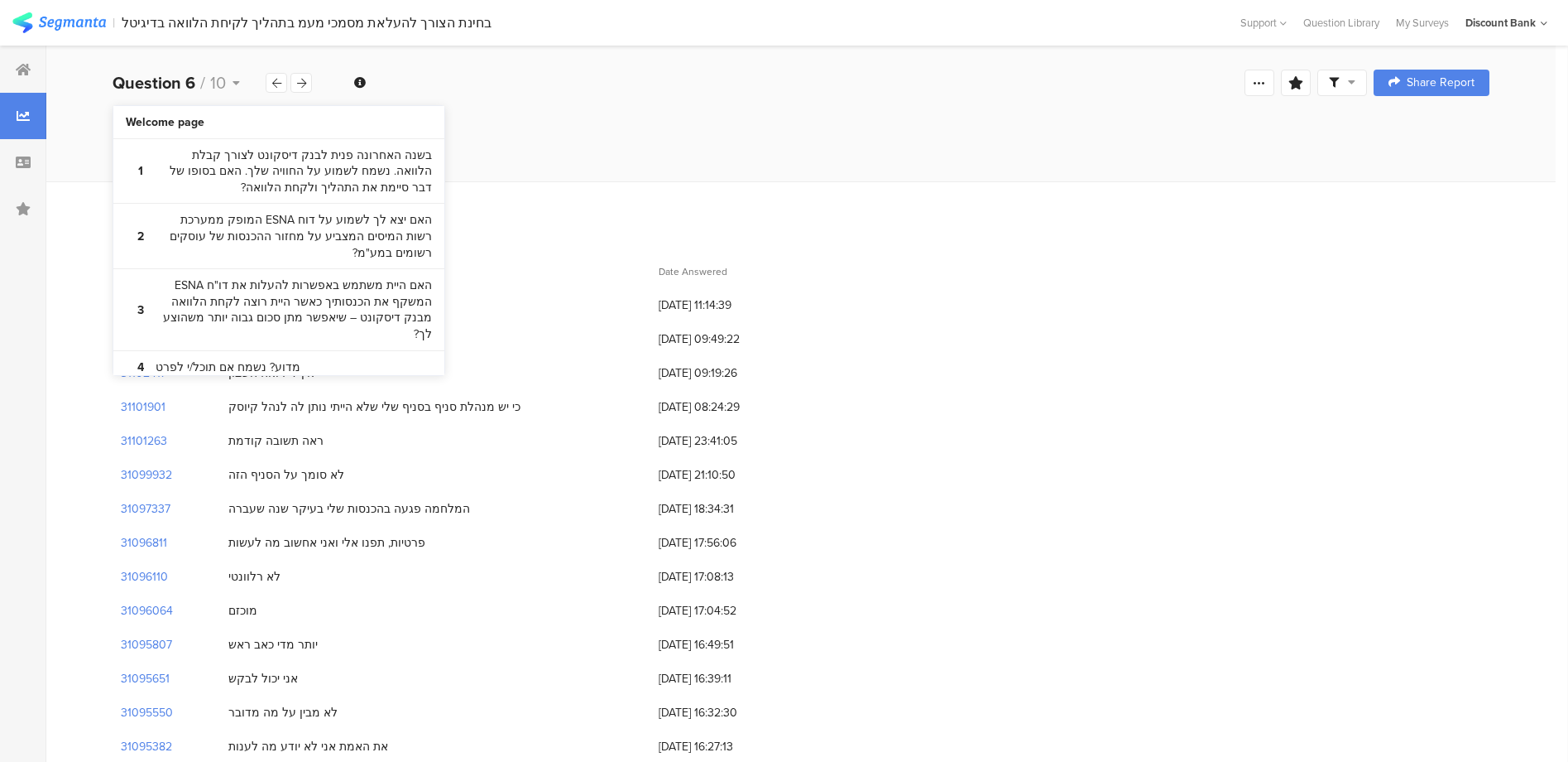
click at [271, 88] on div at bounding box center [276, 83] width 21 height 20
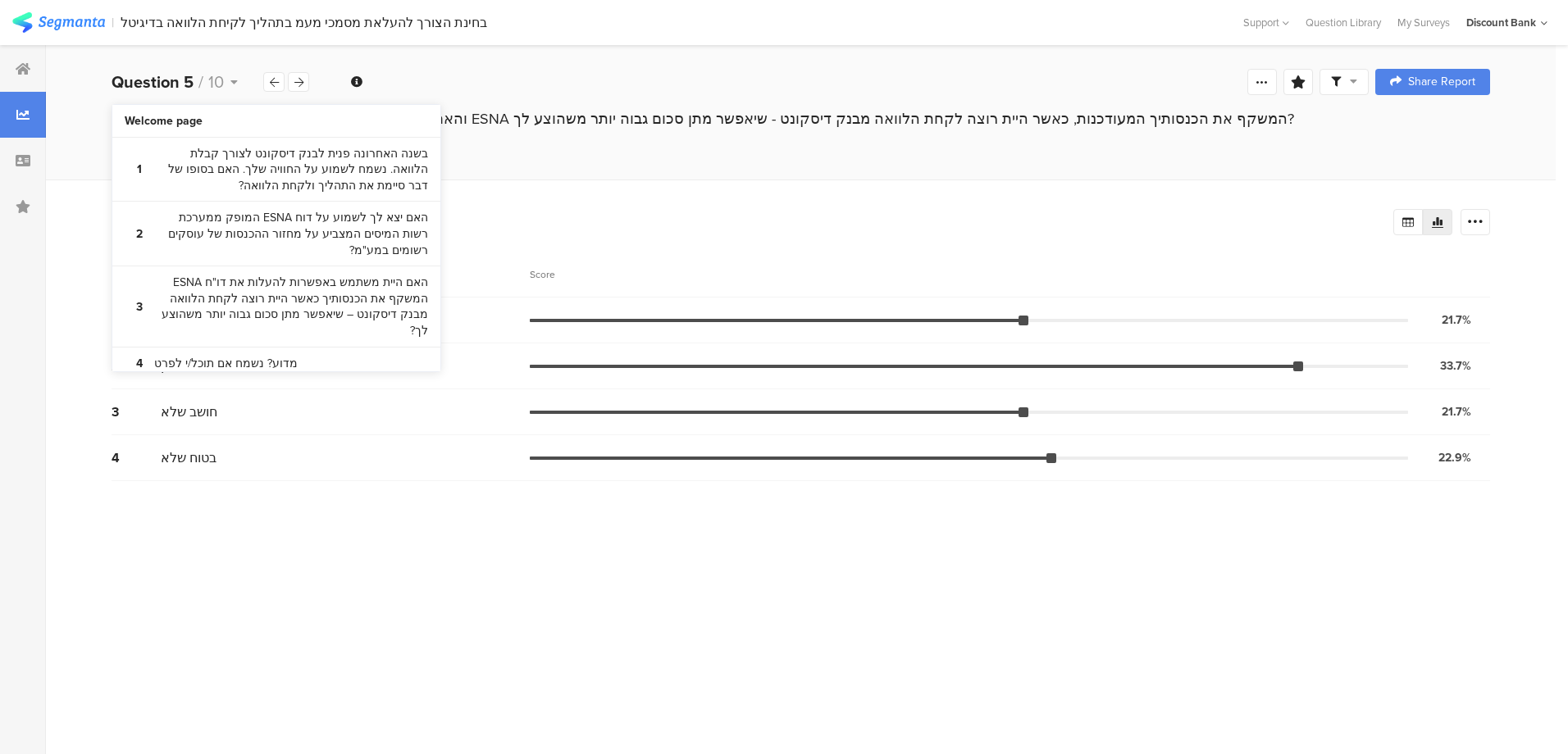
click at [268, 87] on div at bounding box center [274, 82] width 21 height 20
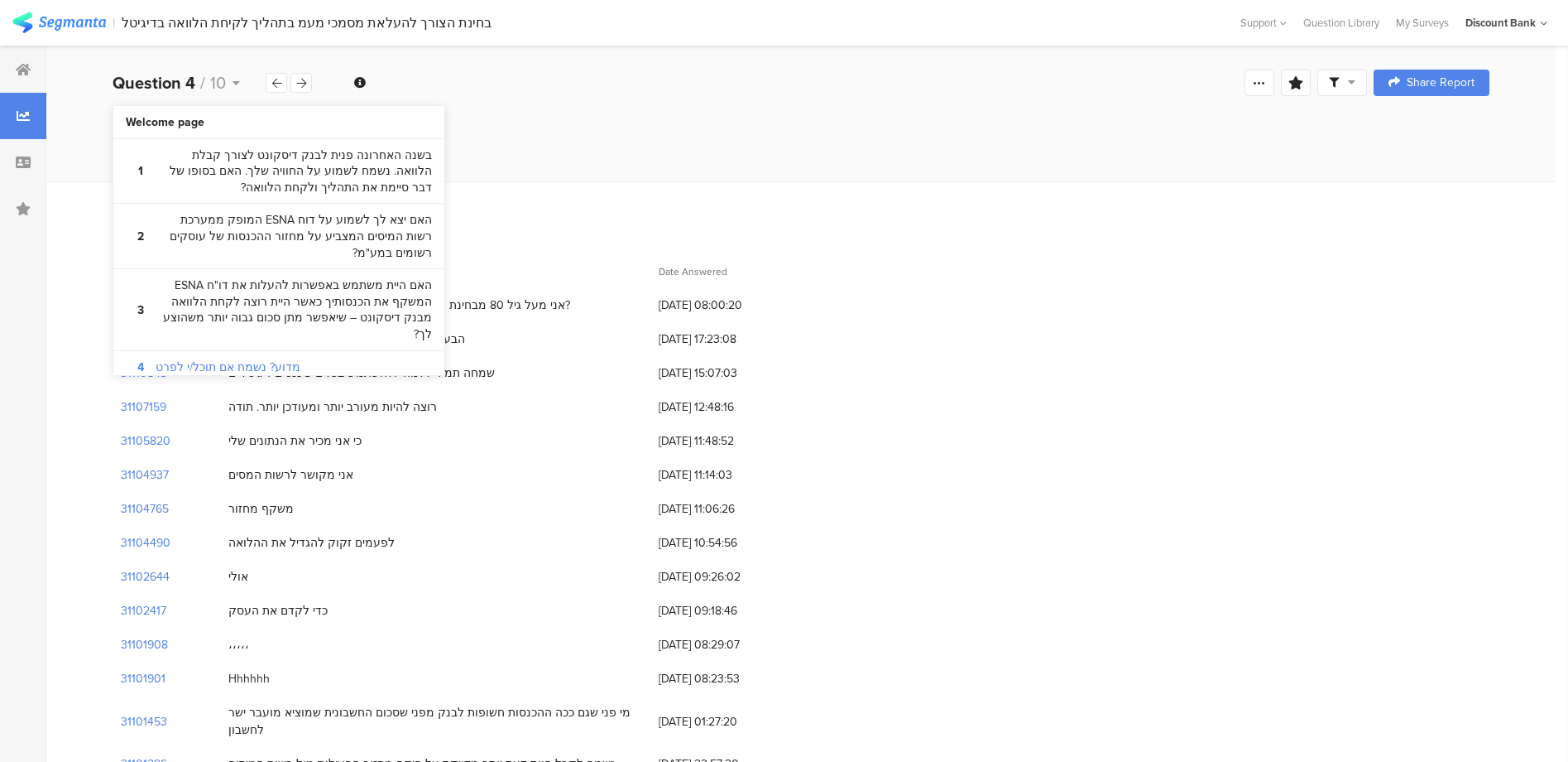
click at [274, 79] on icon at bounding box center [277, 84] width 9 height 11
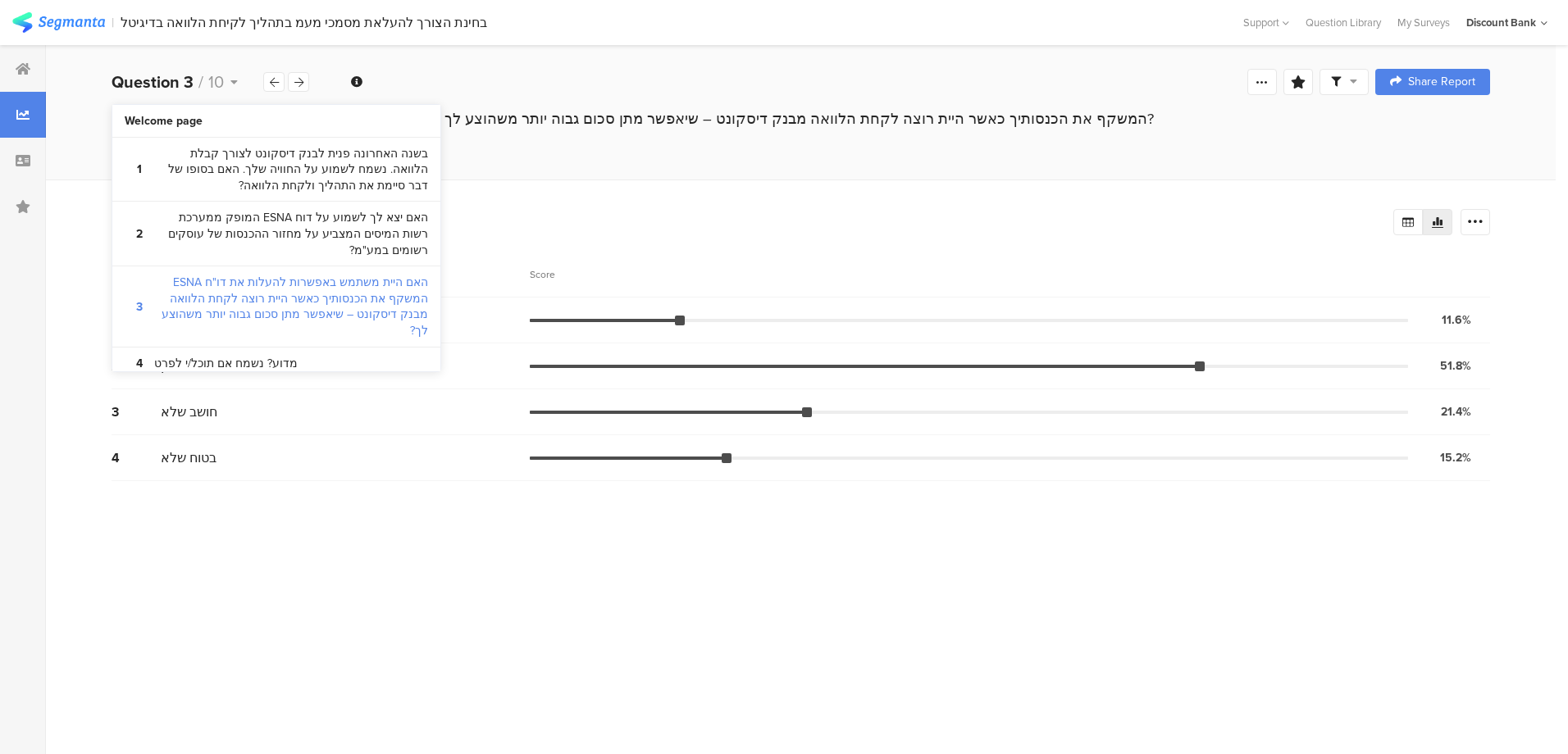
click at [274, 78] on icon at bounding box center [275, 83] width 9 height 11
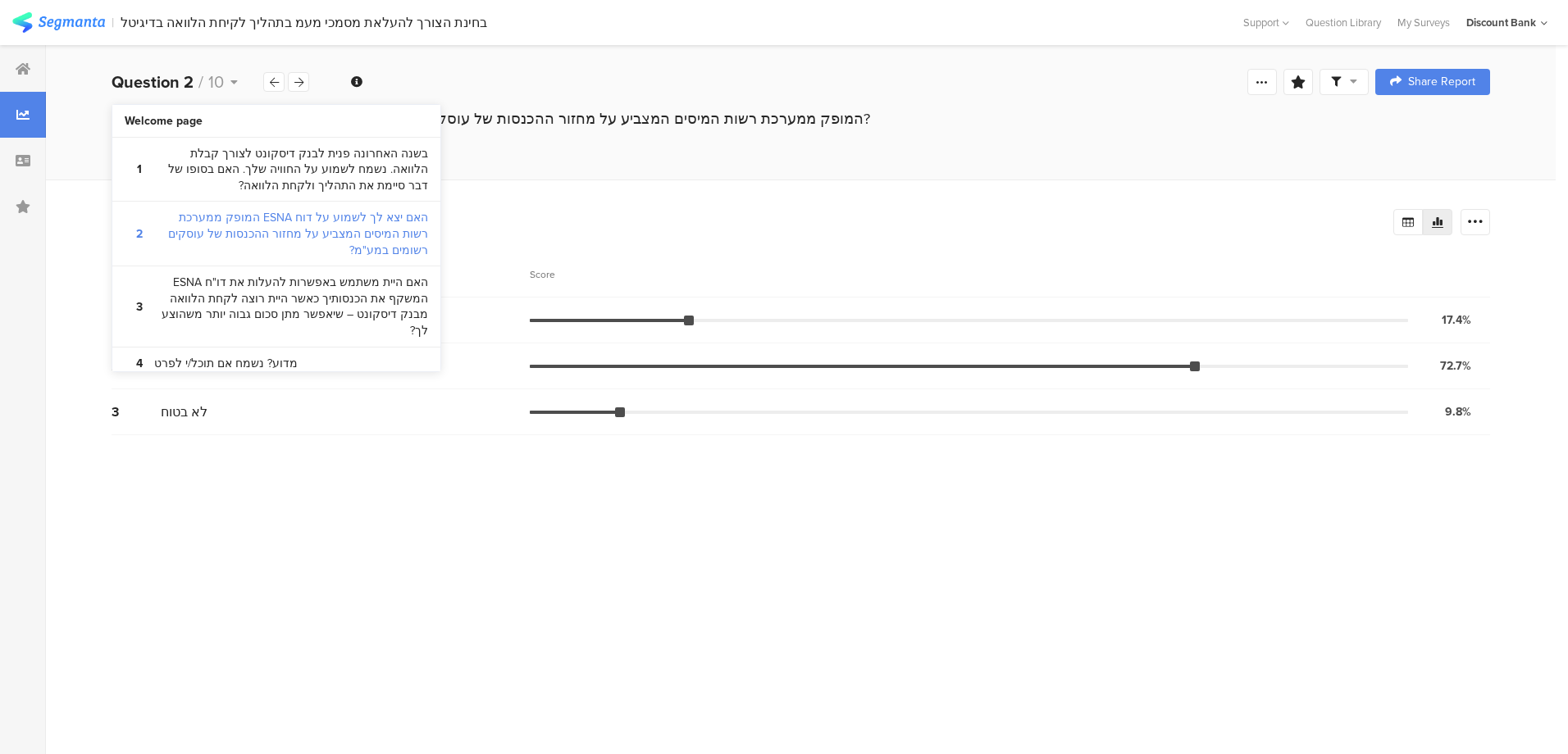
click at [274, 78] on icon at bounding box center [275, 83] width 9 height 11
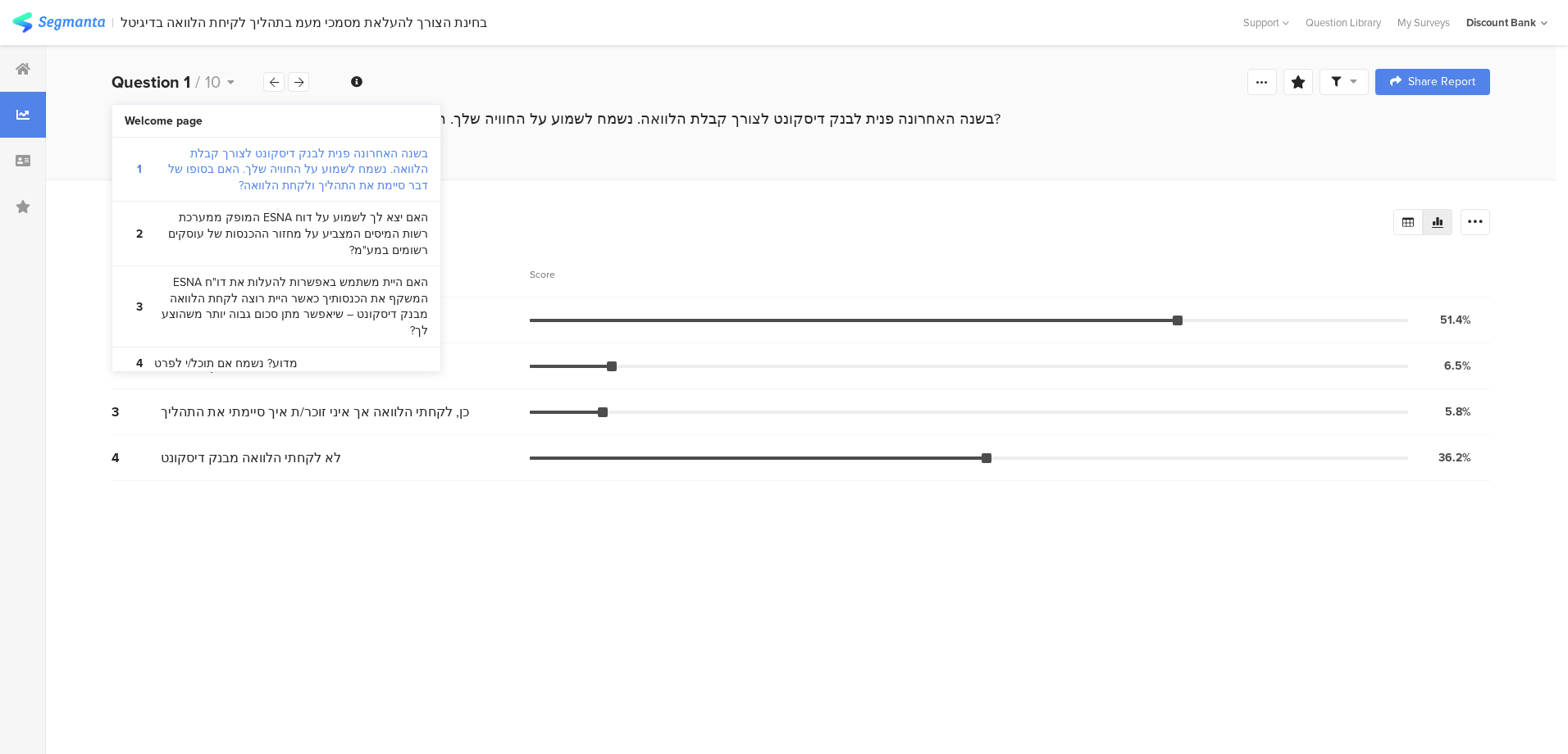
click at [272, 79] on icon at bounding box center [275, 83] width 9 height 11
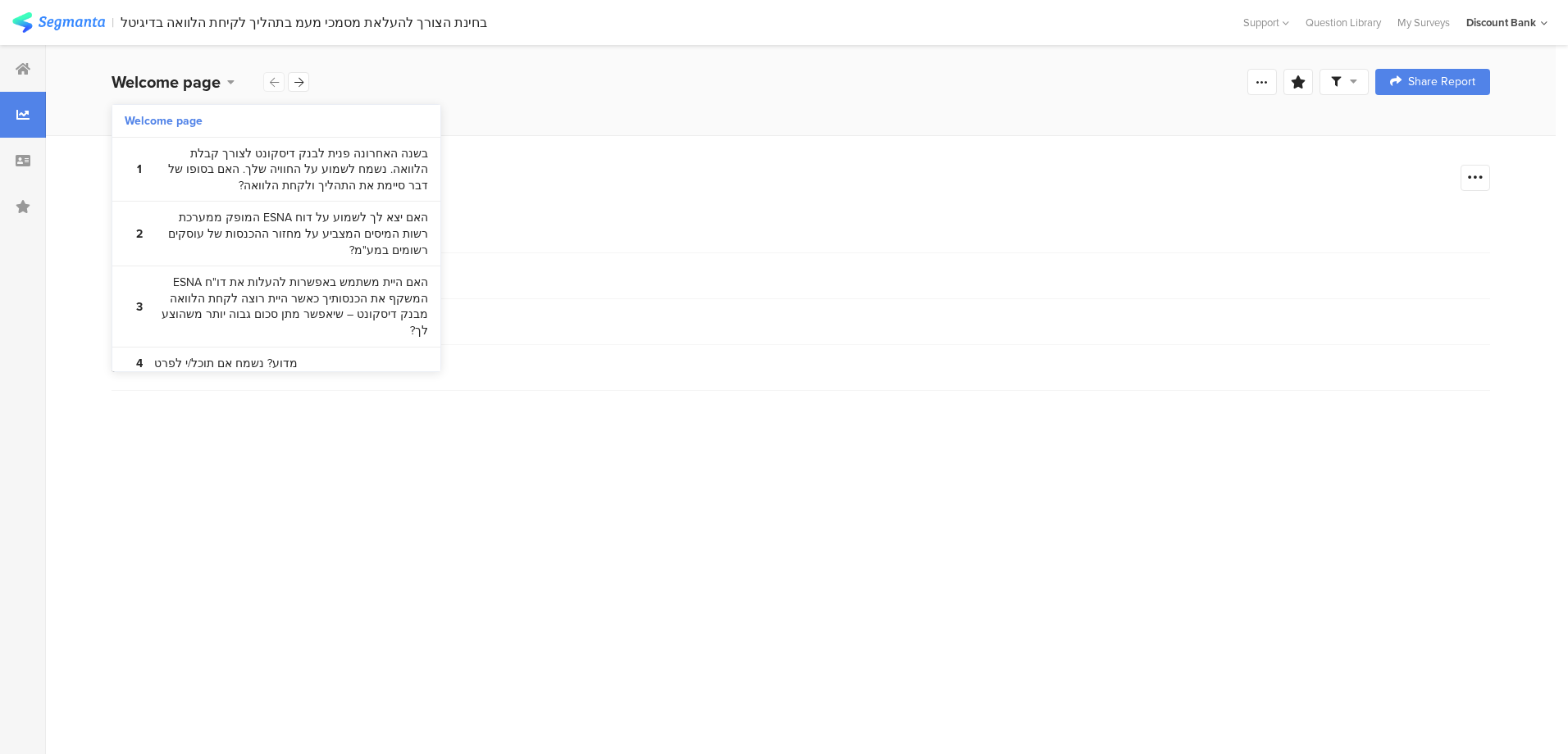
click at [272, 79] on div "Welcome page" at bounding box center [211, 82] width 198 height 25
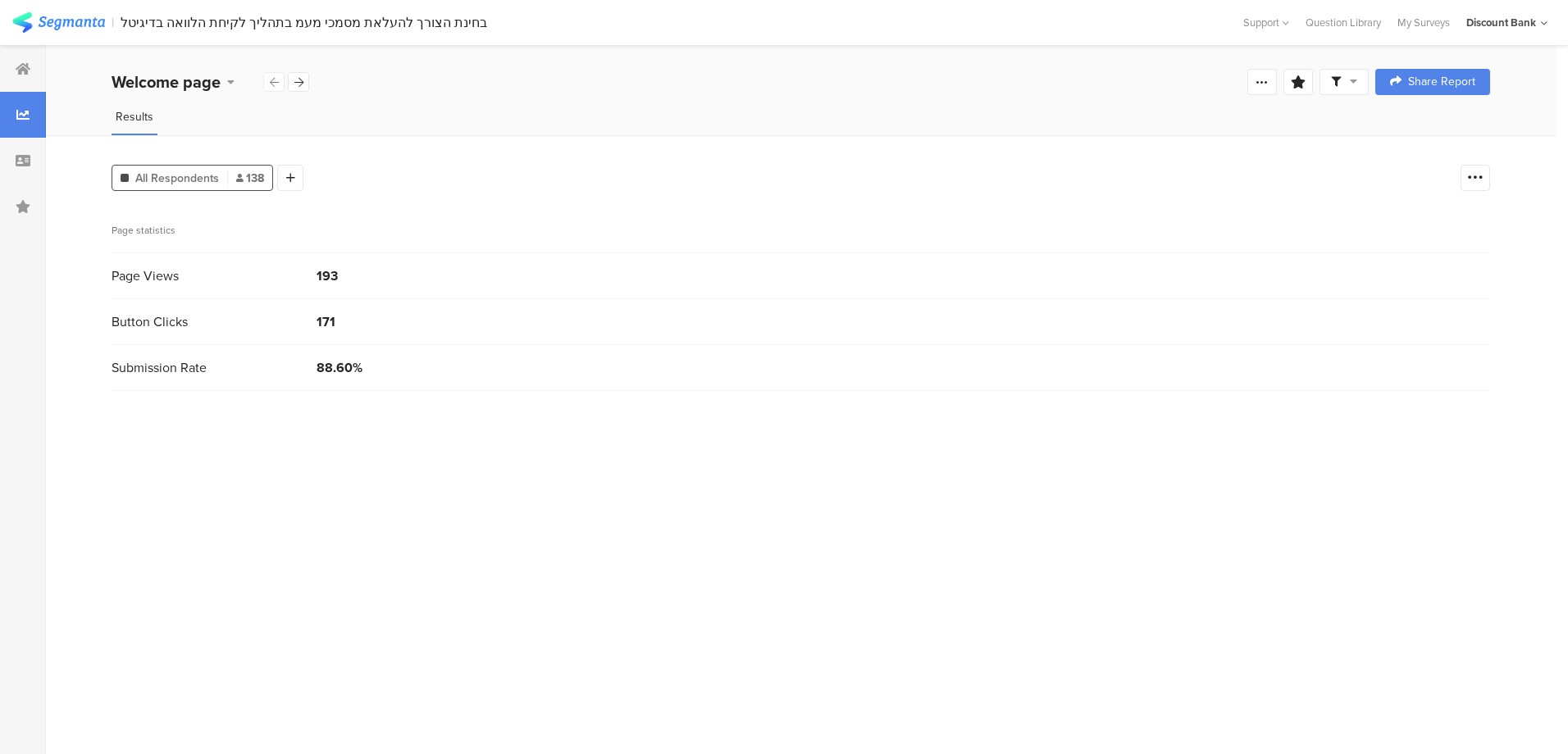
click at [272, 79] on div "Welcome page" at bounding box center [211, 82] width 198 height 25
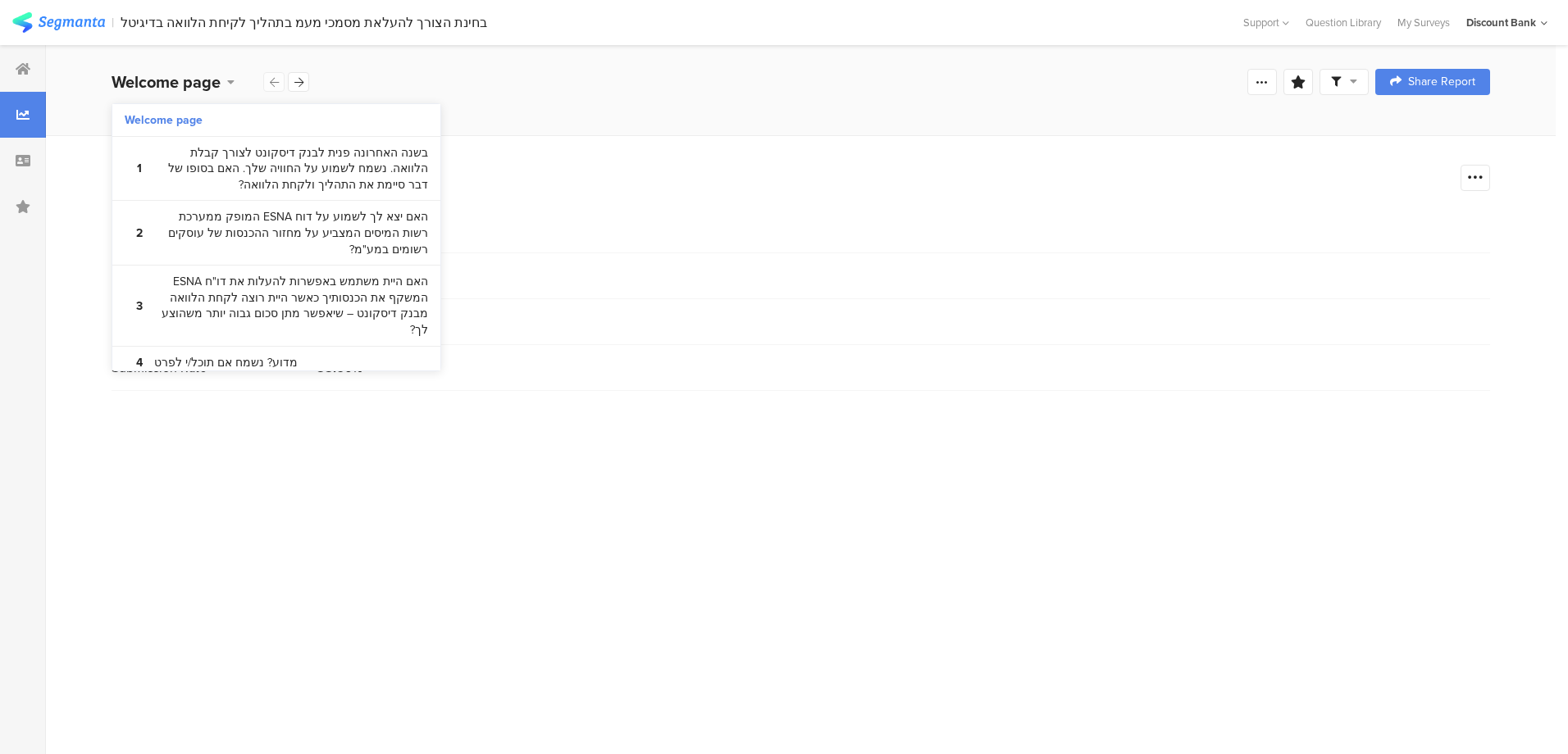
click at [272, 79] on div "Welcome page" at bounding box center [211, 82] width 198 height 25
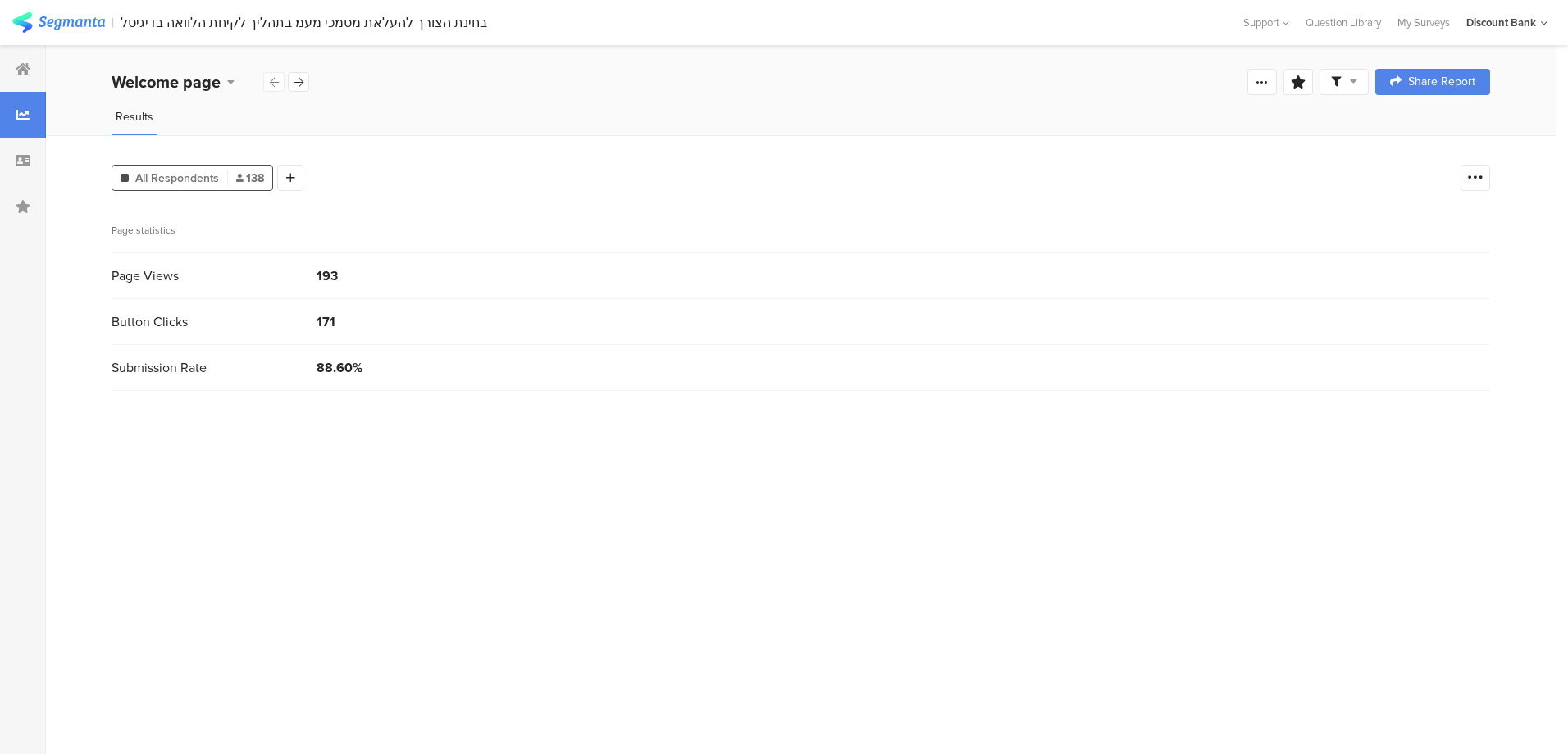
drag, startPoint x: 287, startPoint y: 445, endPoint x: 290, endPoint y: 455, distance: 10.4
click at [288, 448] on section "Page statistics Page Views 193 Button Clicks 171 Submission Rate 88.60%" at bounding box center [801, 474] width 1378 height 534
click at [296, 83] on icon at bounding box center [299, 83] width 9 height 11
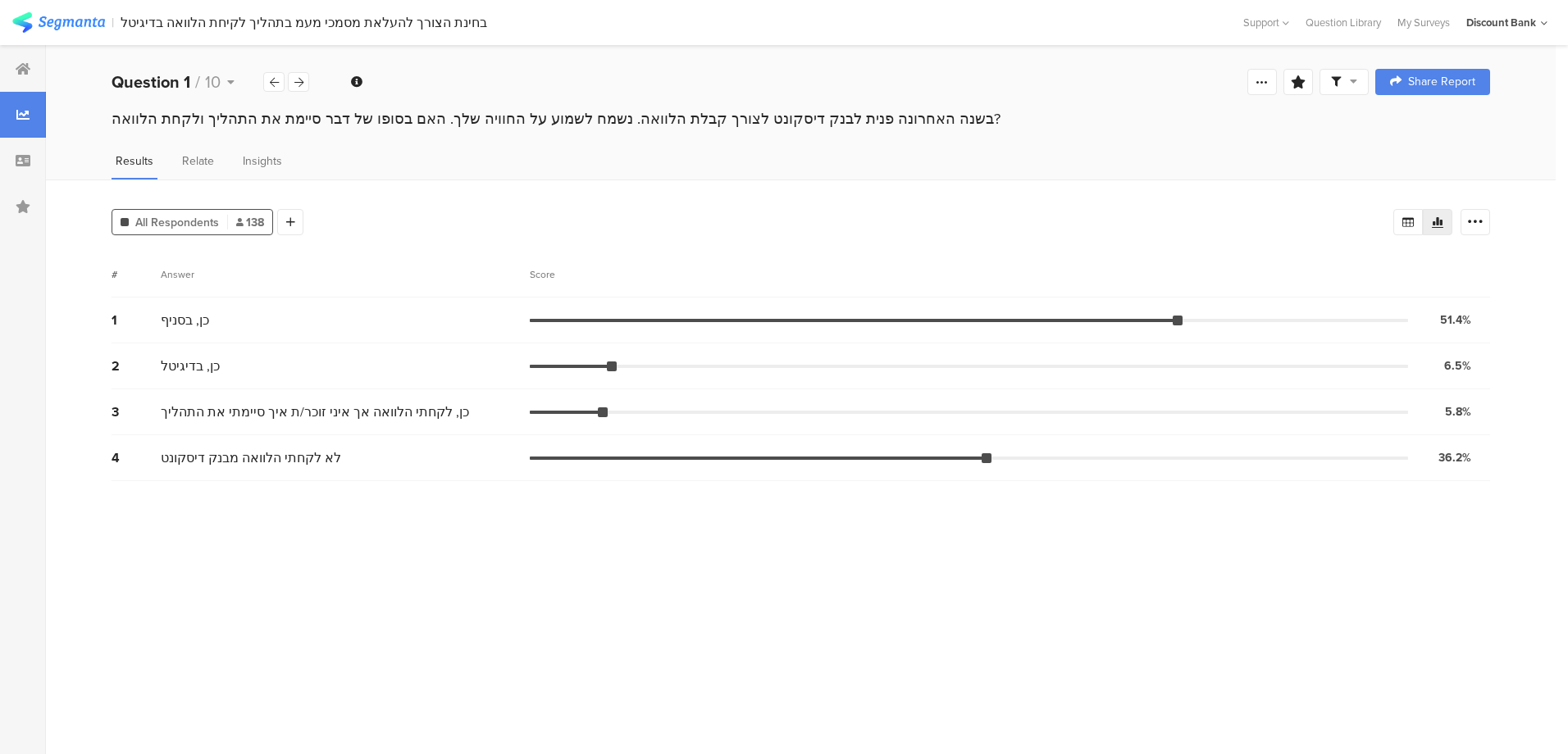
click at [295, 222] on icon at bounding box center [291, 222] width 9 height 12
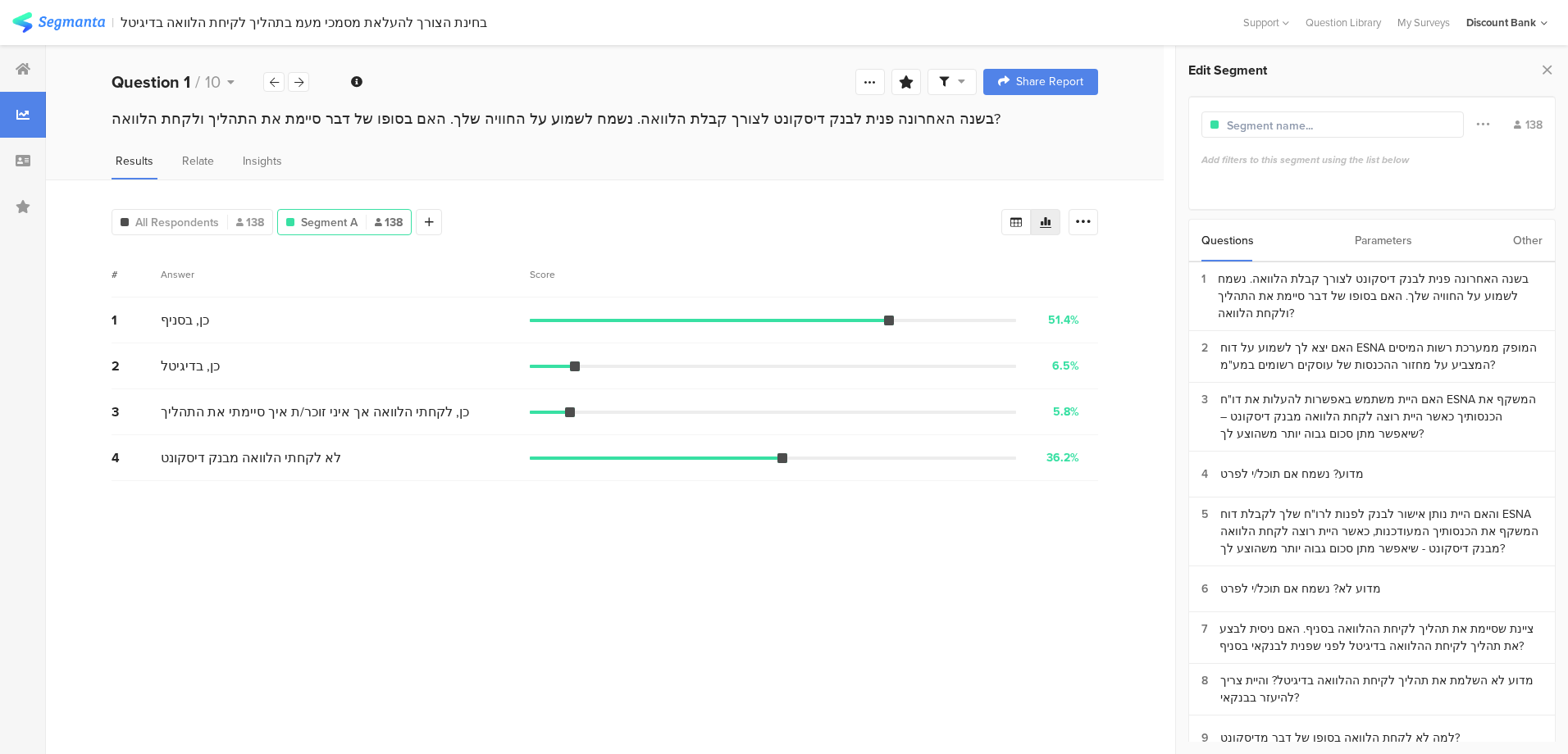
click at [1390, 288] on div "בשנה האחרונה פנית לבנק דיסקונט לצורך קבלת הלוואה. נשמח לשמוע על החוויה שלך. האם…" at bounding box center [1380, 296] width 325 height 52
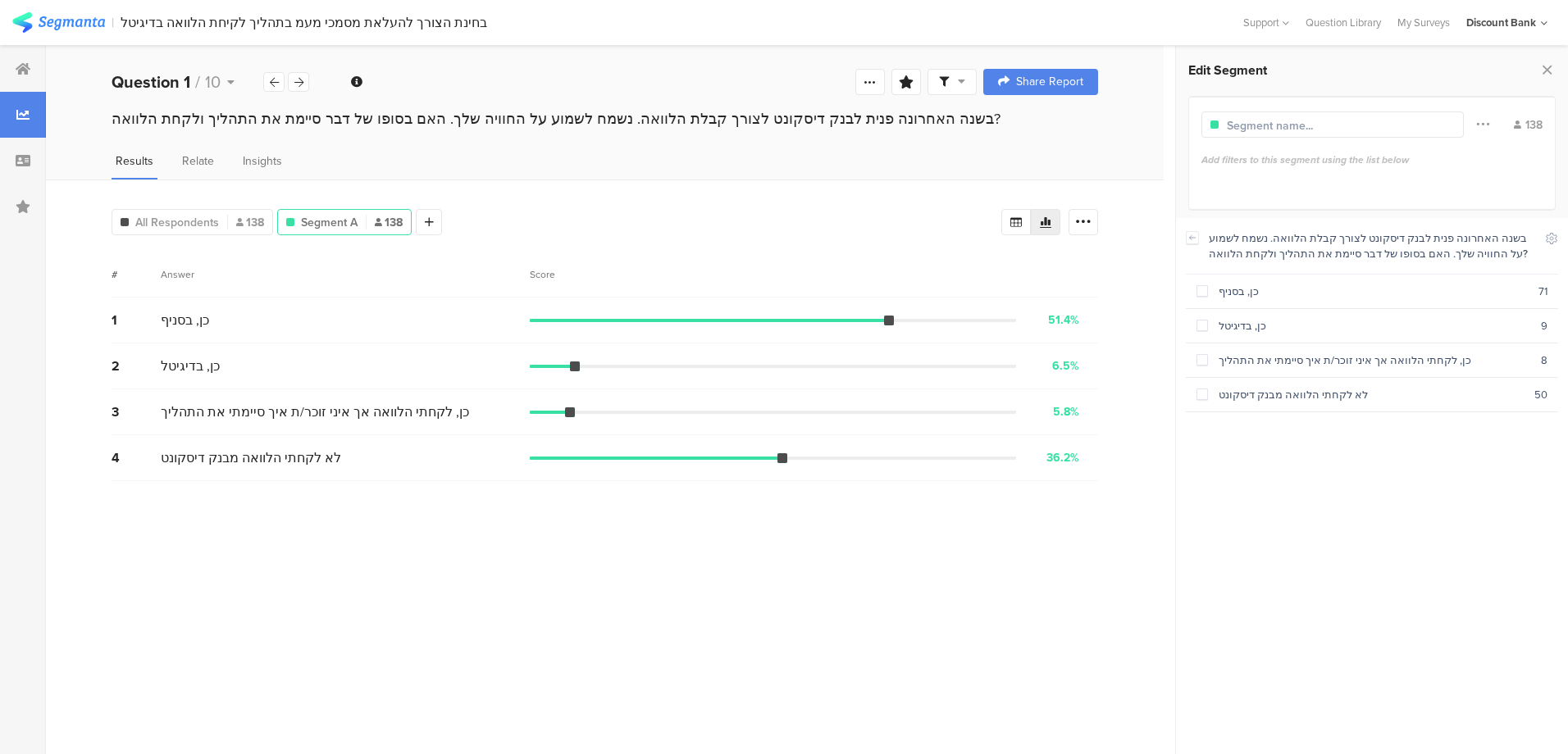
click at [1203, 292] on span at bounding box center [1202, 291] width 12 height 12
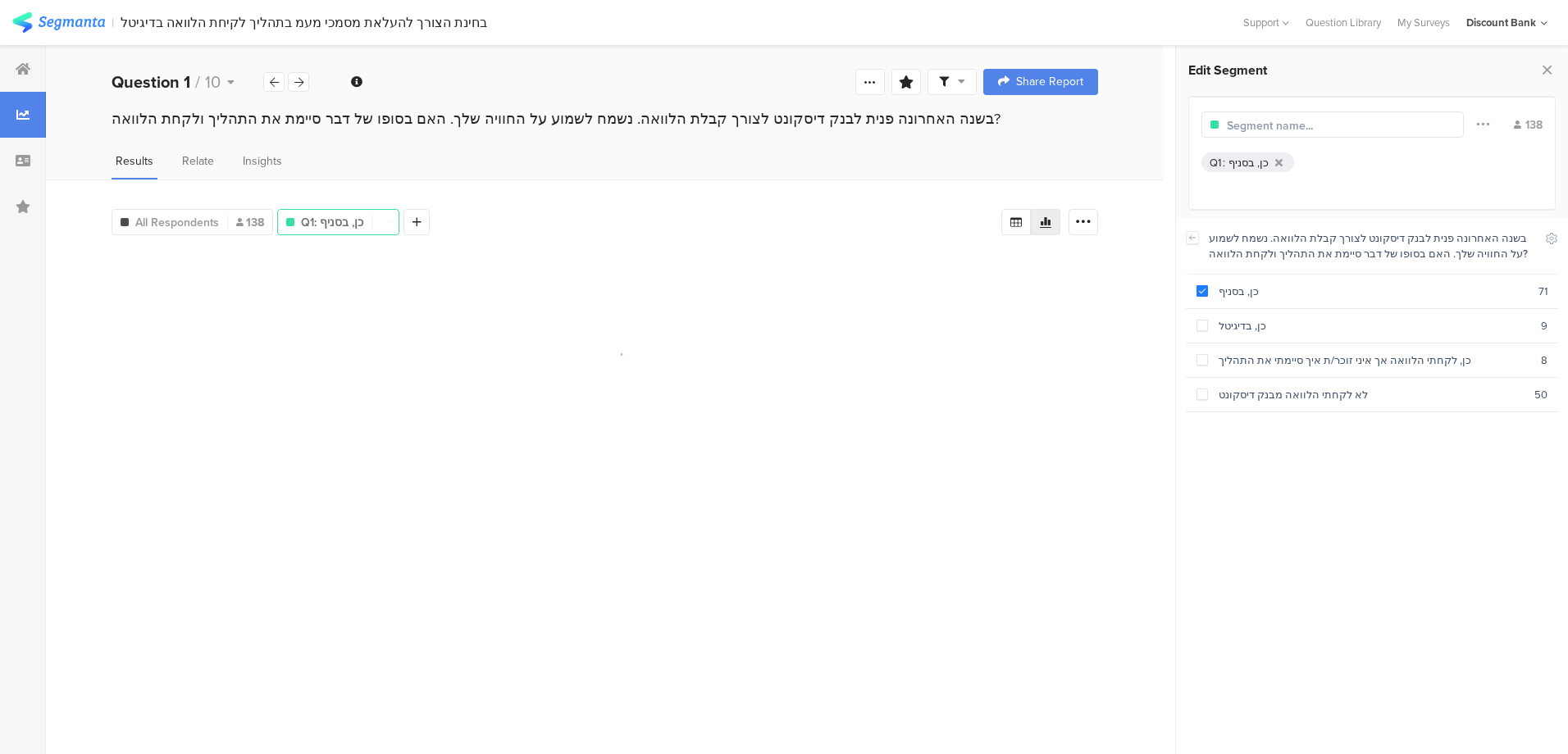
click at [1204, 320] on span at bounding box center [1202, 325] width 12 height 12
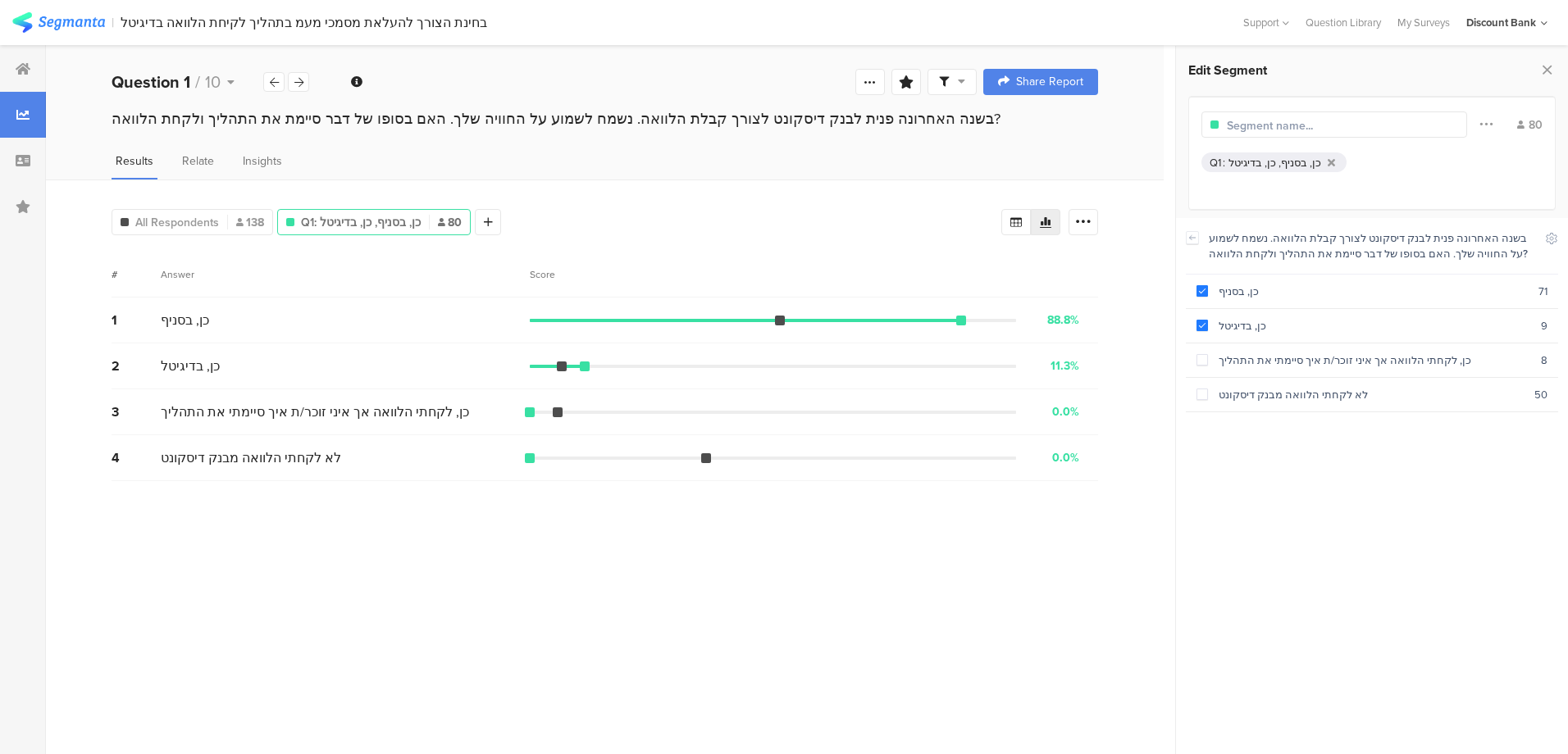
click at [1204, 394] on span at bounding box center [1202, 394] width 12 height 12
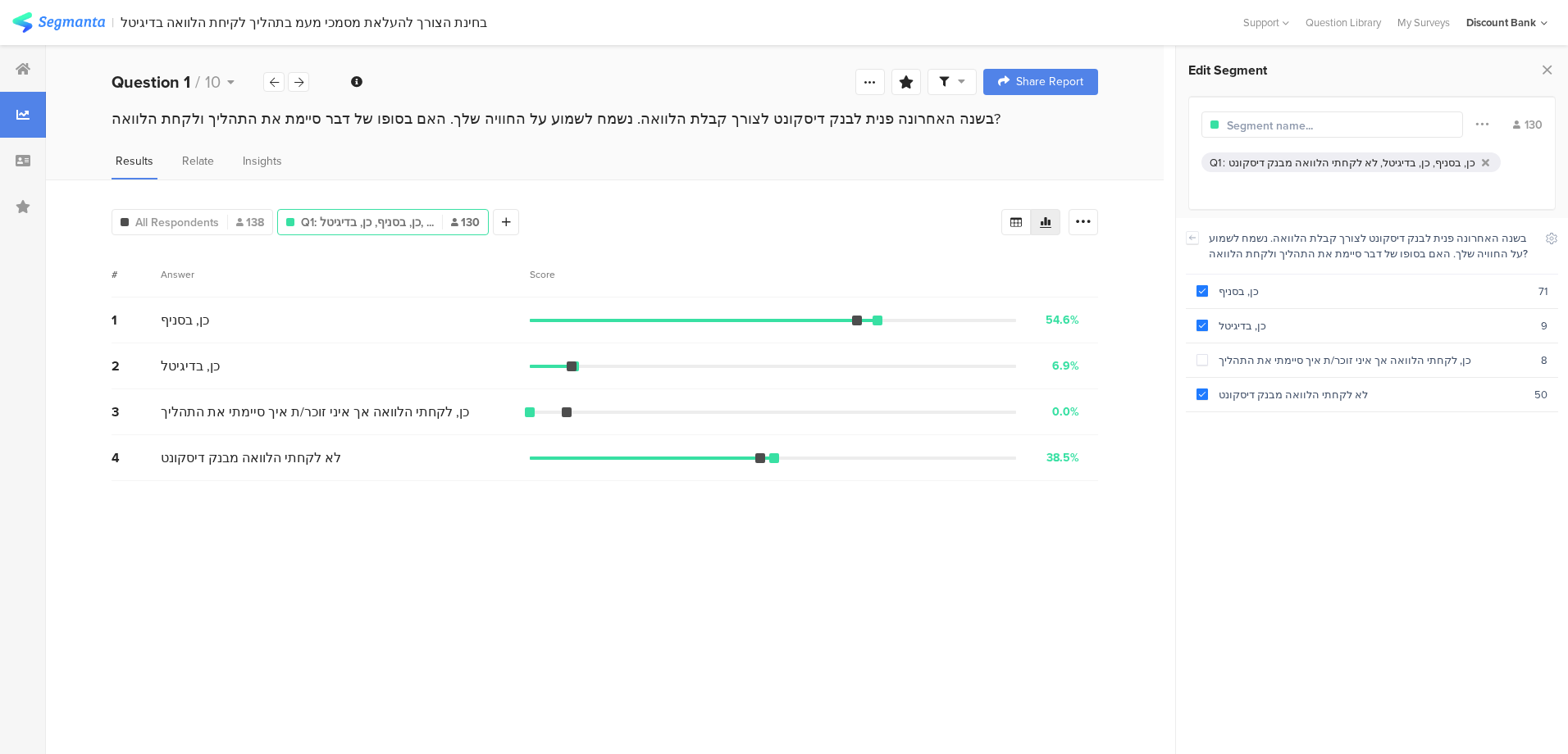
click at [1206, 386] on label at bounding box center [1202, 394] width 12 height 17
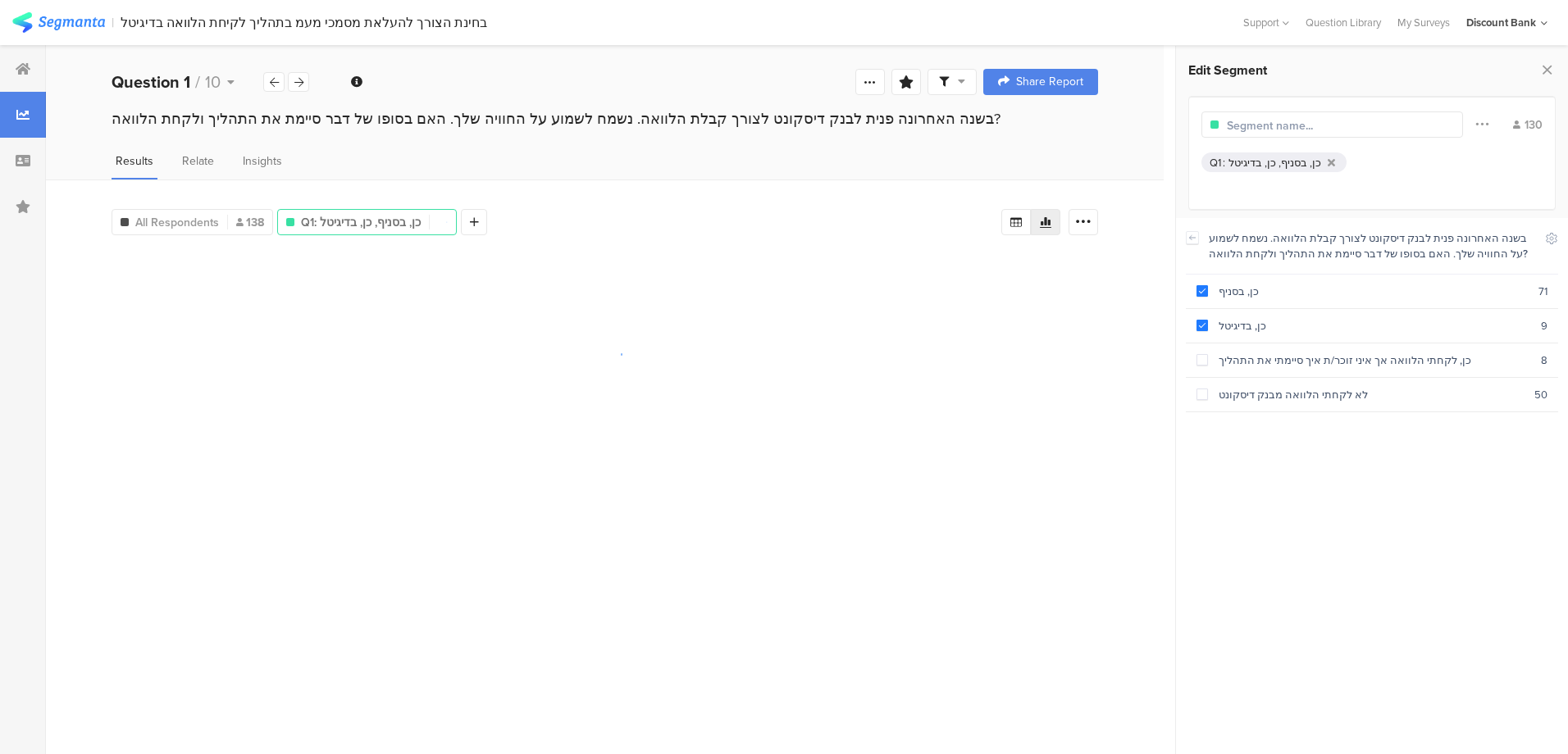
click at [1203, 356] on span at bounding box center [1202, 360] width 12 height 12
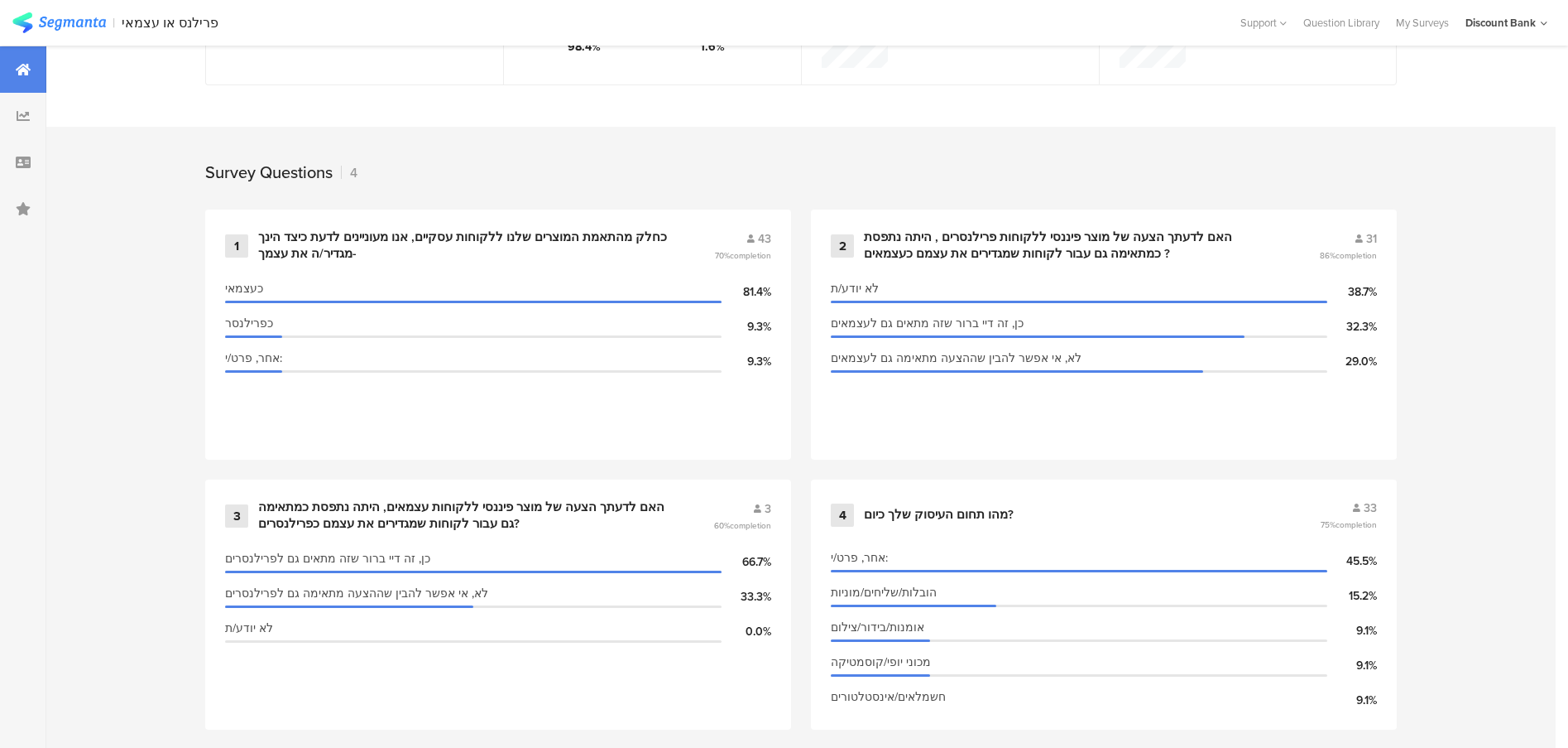
scroll to position [589, 0]
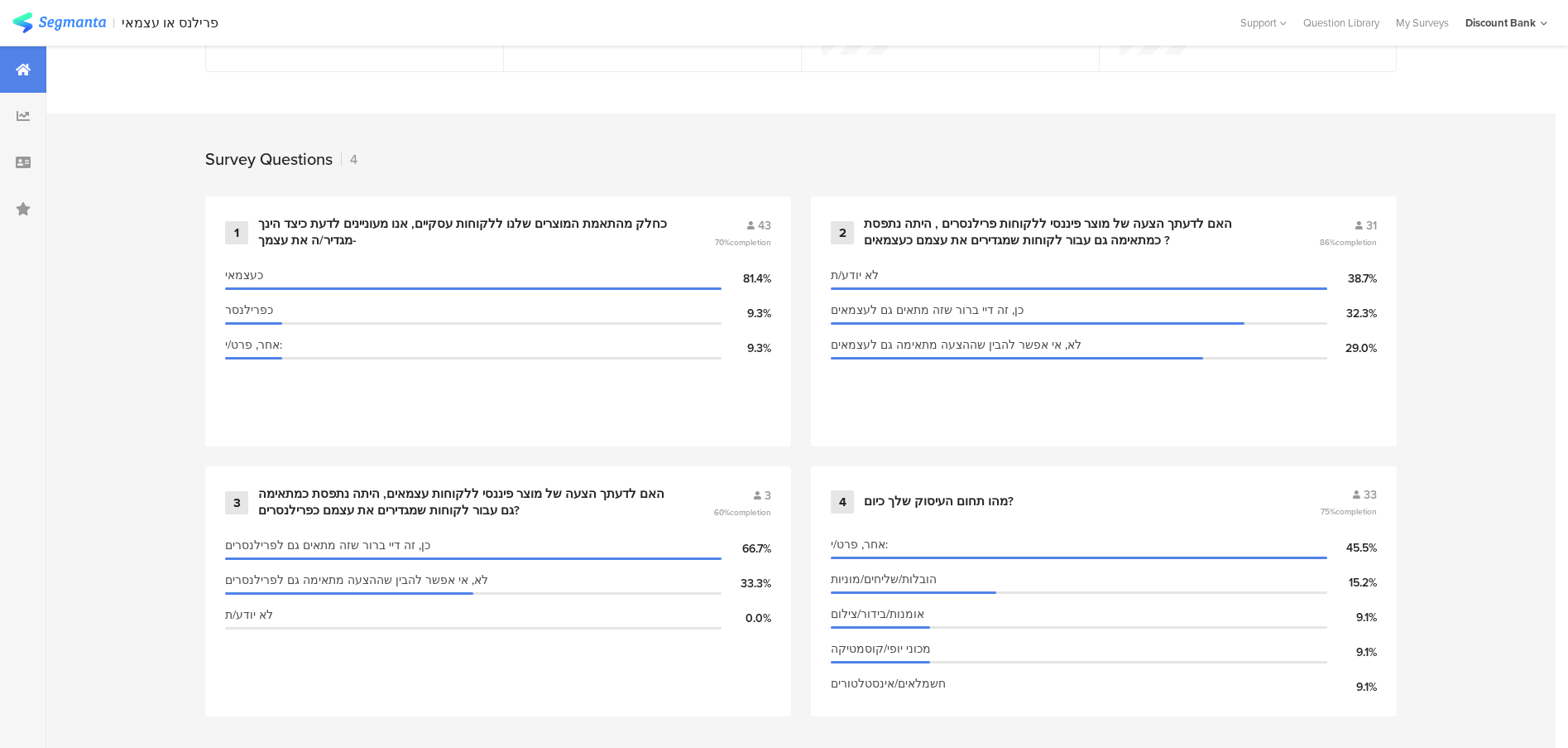
scroll to position [589, 0]
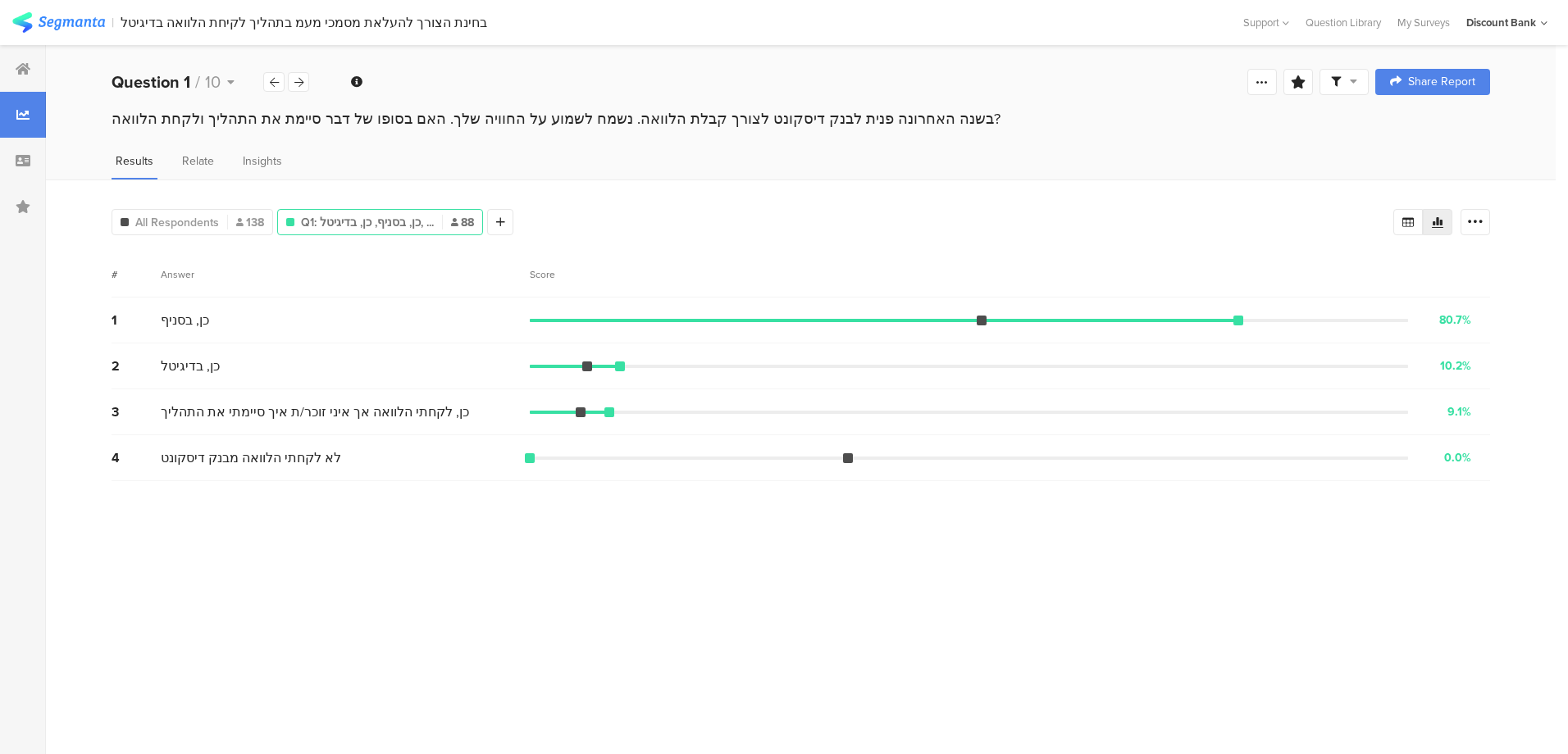
click at [301, 85] on icon at bounding box center [299, 83] width 9 height 11
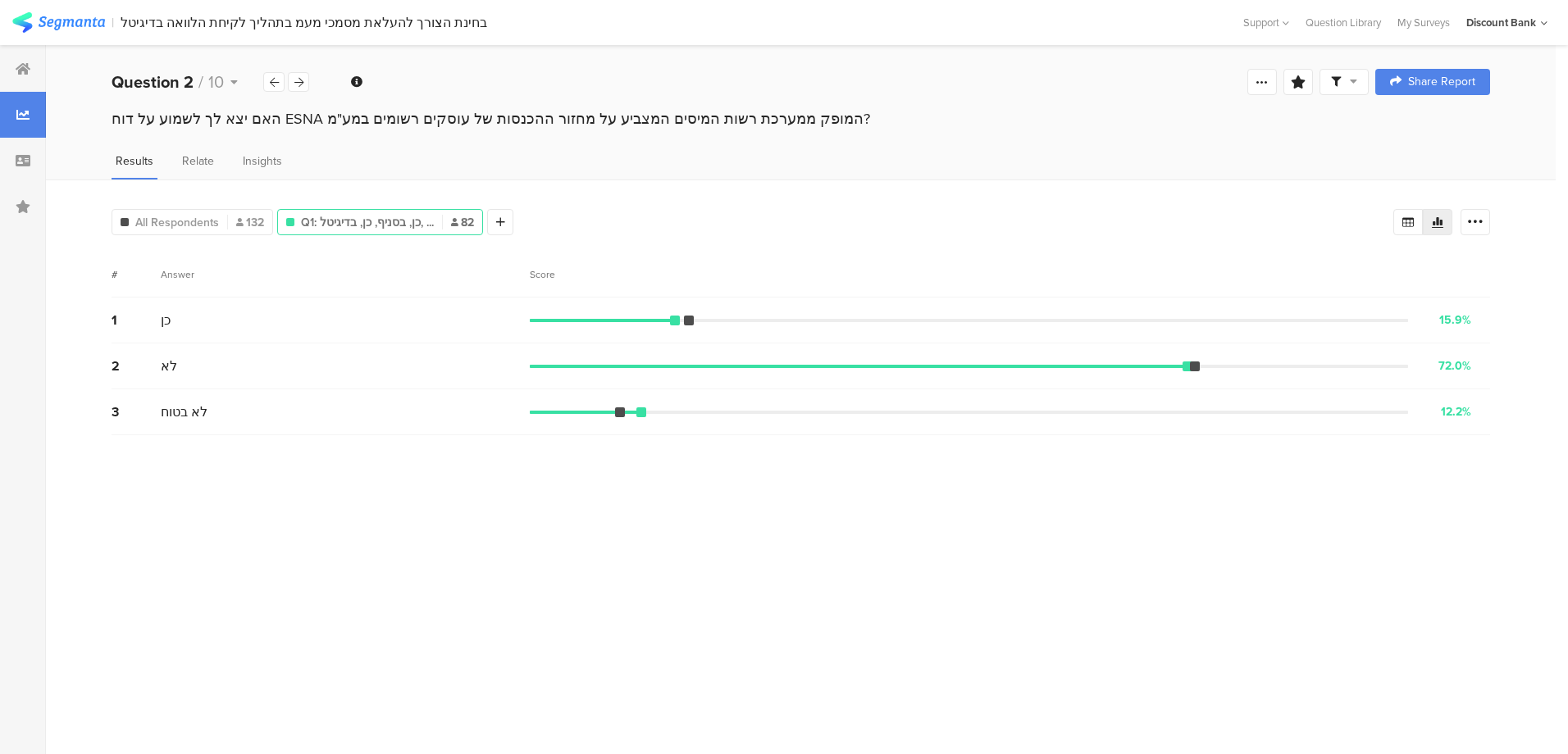
click at [301, 85] on icon at bounding box center [299, 83] width 9 height 11
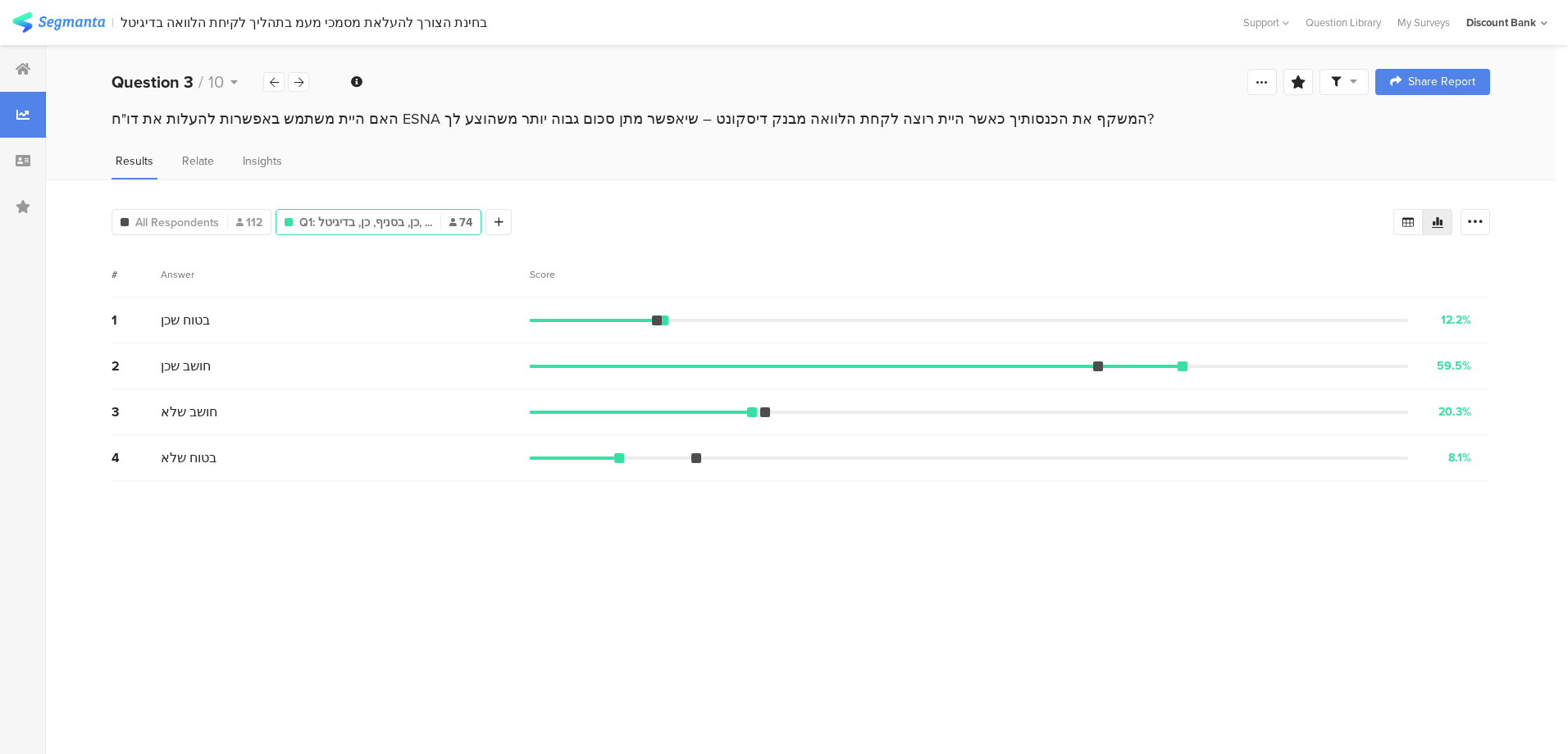
click at [301, 85] on icon at bounding box center [299, 83] width 9 height 11
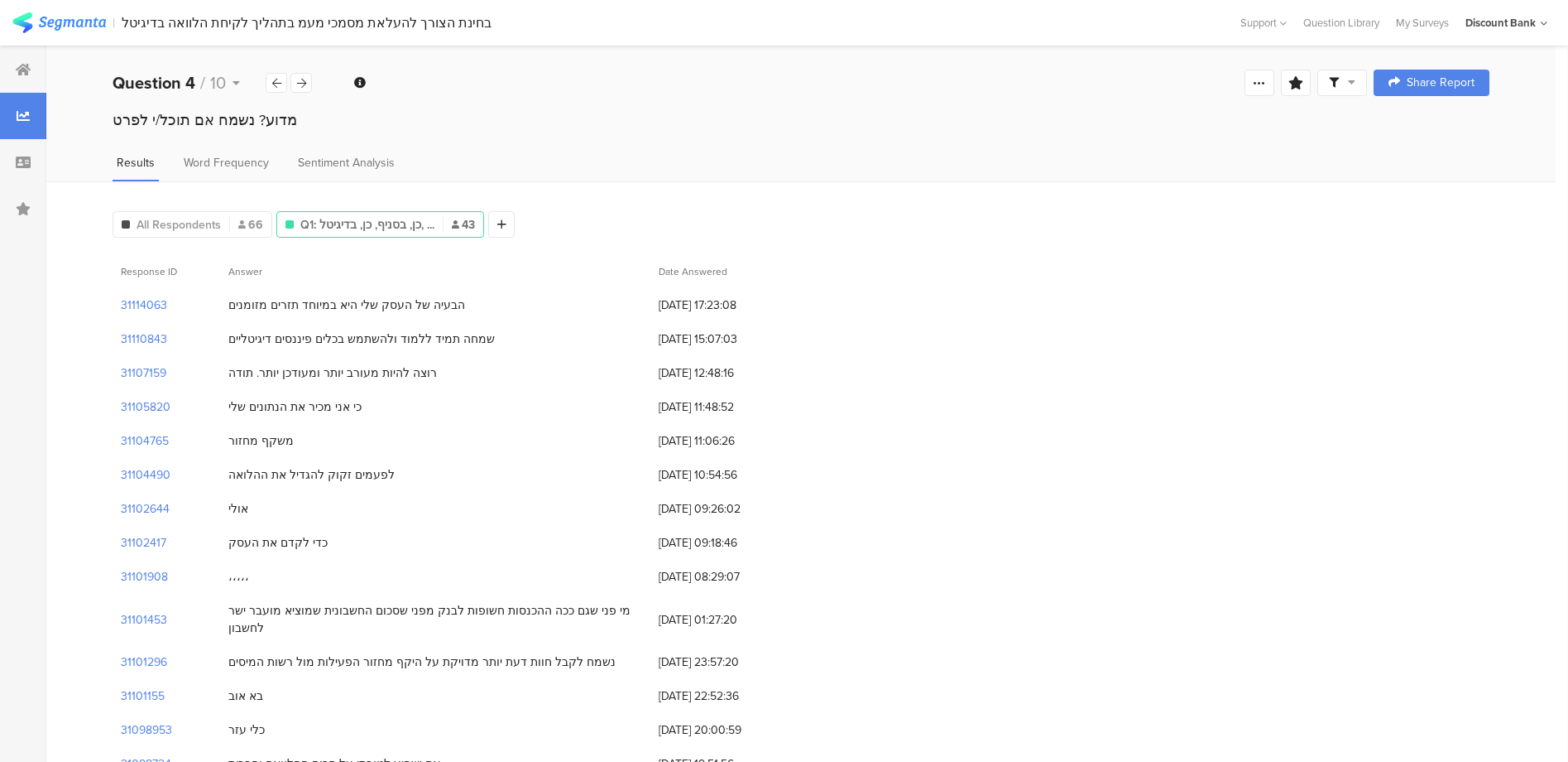
click at [304, 86] on icon at bounding box center [302, 84] width 9 height 11
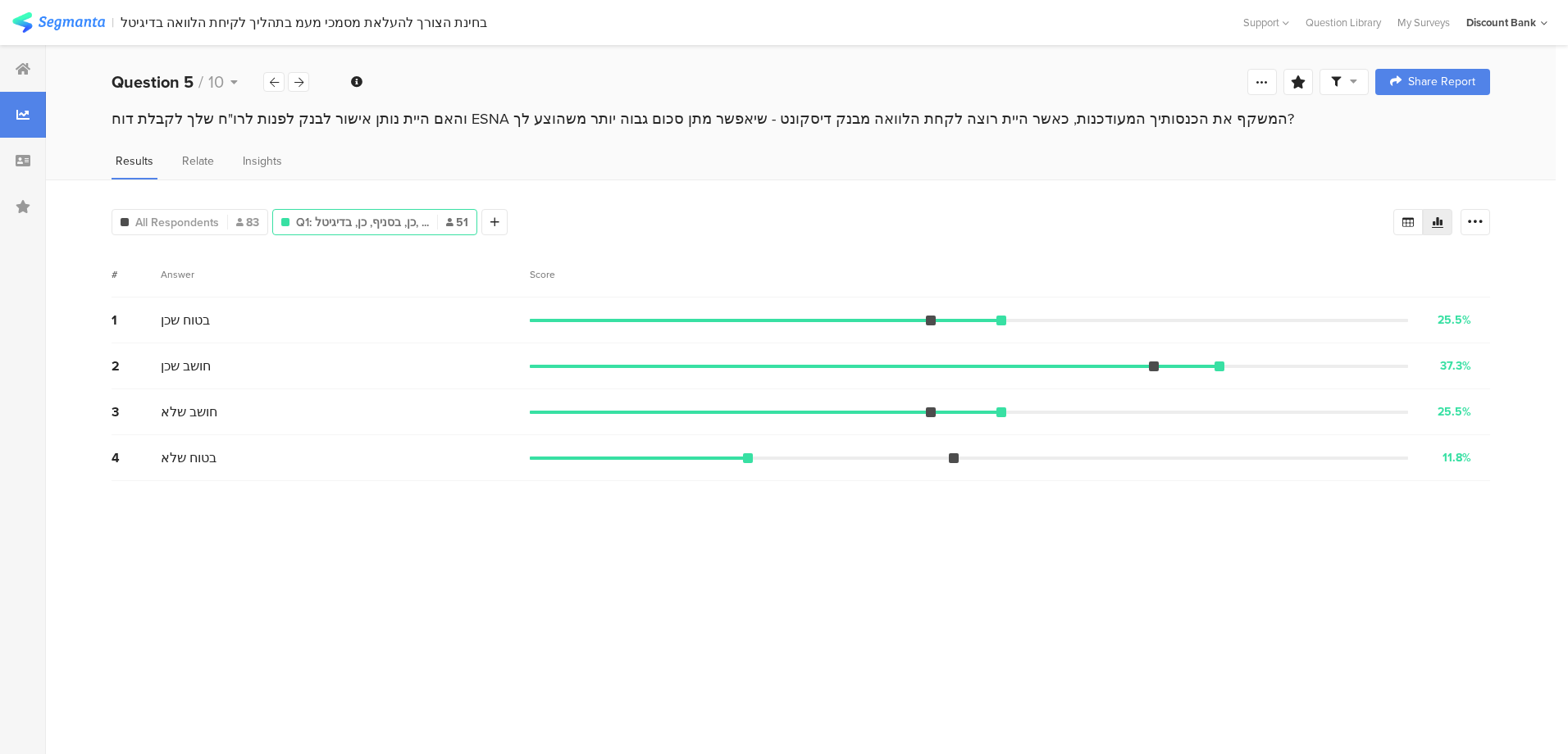
click at [301, 85] on icon at bounding box center [299, 83] width 9 height 11
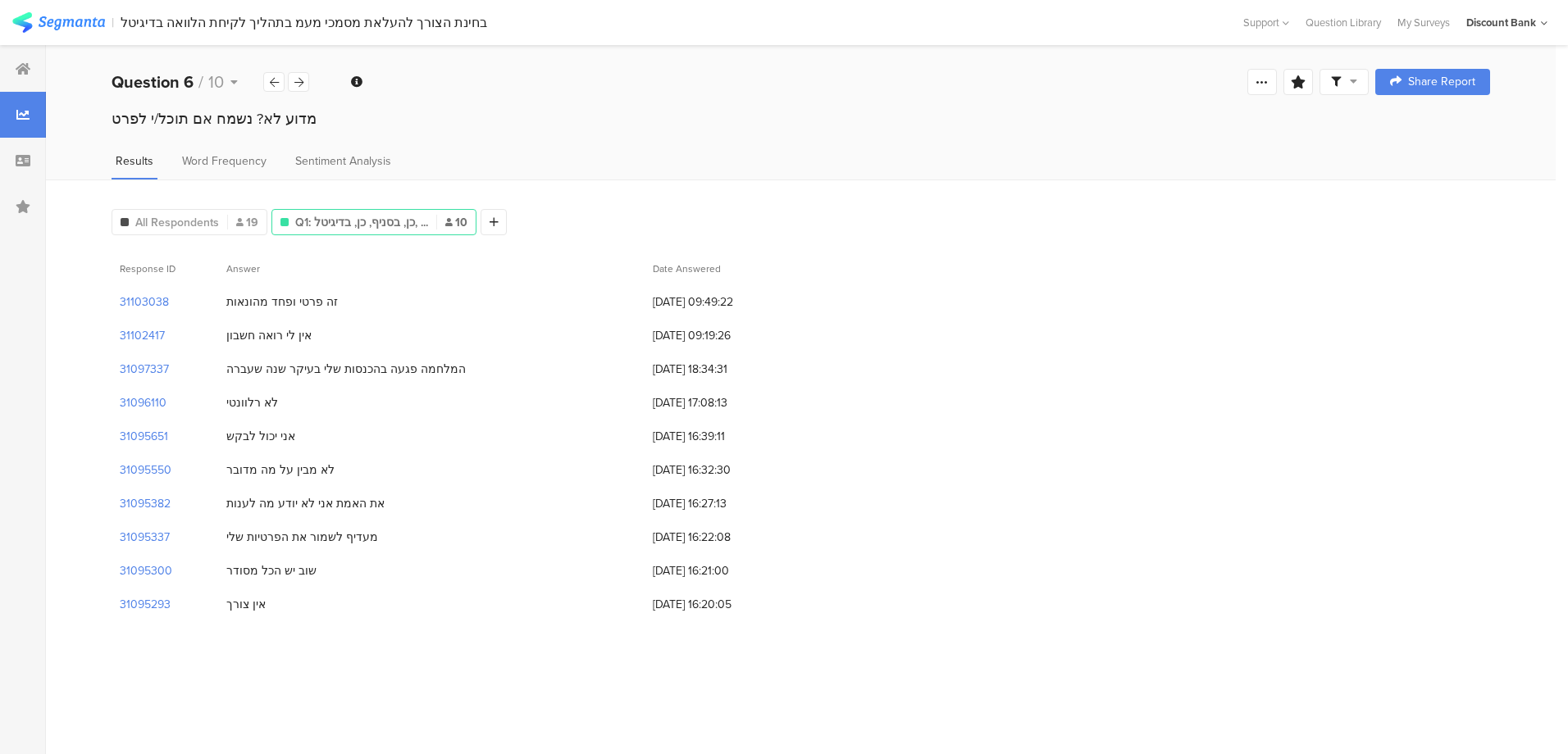
click at [301, 85] on icon at bounding box center [299, 83] width 9 height 11
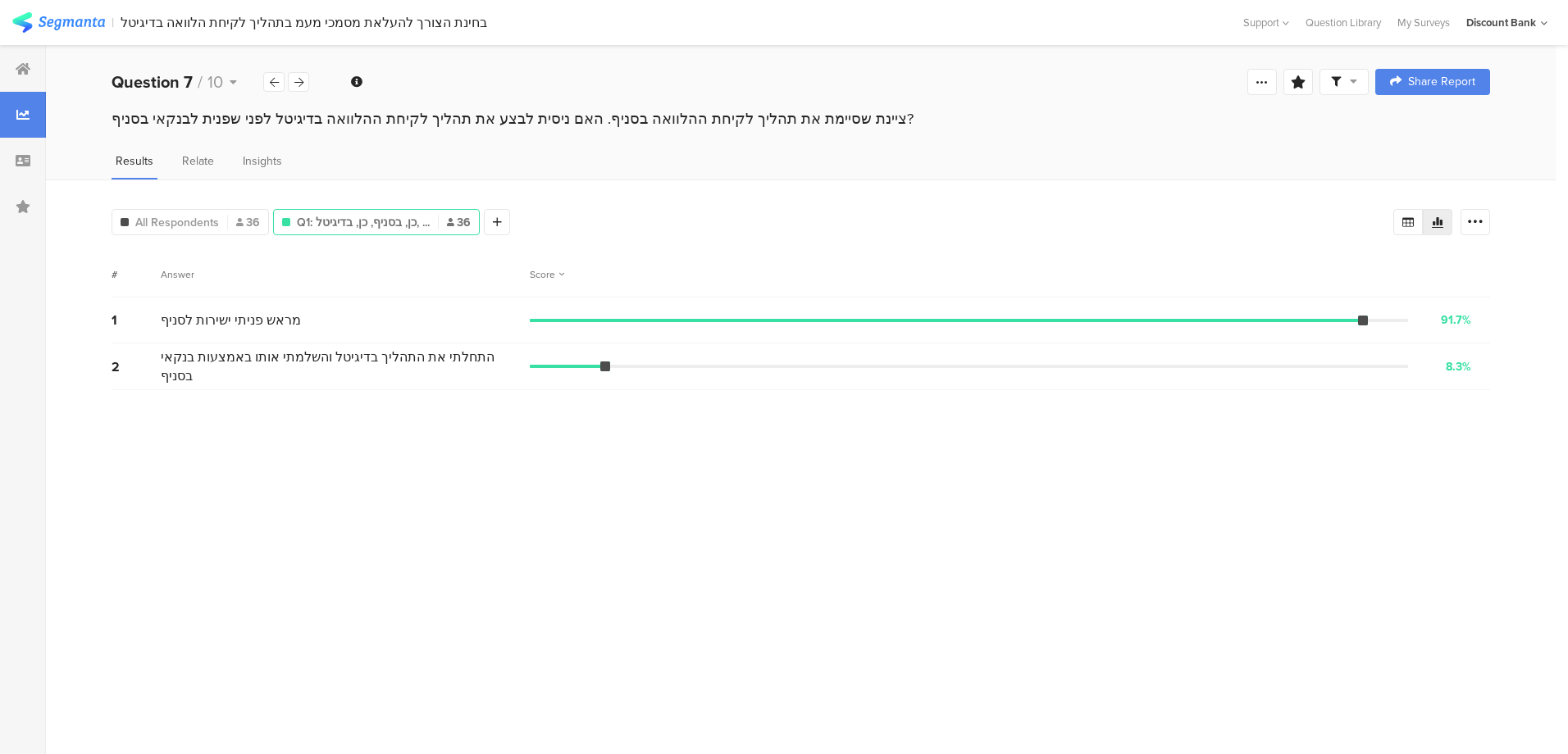
click at [301, 85] on icon at bounding box center [299, 83] width 9 height 11
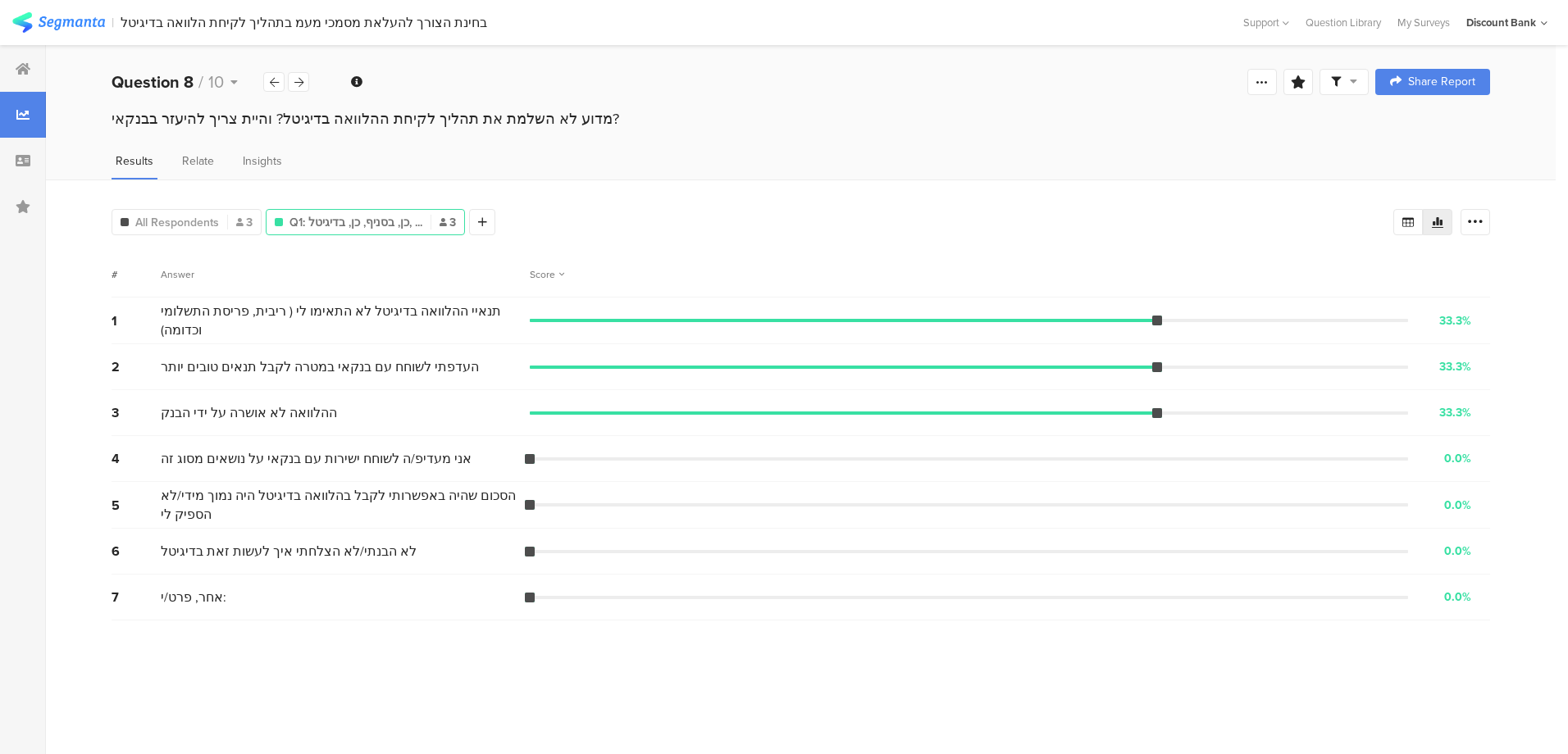
click at [301, 85] on icon at bounding box center [299, 83] width 9 height 11
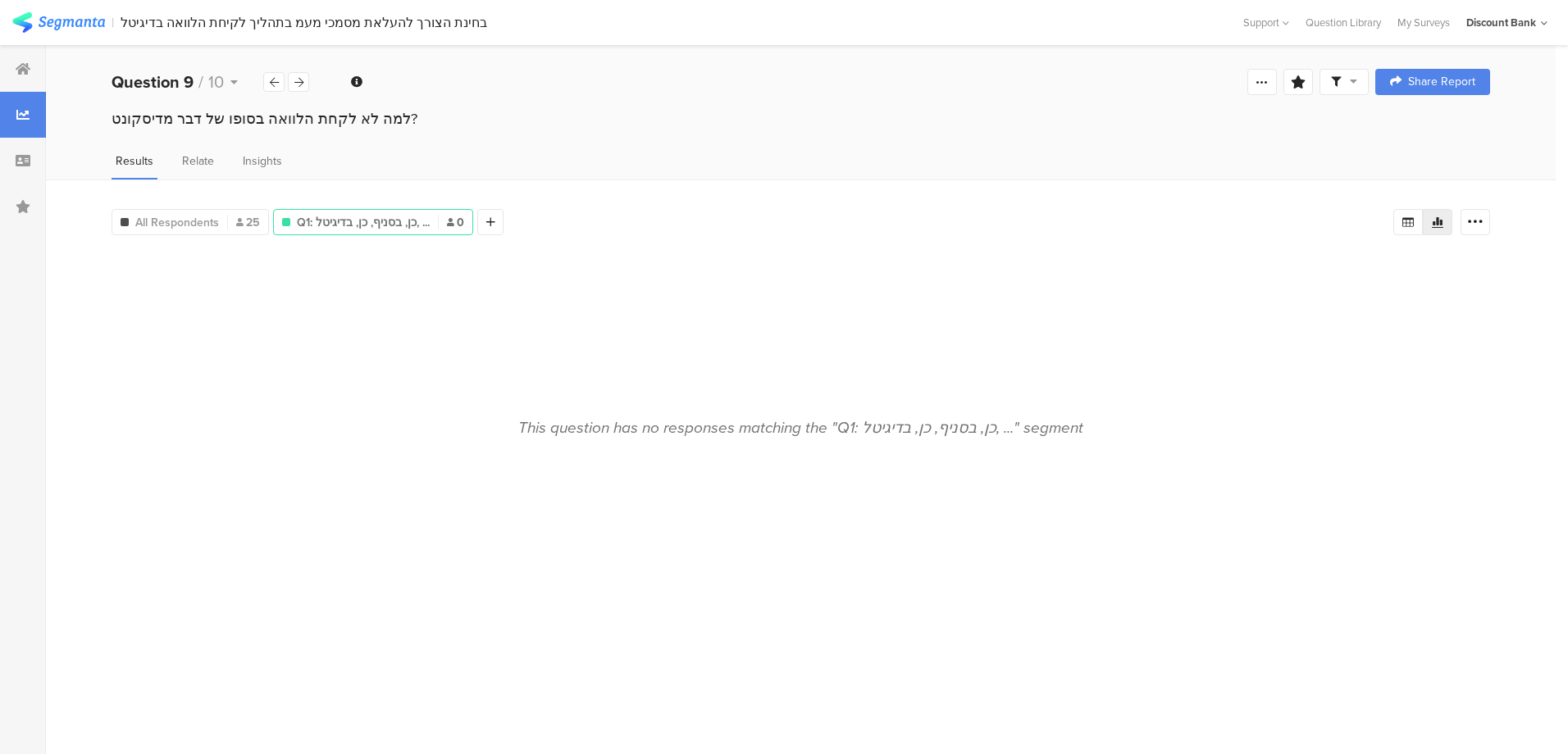
click at [301, 85] on icon at bounding box center [299, 83] width 9 height 11
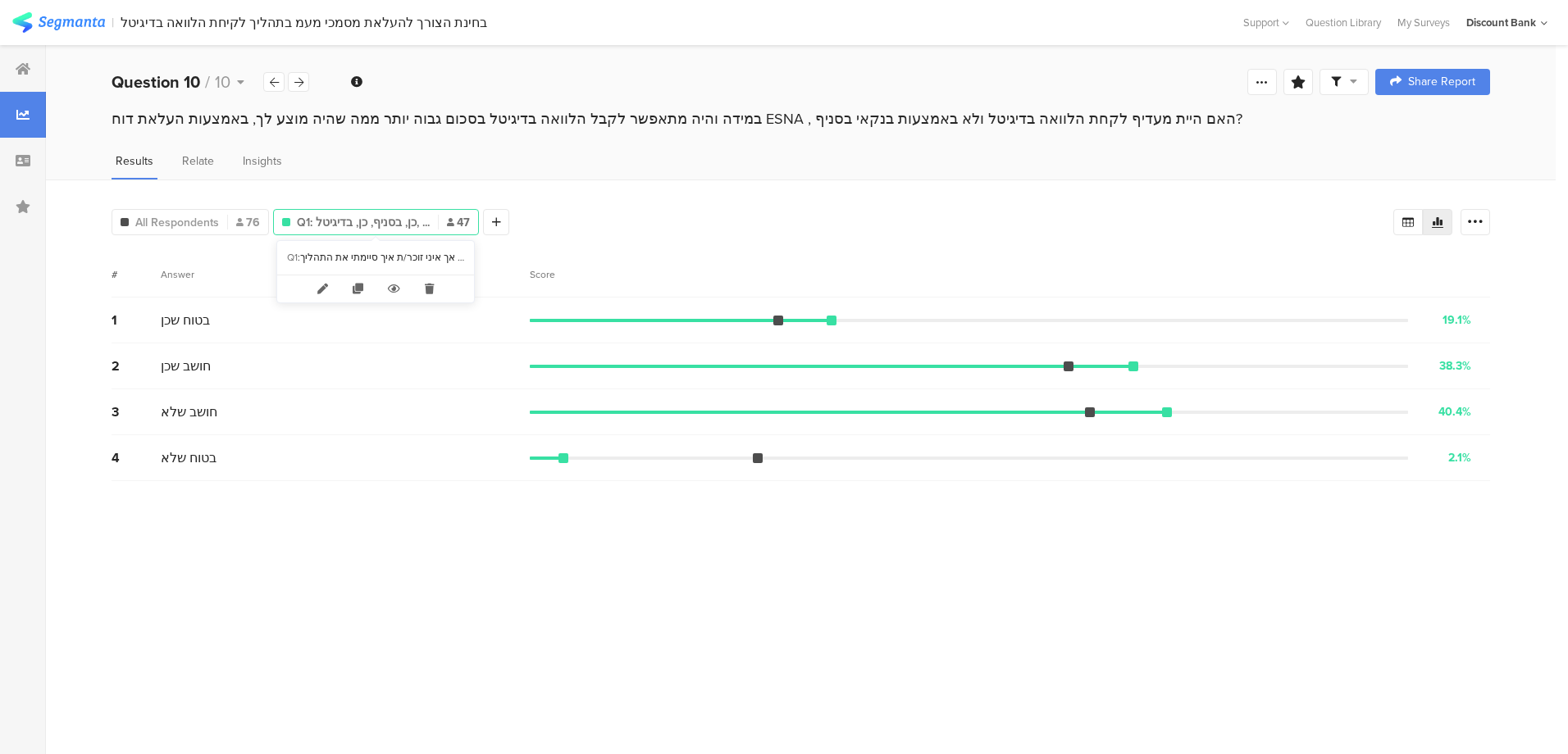
click at [428, 287] on icon at bounding box center [429, 289] width 34 height 27
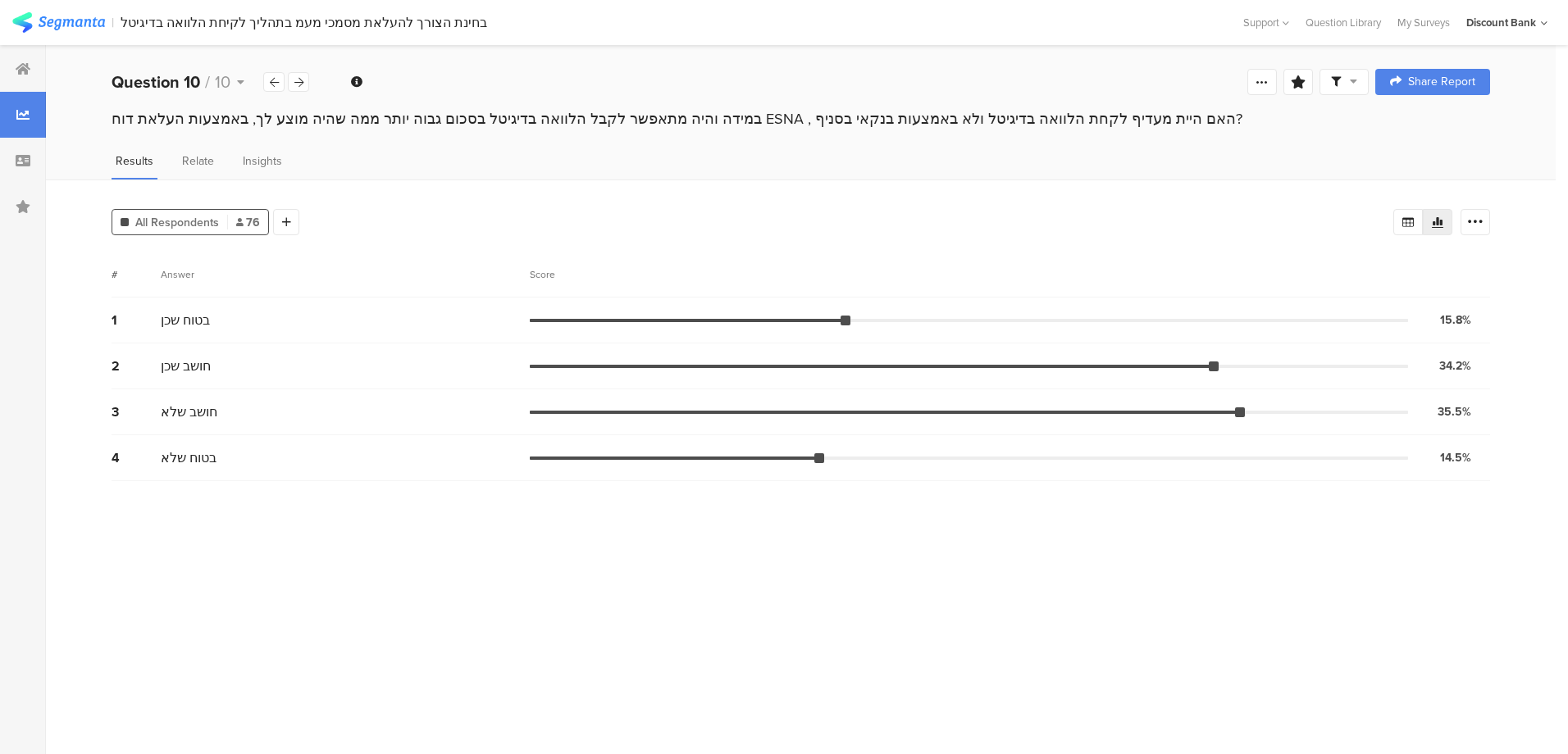
click at [289, 225] on div at bounding box center [285, 222] width 26 height 26
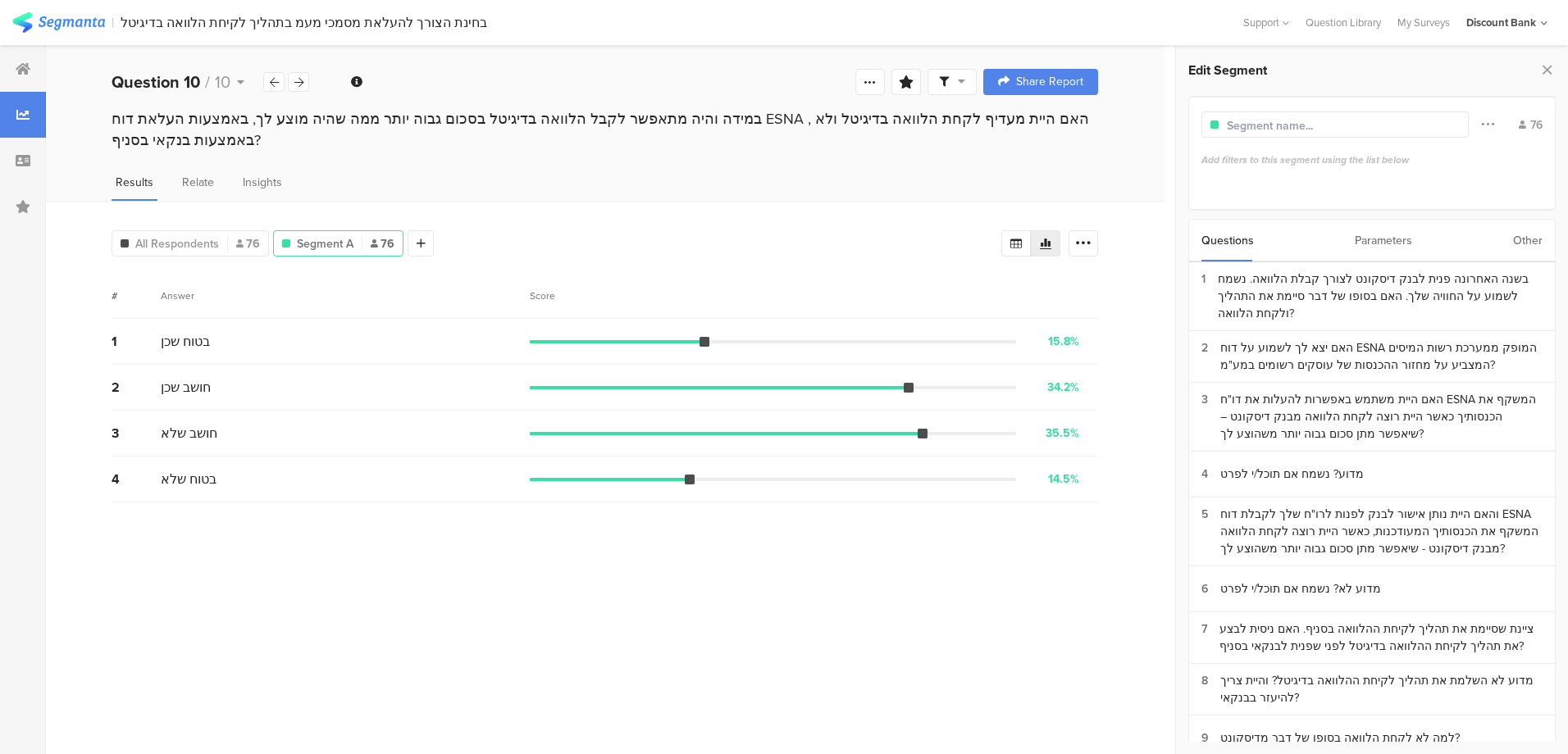
click at [1340, 280] on div "בשנה האחרונה פנית לבנק דיסקונט לצורך קבלת הלוואה. נשמח לשמוע על החוויה שלך. האם…" at bounding box center [1380, 296] width 325 height 52
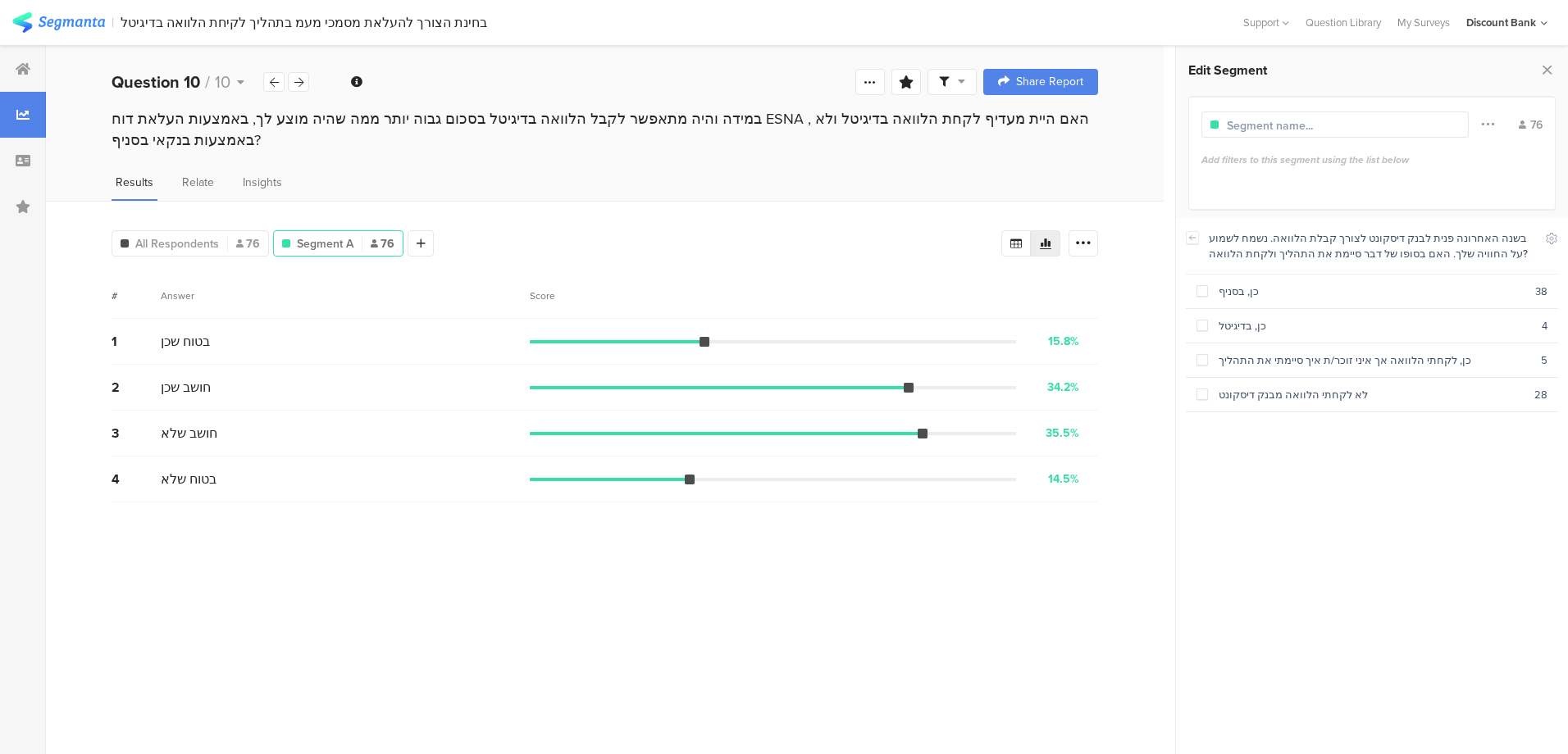
click at [1202, 290] on span at bounding box center [1202, 291] width 12 height 12
click at [1204, 287] on span at bounding box center [1202, 291] width 12 height 12
click at [1205, 397] on span at bounding box center [1202, 395] width 12 height 14
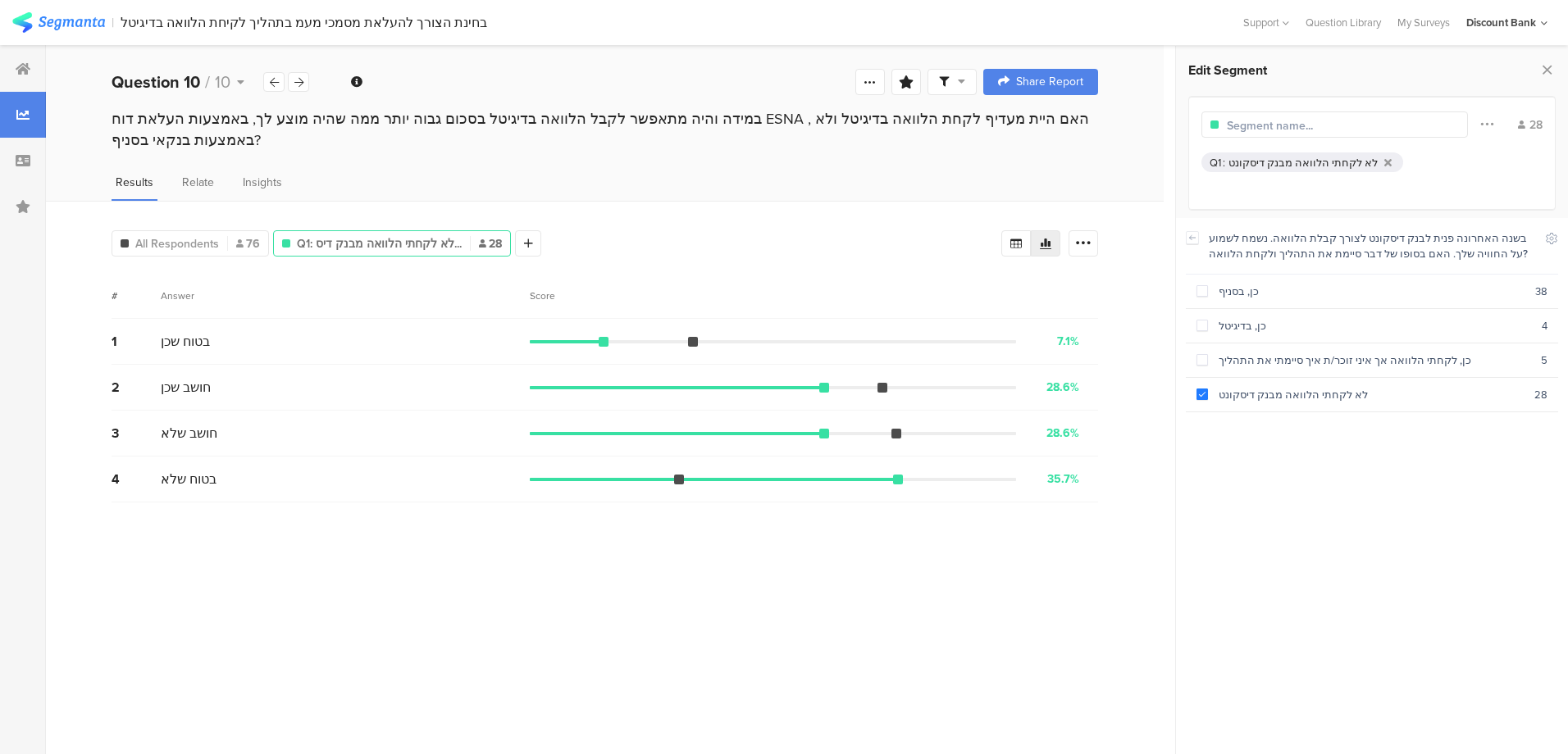
click at [1203, 395] on span at bounding box center [1202, 394] width 12 height 12
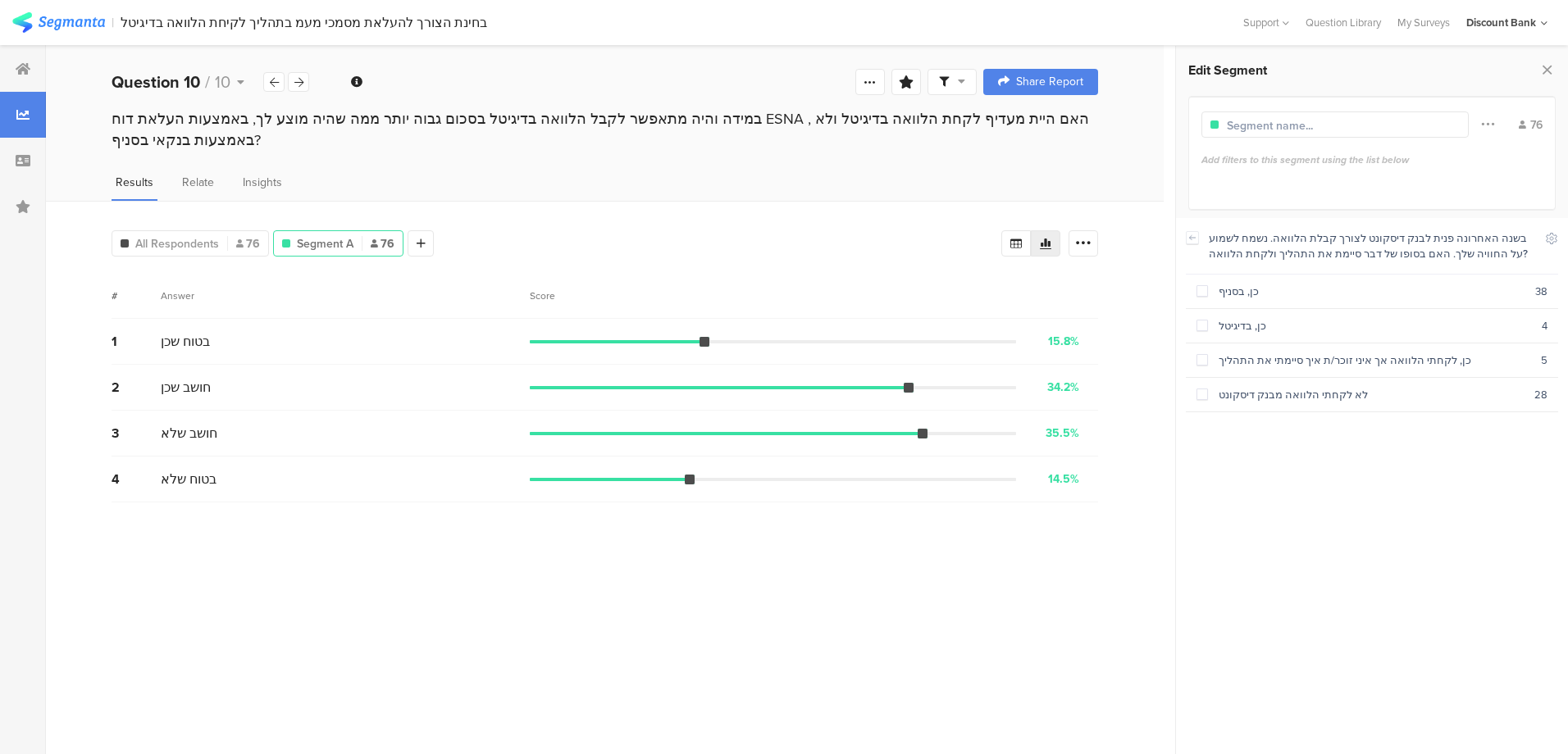
click at [1204, 355] on span at bounding box center [1202, 360] width 12 height 12
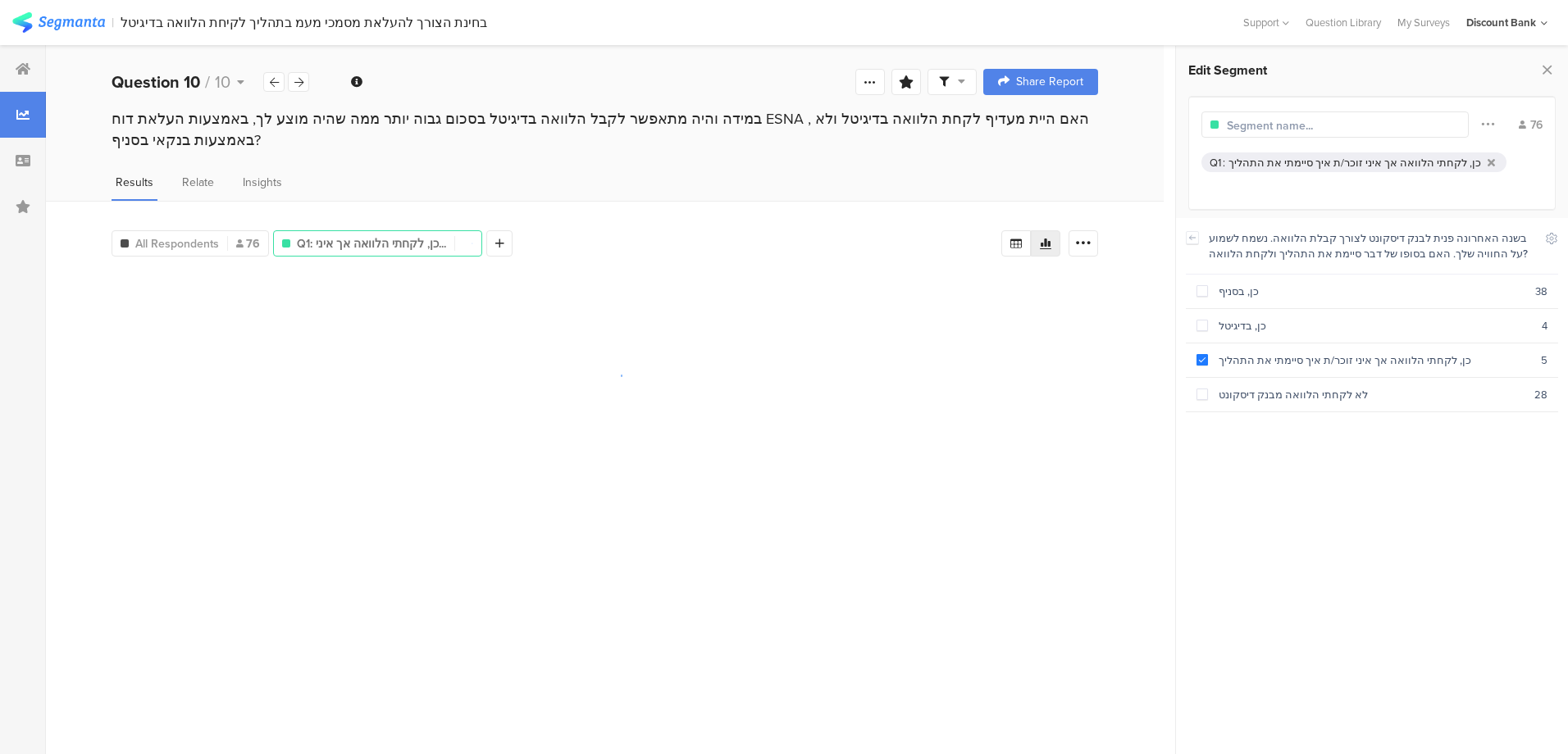
click at [1207, 321] on span at bounding box center [1202, 325] width 12 height 12
click at [1207, 289] on span at bounding box center [1202, 291] width 12 height 12
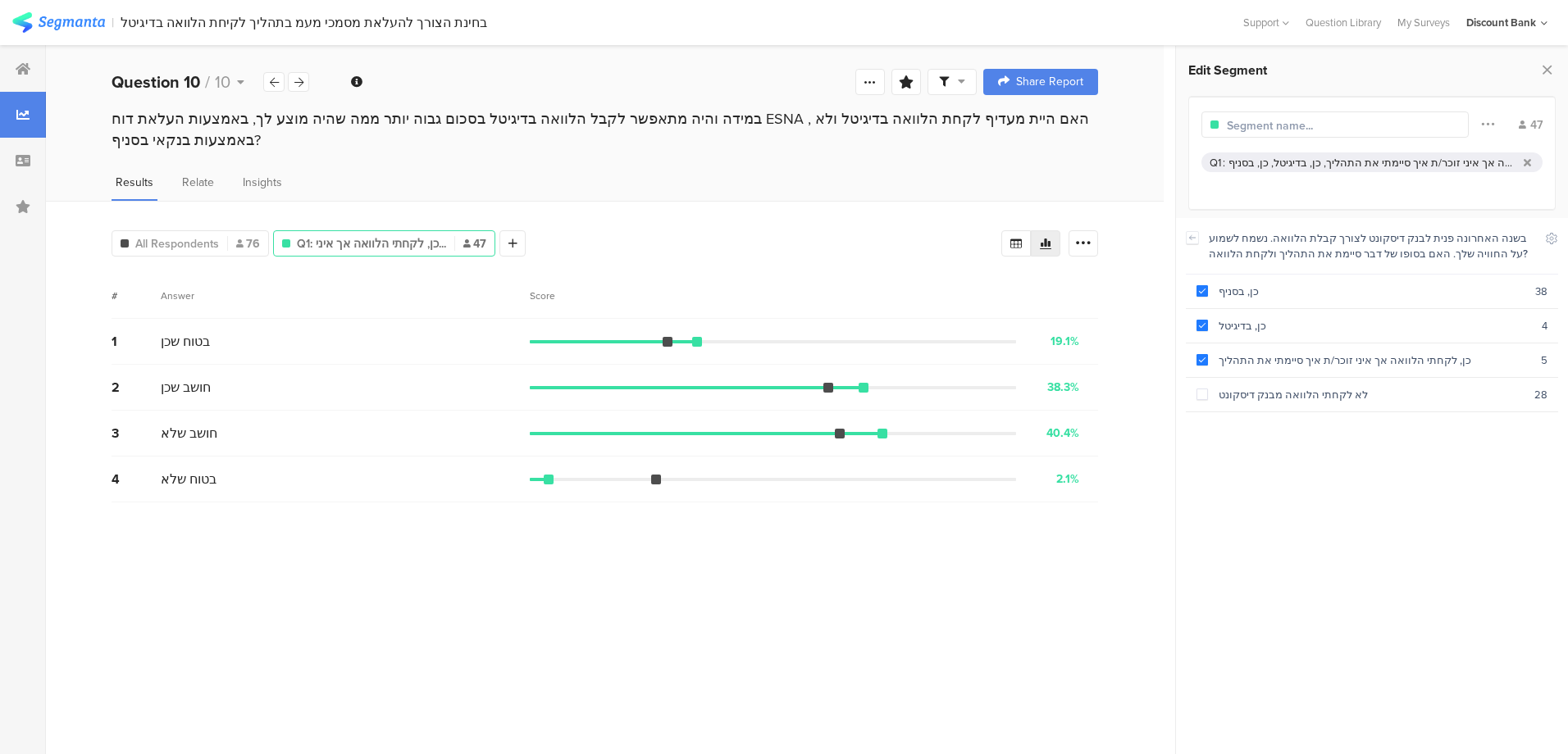
click at [1192, 393] on section "לא לקחתי הלוואה מבנק דיסקונט 28" at bounding box center [1372, 395] width 373 height 35
click at [1203, 323] on span at bounding box center [1202, 325] width 12 height 12
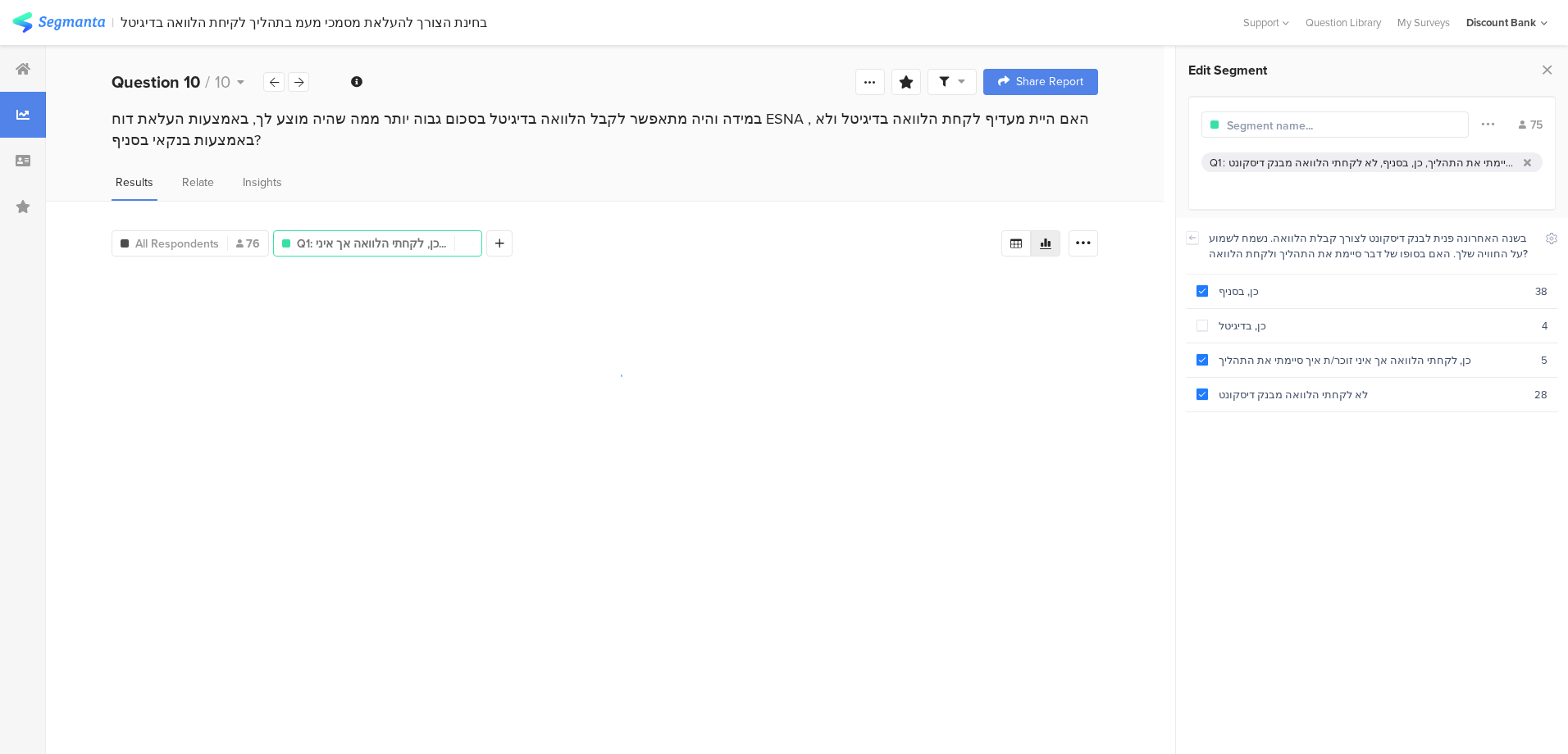
click at [1200, 362] on span at bounding box center [1202, 360] width 12 height 12
click at [1202, 389] on span at bounding box center [1202, 394] width 12 height 12
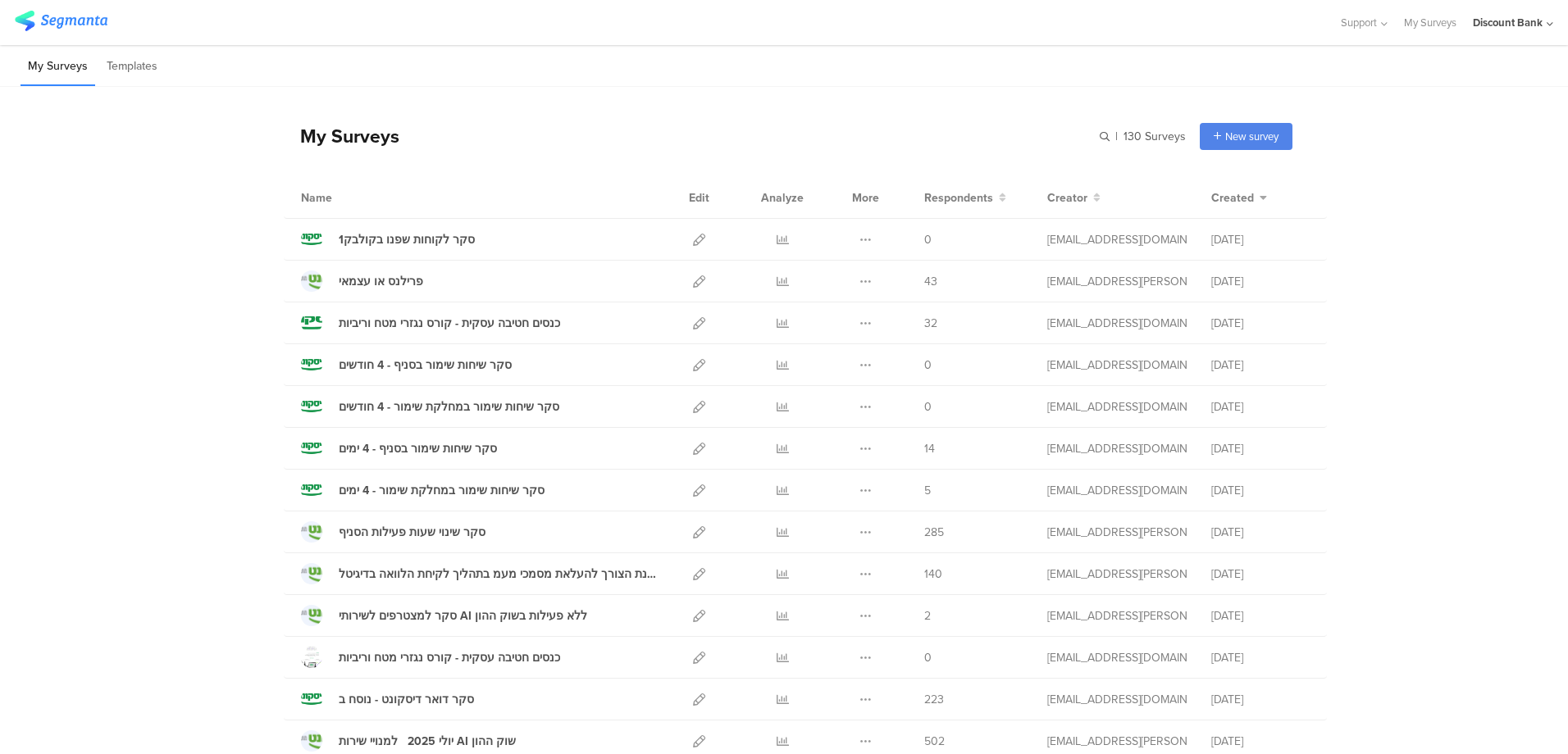
click at [693, 572] on icon at bounding box center [699, 574] width 13 height 13
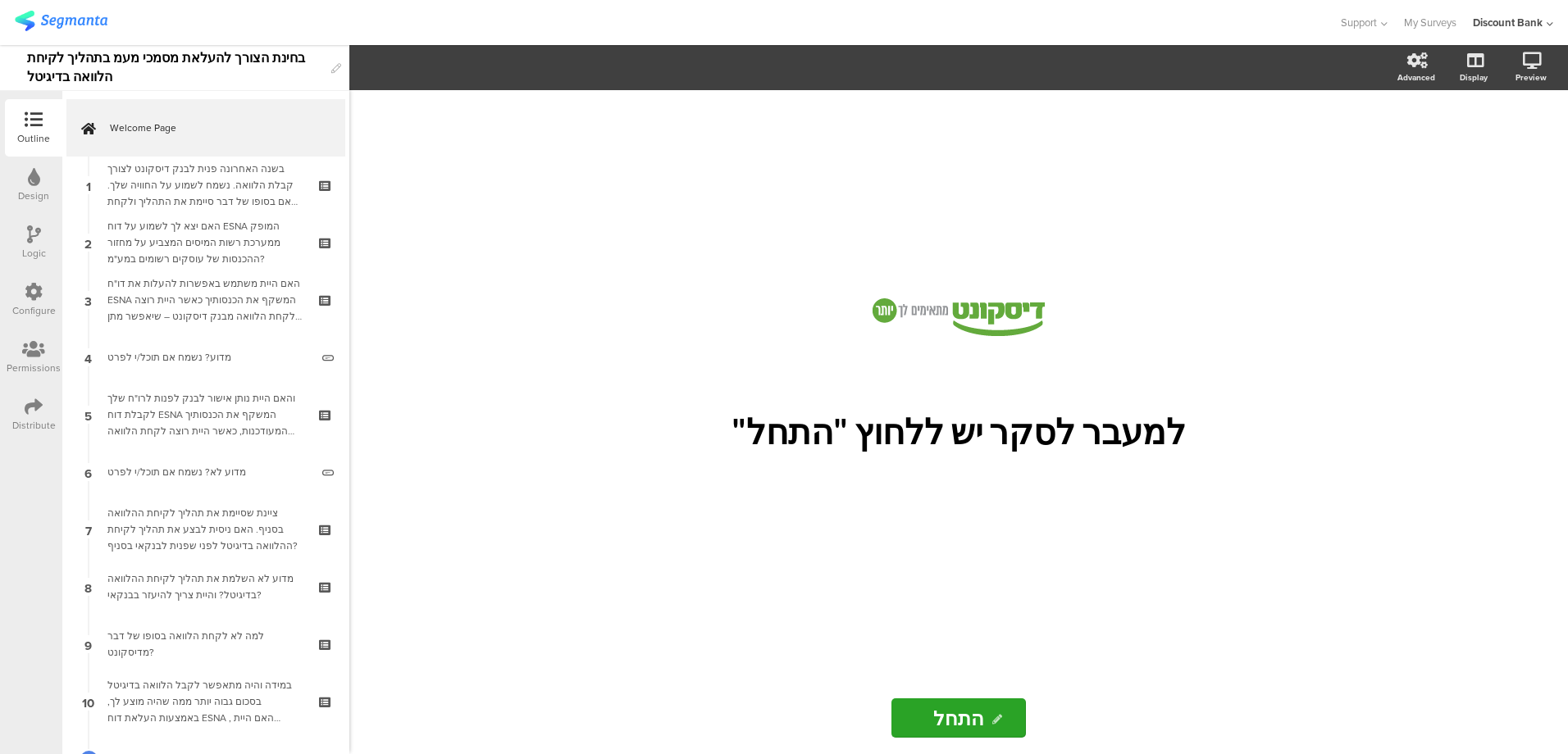
scroll to position [128, 0]
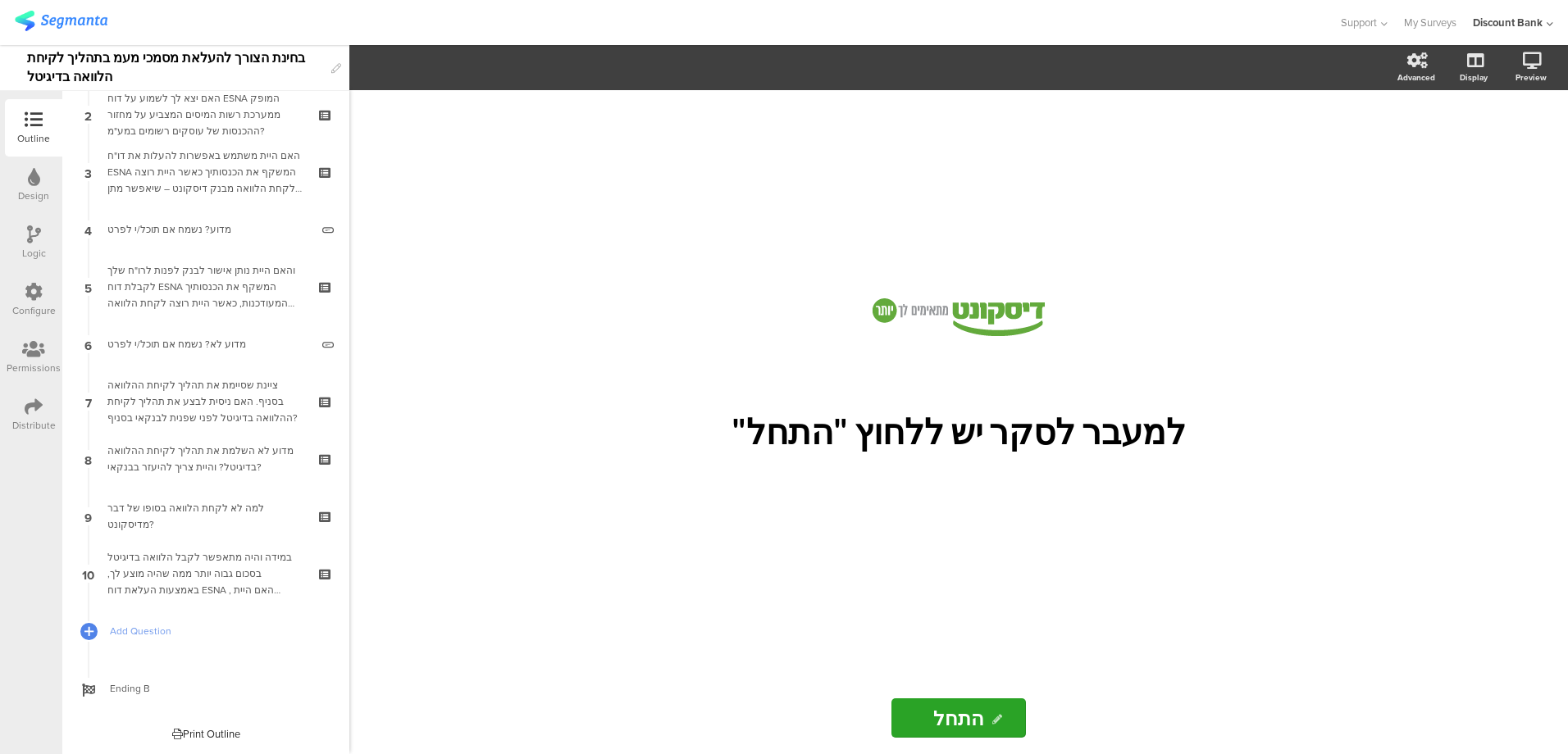
click at [211, 580] on div "במידה והיה מתאפשר לקבל הלוואה בדיגיטל בסכום גבוה יותר ממה שהיה מוצע לך, באמצעות…" at bounding box center [205, 573] width 196 height 49
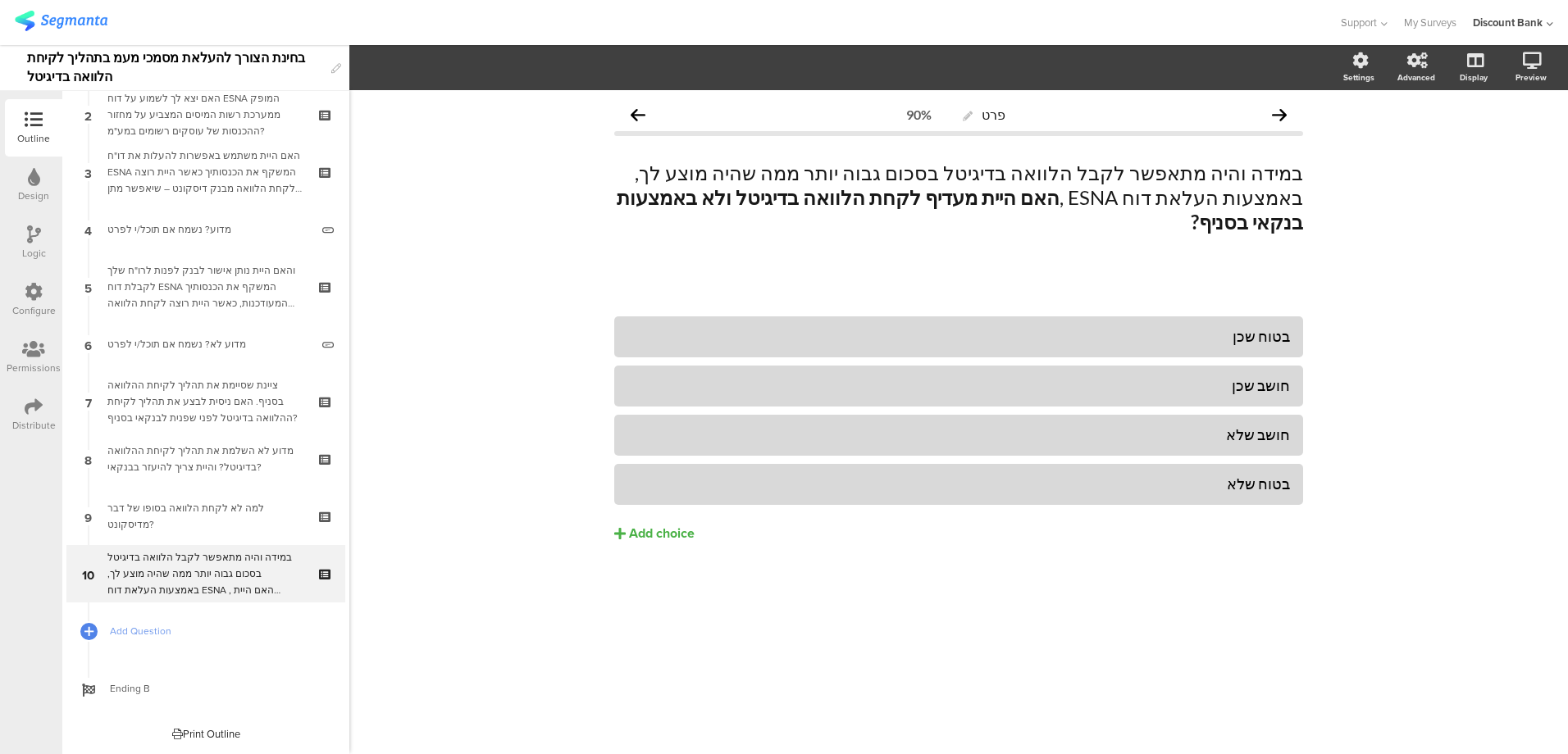
click at [28, 233] on icon at bounding box center [34, 234] width 14 height 18
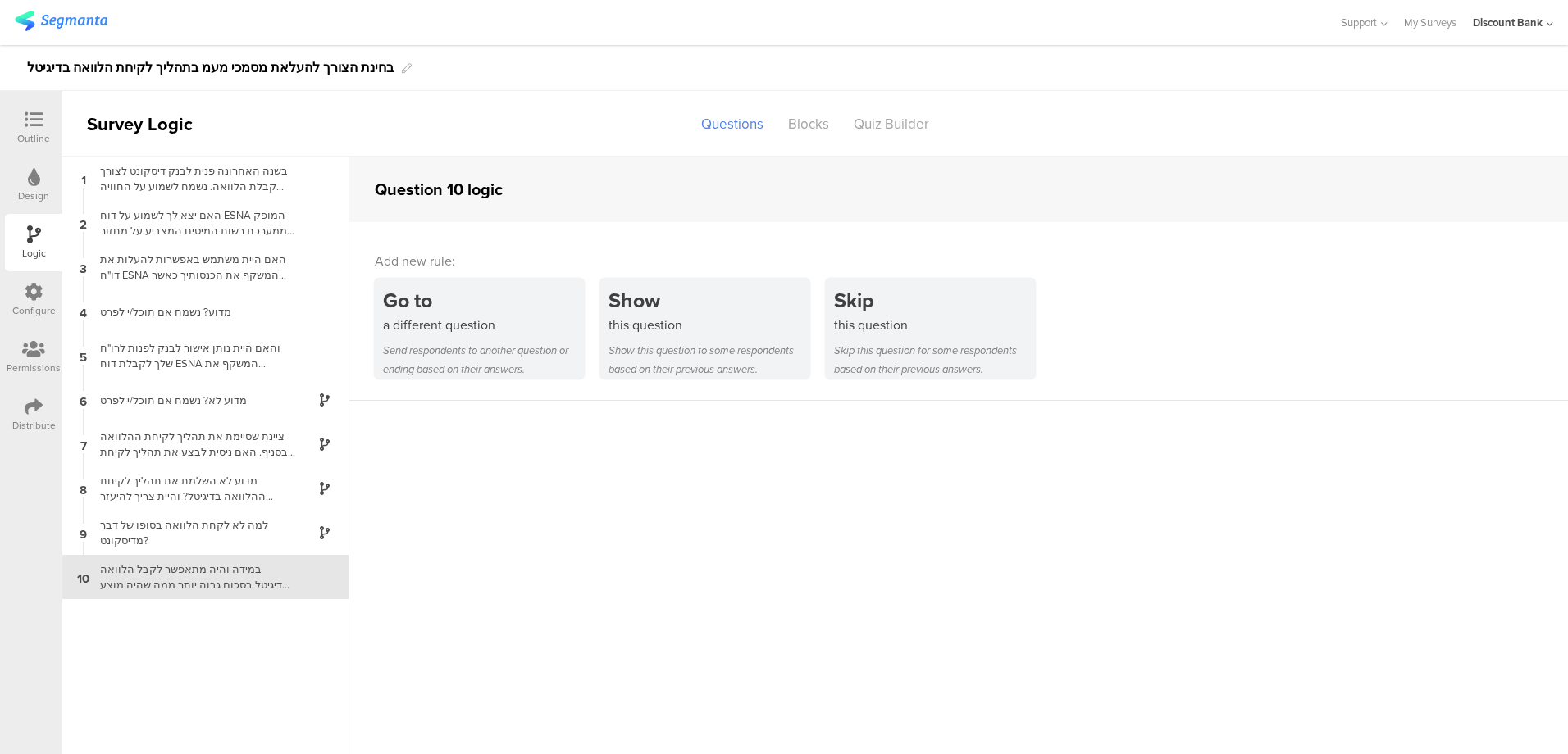
click at [216, 580] on div "במידה והיה מתאפשר לקבל הלוואה בדיגיטל בסכום גבוה יותר ממה שהיה מוצע לך, באמצעות…" at bounding box center [193, 577] width 205 height 31
